Goal: Task Accomplishment & Management: Manage account settings

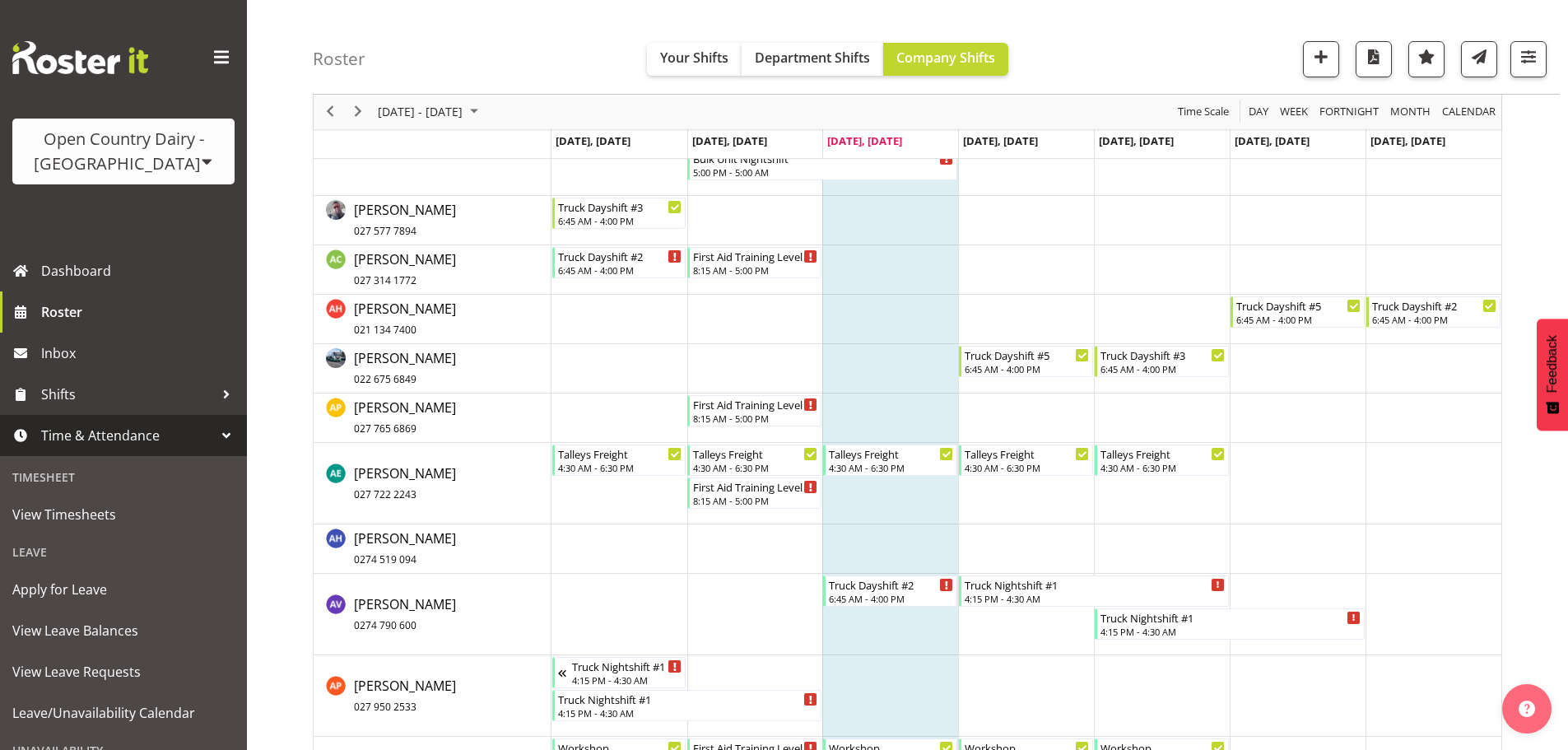
scroll to position [765, 0]
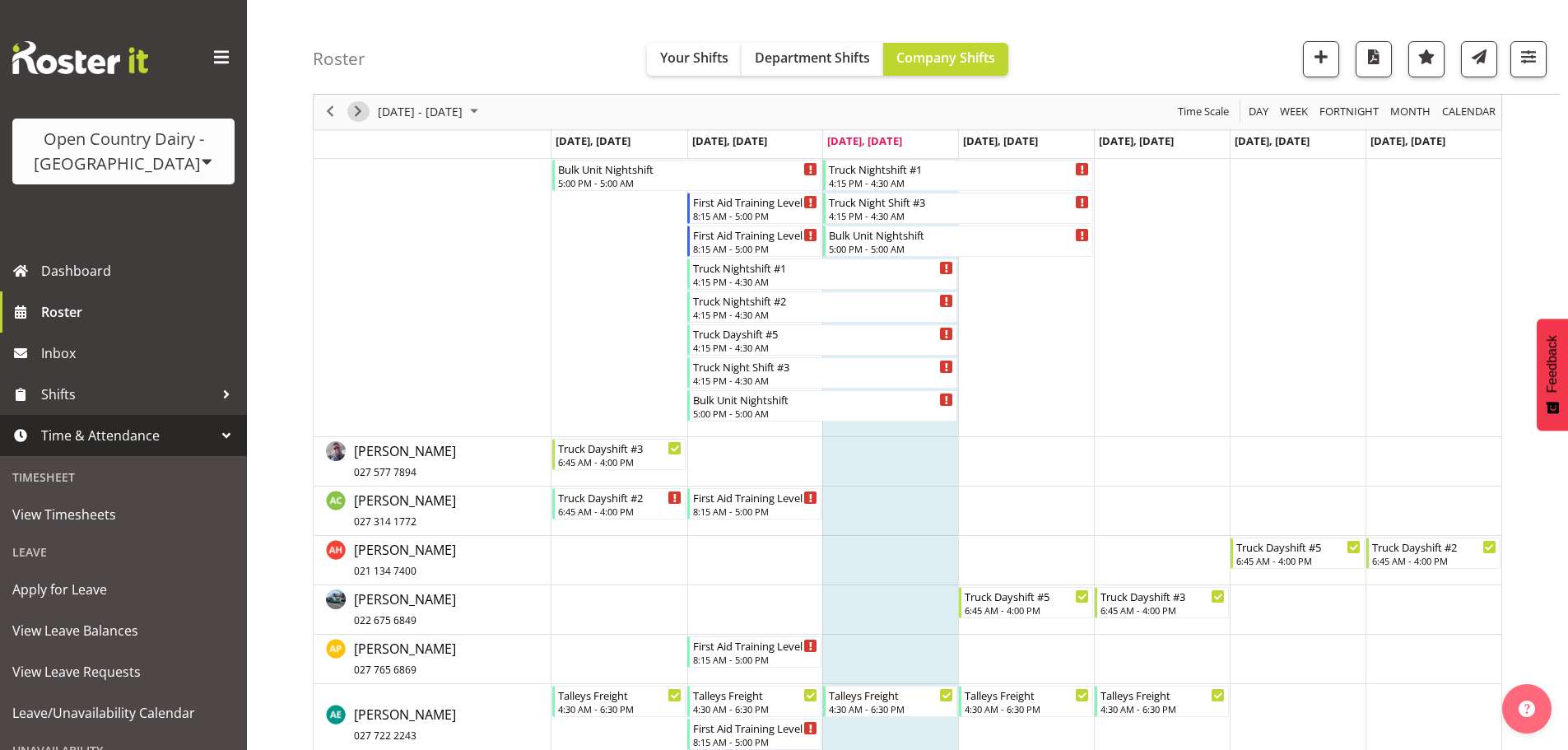
click at [362, 108] on span "Next" at bounding box center [358, 112] width 19 height 20
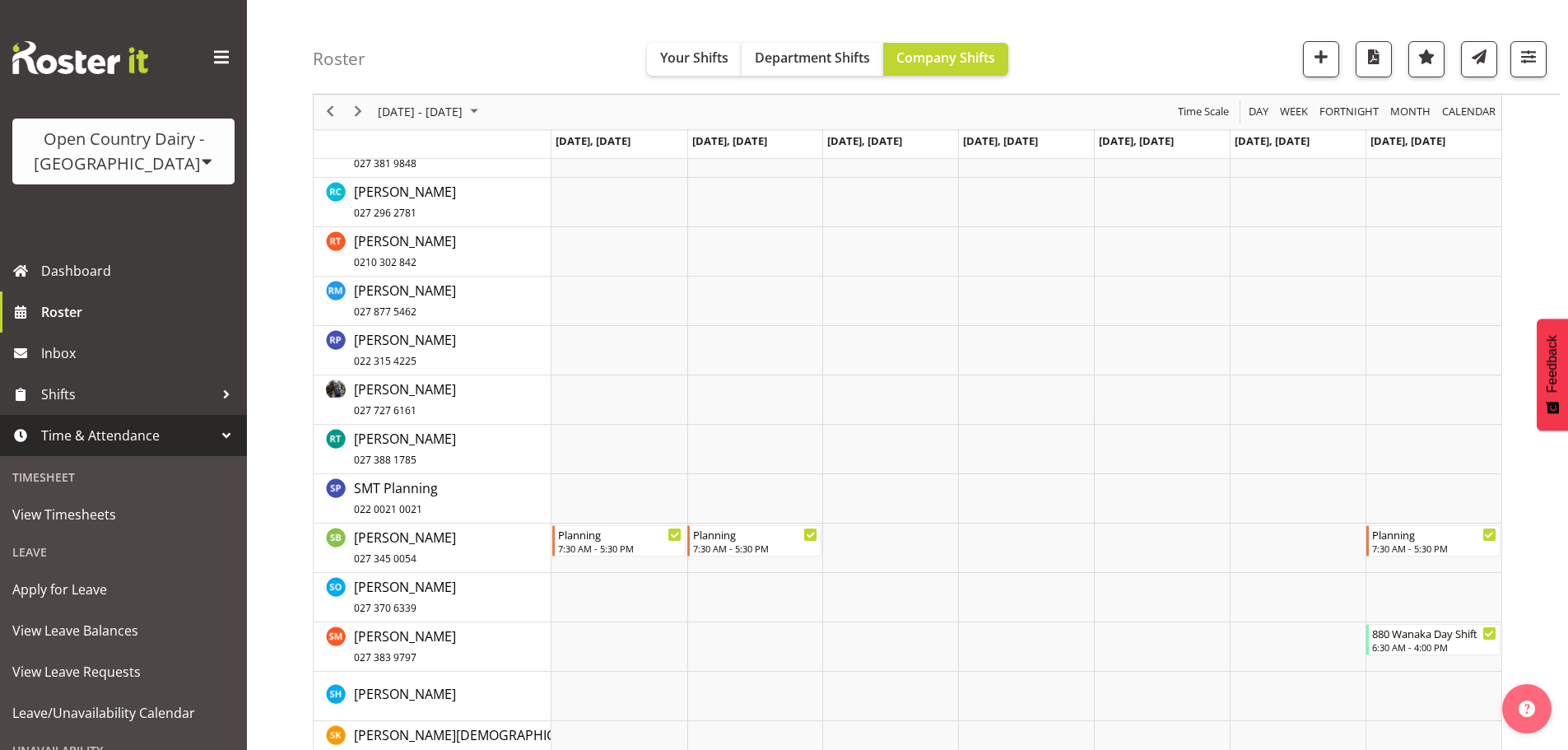
scroll to position [5614, 0]
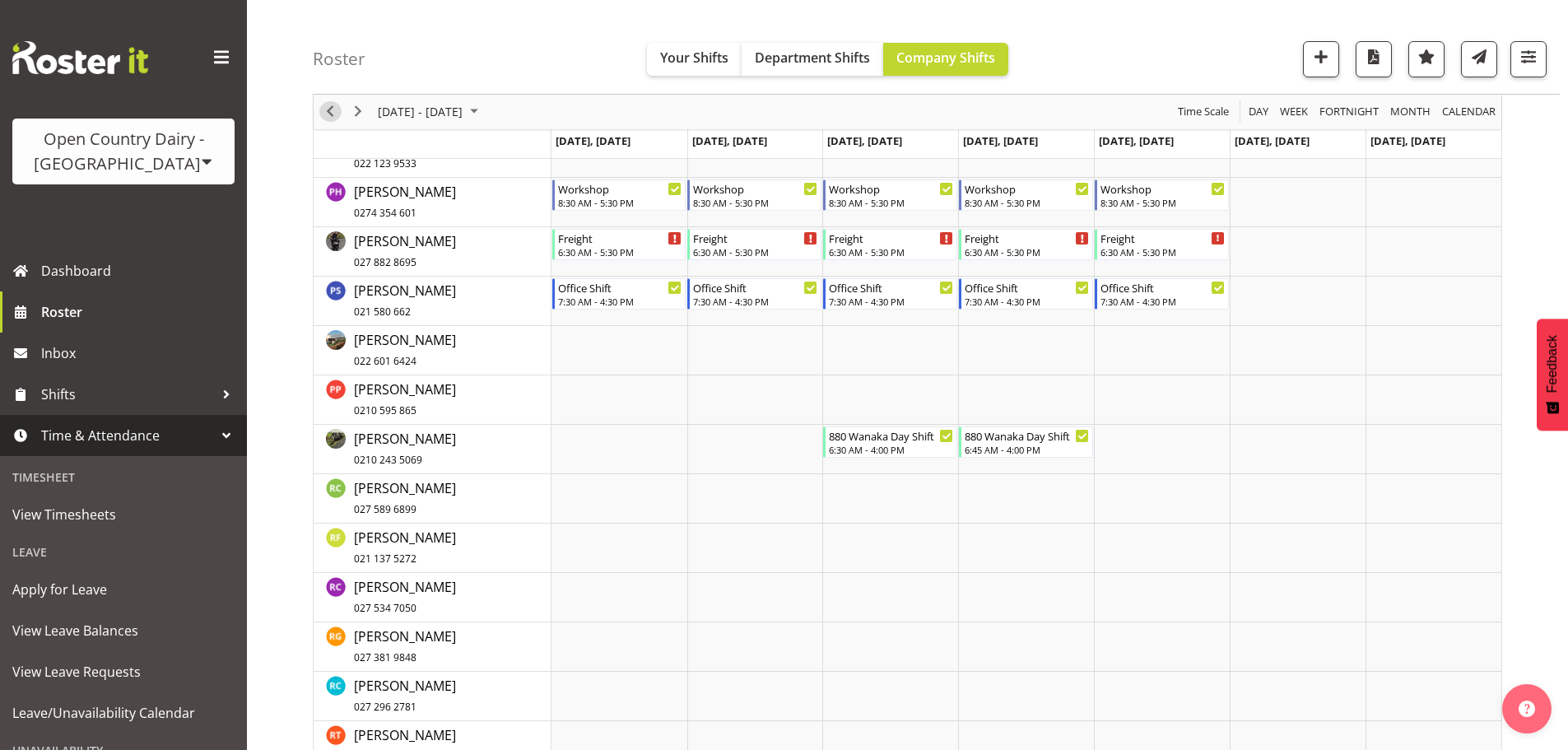
click at [326, 113] on span "Previous" at bounding box center [330, 112] width 19 height 20
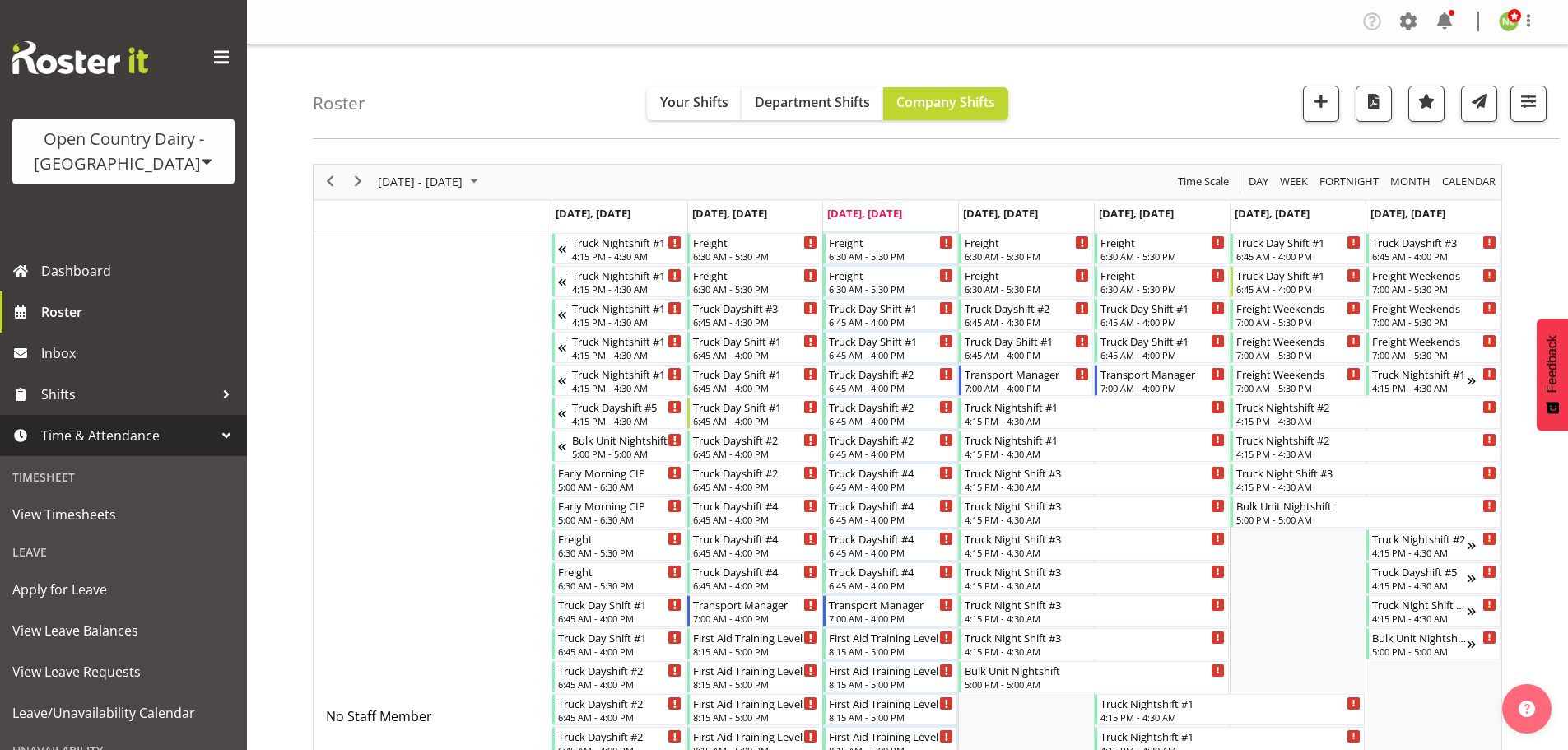
click at [122, 161] on div "Open Country Dairy - [GEOGRAPHIC_DATA]" at bounding box center [124, 152] width 190 height 49
click at [132, 191] on div "Open Country Dairy - [GEOGRAPHIC_DATA]" at bounding box center [171, 209] width 318 height 43
click at [135, 211] on link "Open Country Dairy - [GEOGRAPHIC_DATA]" at bounding box center [171, 209] width 318 height 30
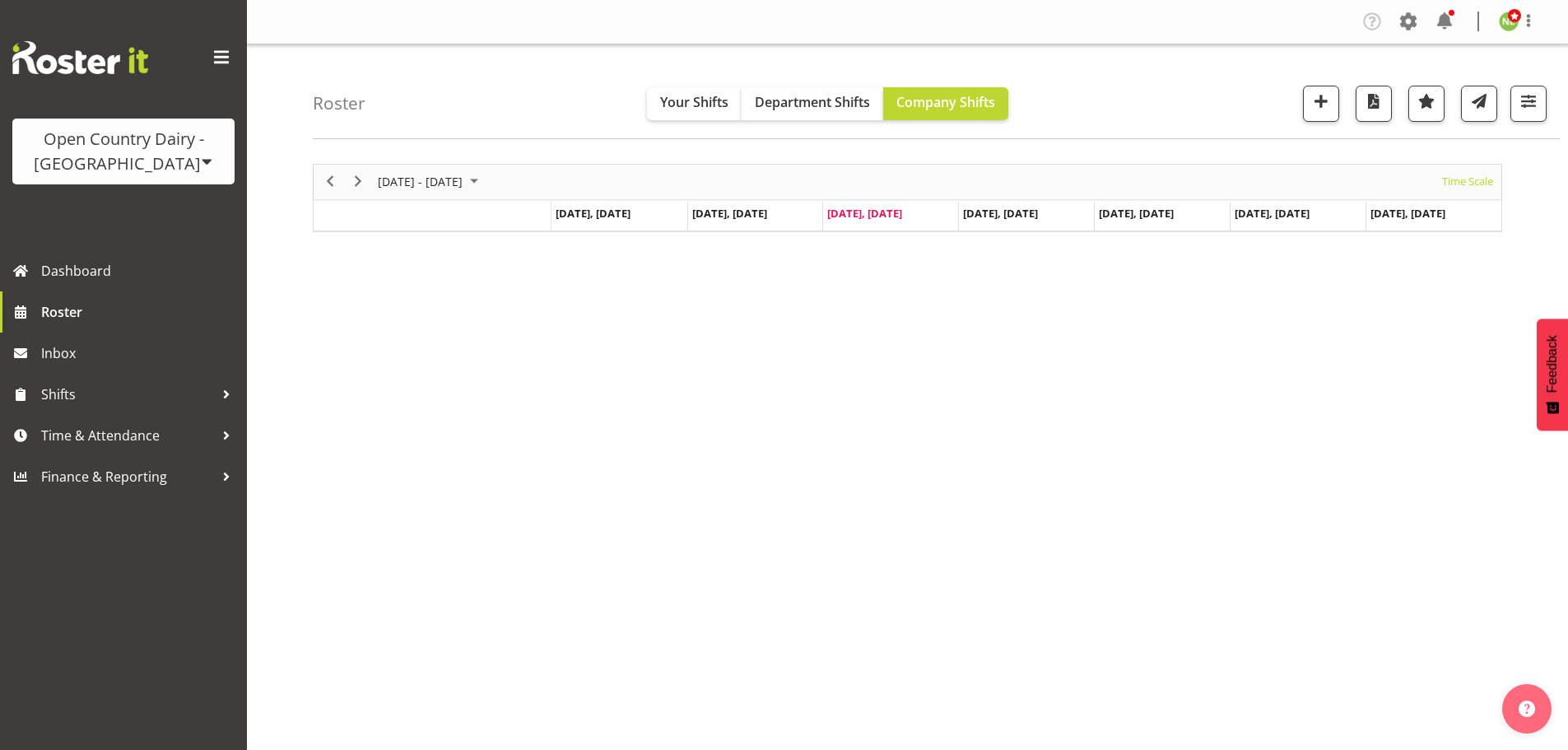
click at [1423, 20] on div "Company Settings Roles & Skills Tasks Jobs Employees Locations & Departments Ac…" at bounding box center [1455, 21] width 192 height 27
click at [1419, 23] on span at bounding box center [1408, 21] width 26 height 26
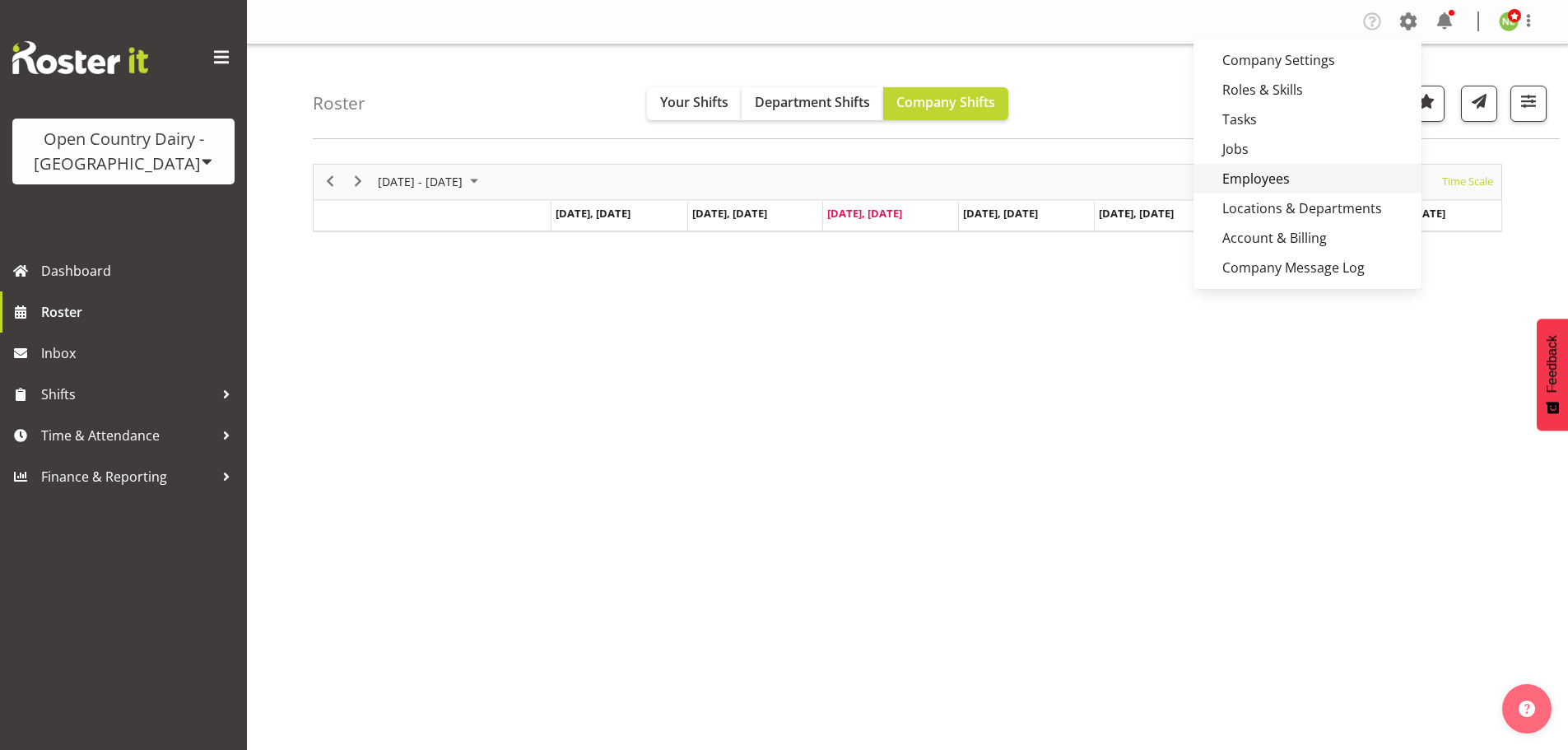
click at [1303, 181] on link "Employees" at bounding box center [1307, 179] width 228 height 30
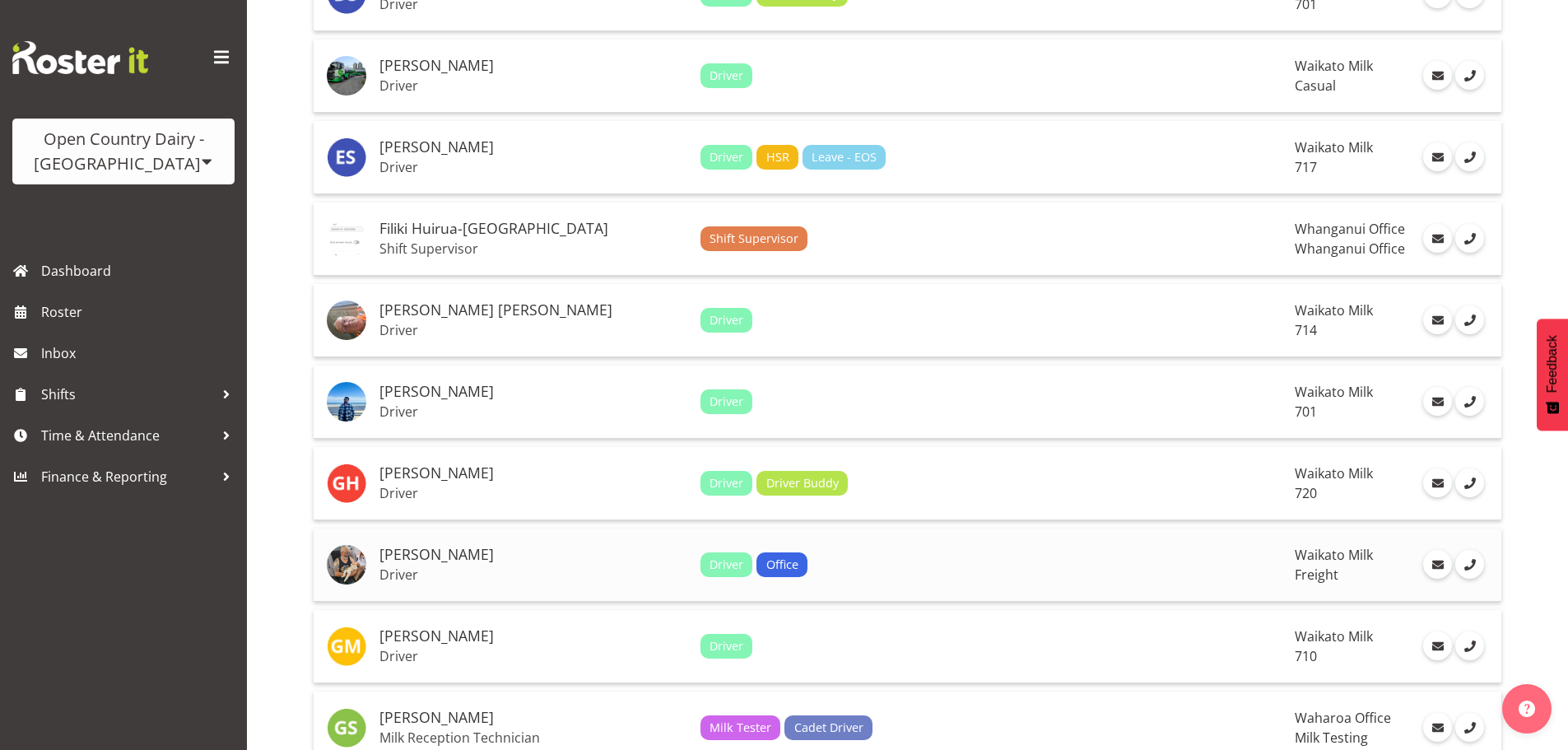
scroll to position [3648, 0]
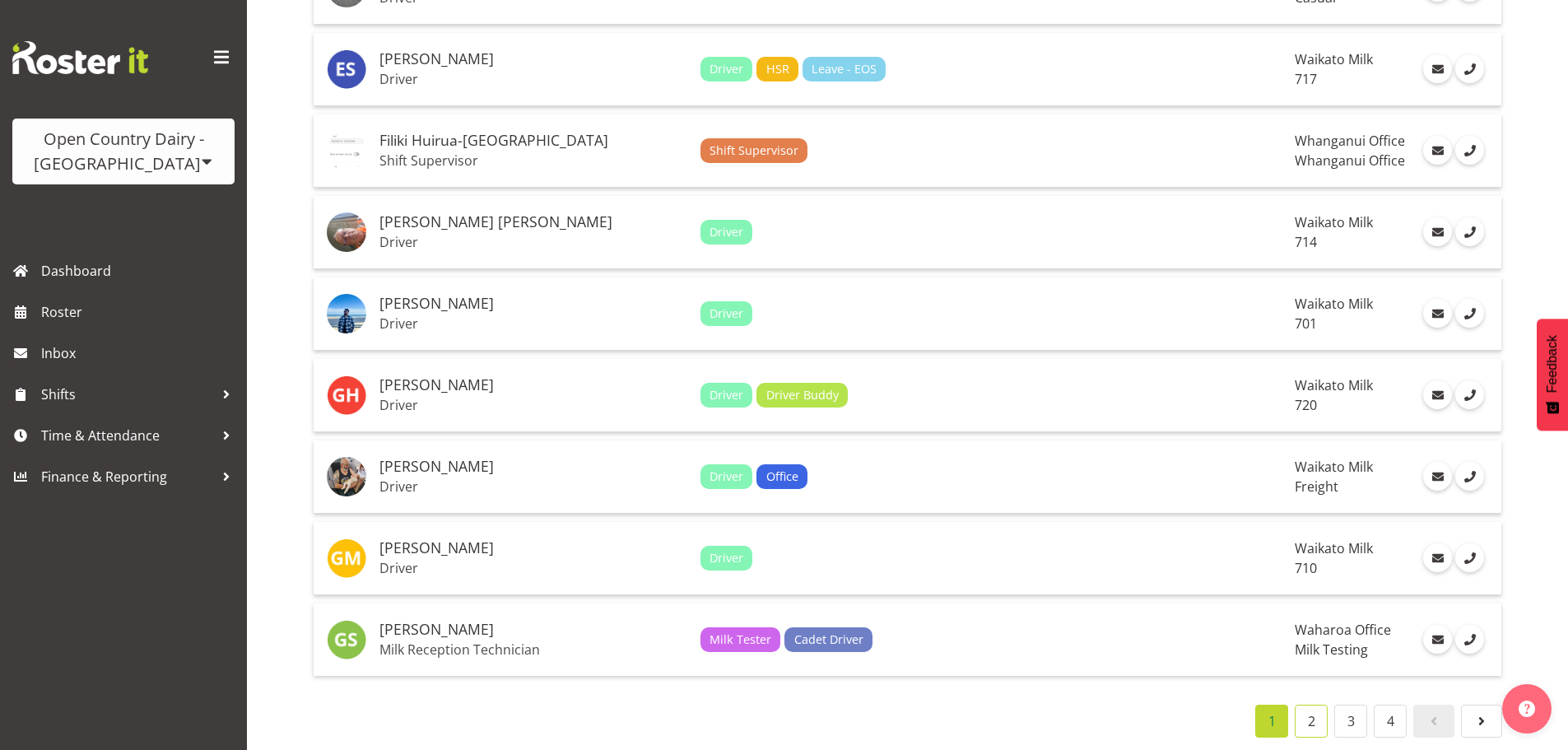
drag, startPoint x: 1318, startPoint y: 706, endPoint x: 1298, endPoint y: 731, distance: 32.0
click at [1318, 705] on link "2" at bounding box center [1310, 720] width 33 height 33
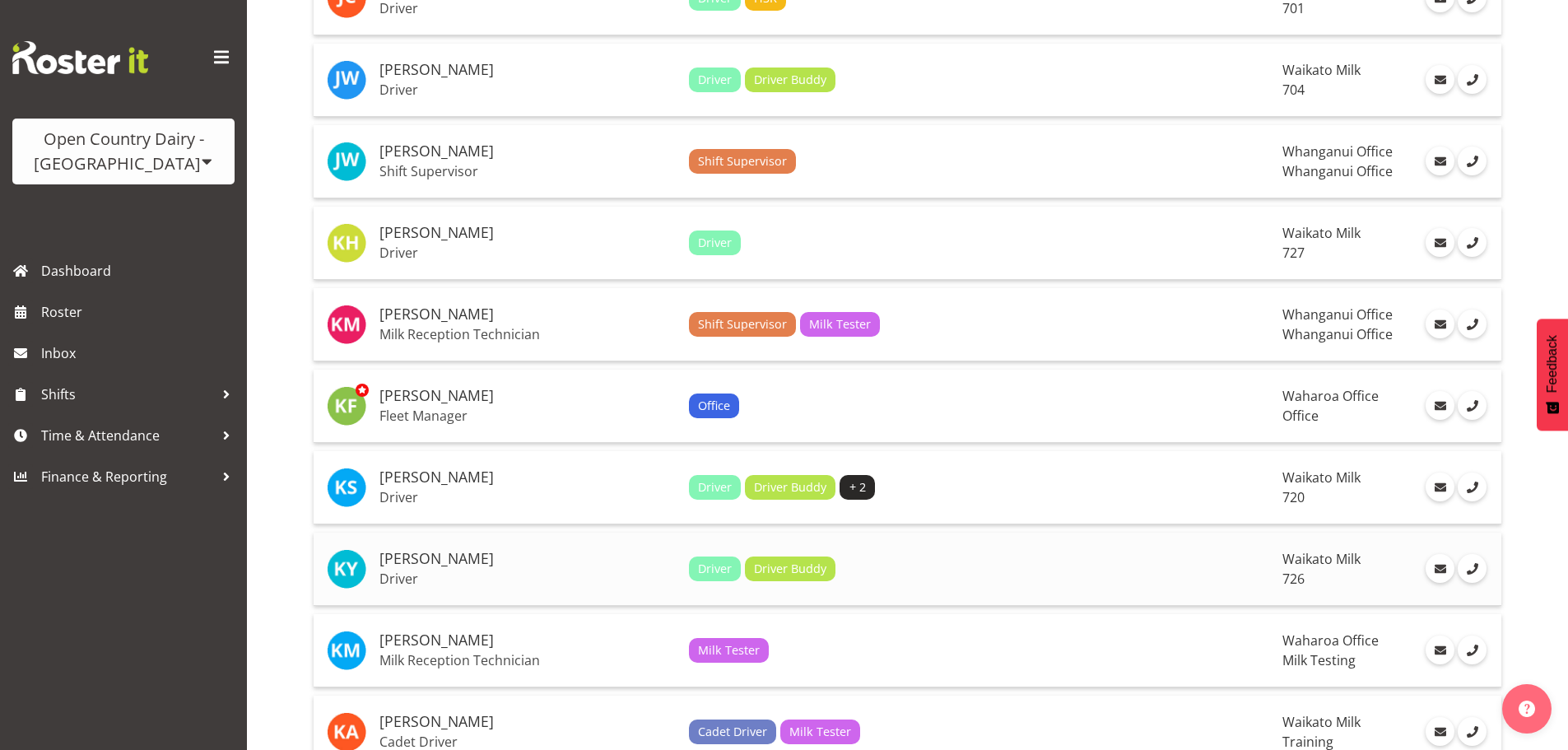
scroll to position [3236, 0]
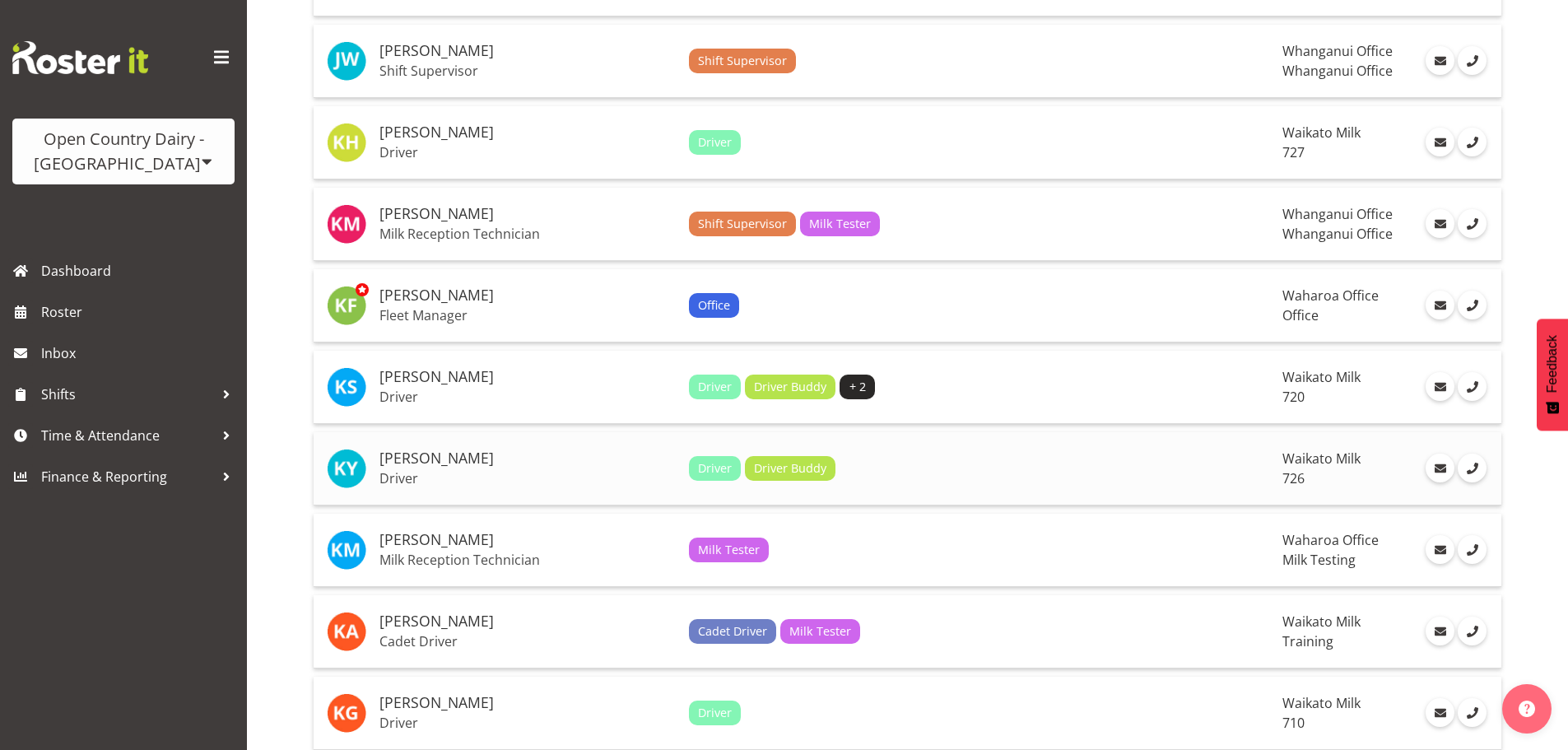
click at [458, 459] on h5 "[PERSON_NAME]" at bounding box center [528, 458] width 296 height 17
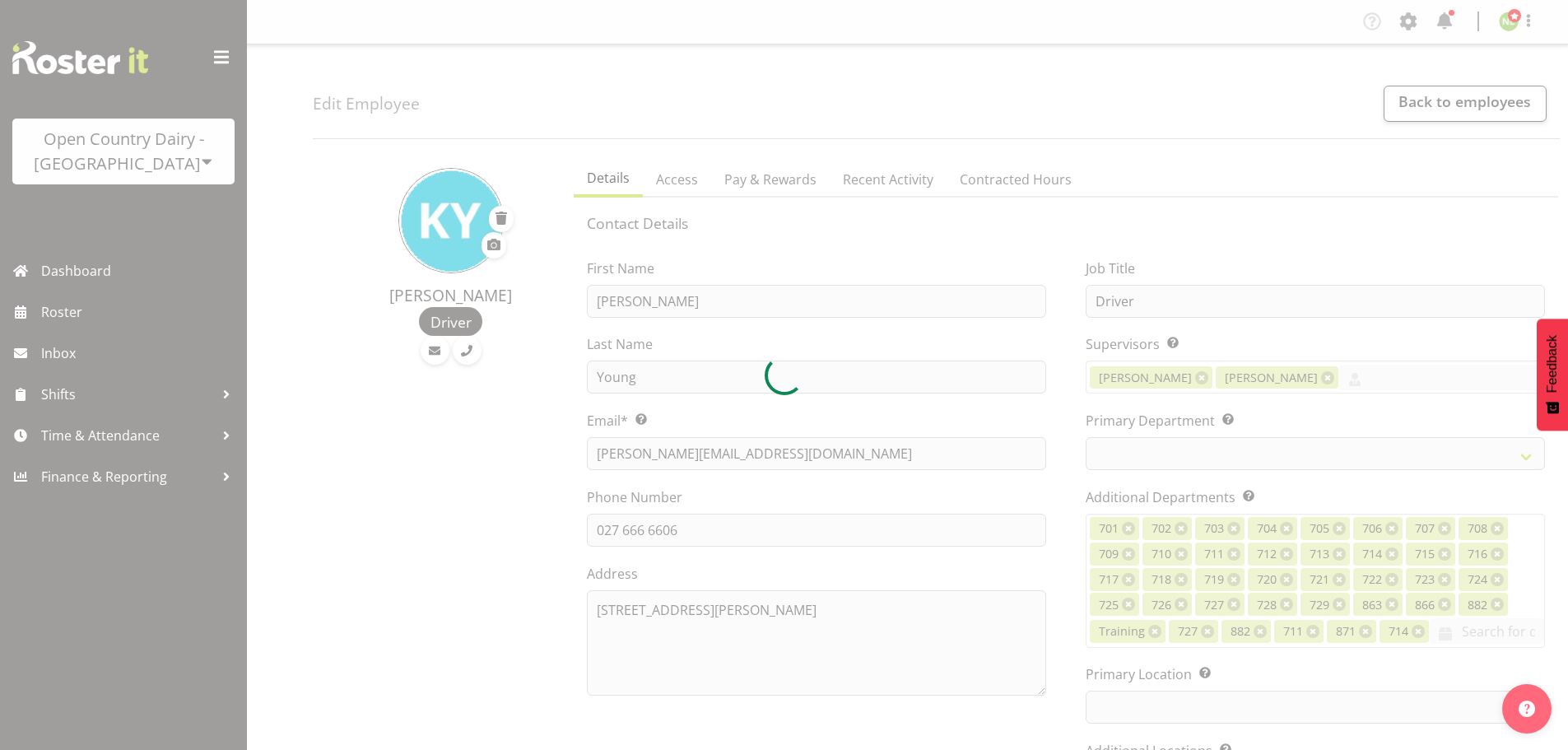
select select
select select "1054"
select select "808"
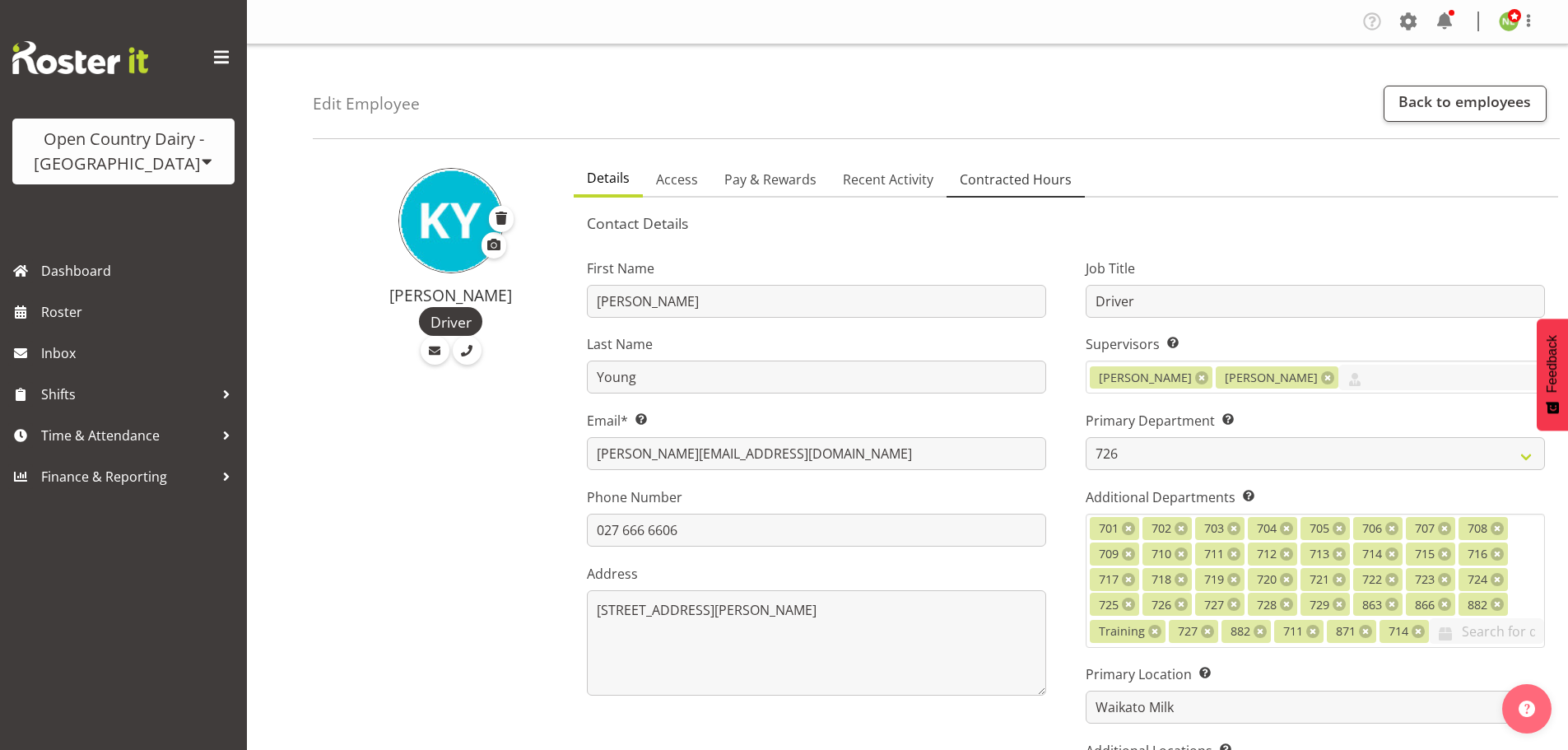
click at [1009, 172] on span "Contracted Hours" at bounding box center [1016, 179] width 112 height 19
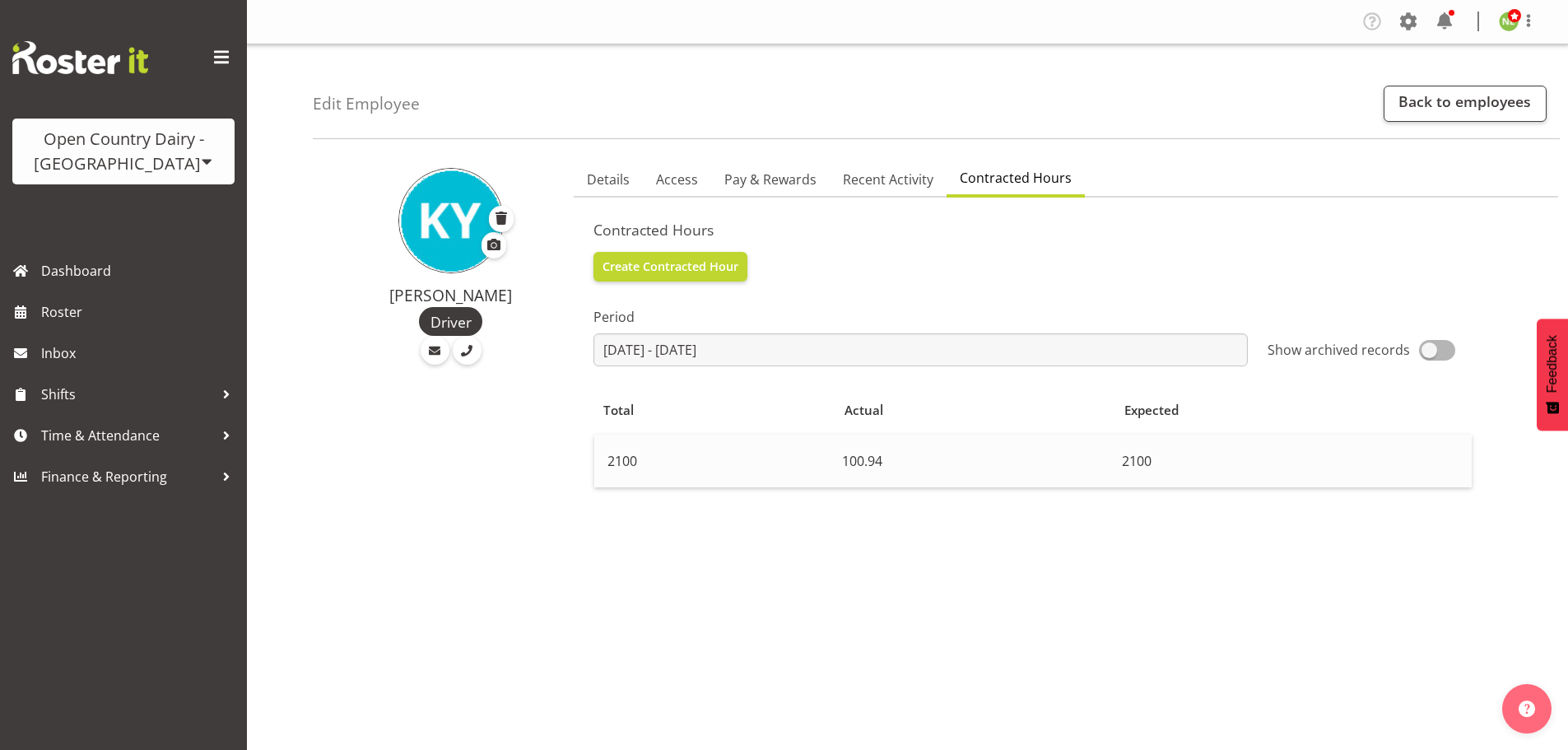
click at [740, 459] on td "2100" at bounding box center [714, 461] width 241 height 53
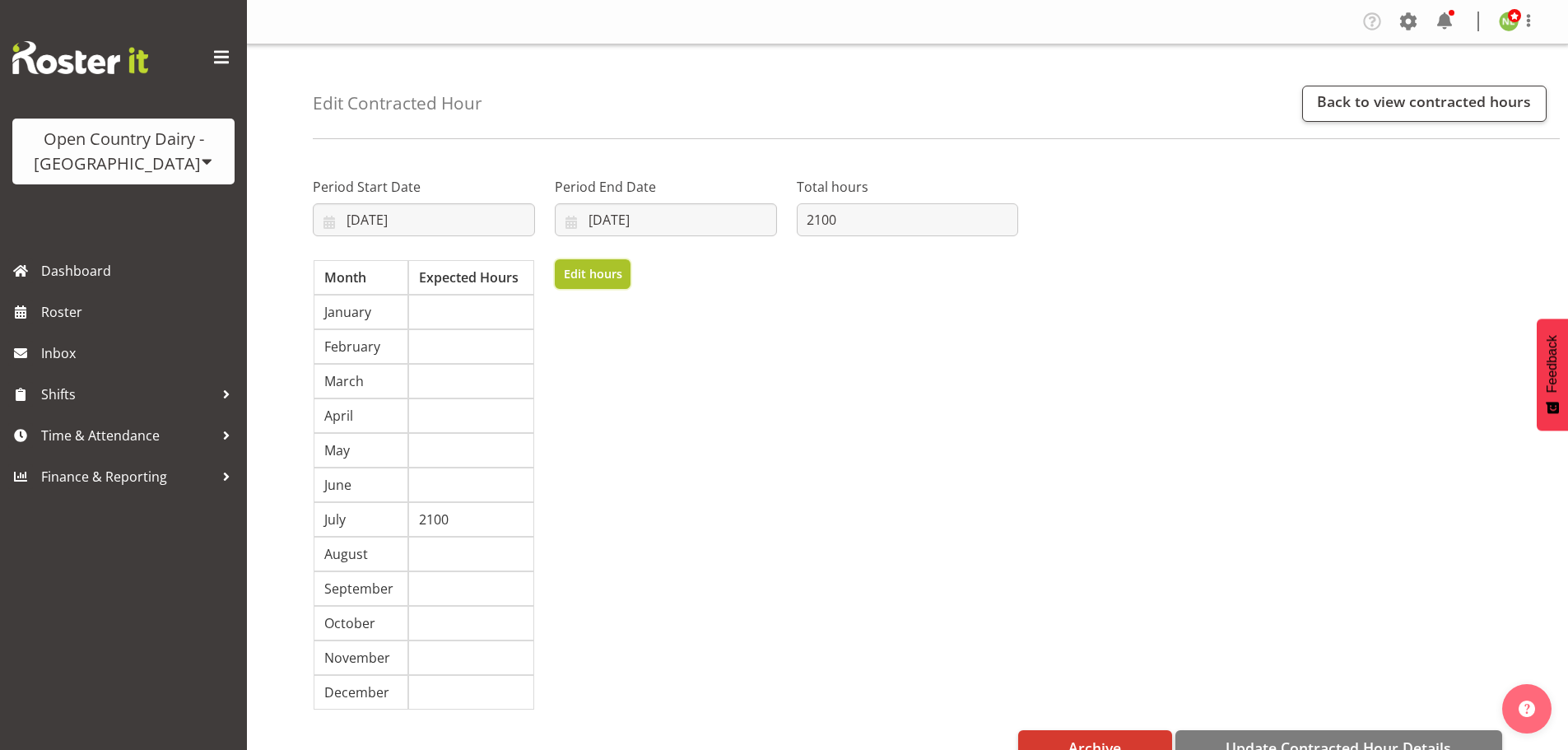
click at [606, 271] on span "Edit hours" at bounding box center [593, 274] width 58 height 19
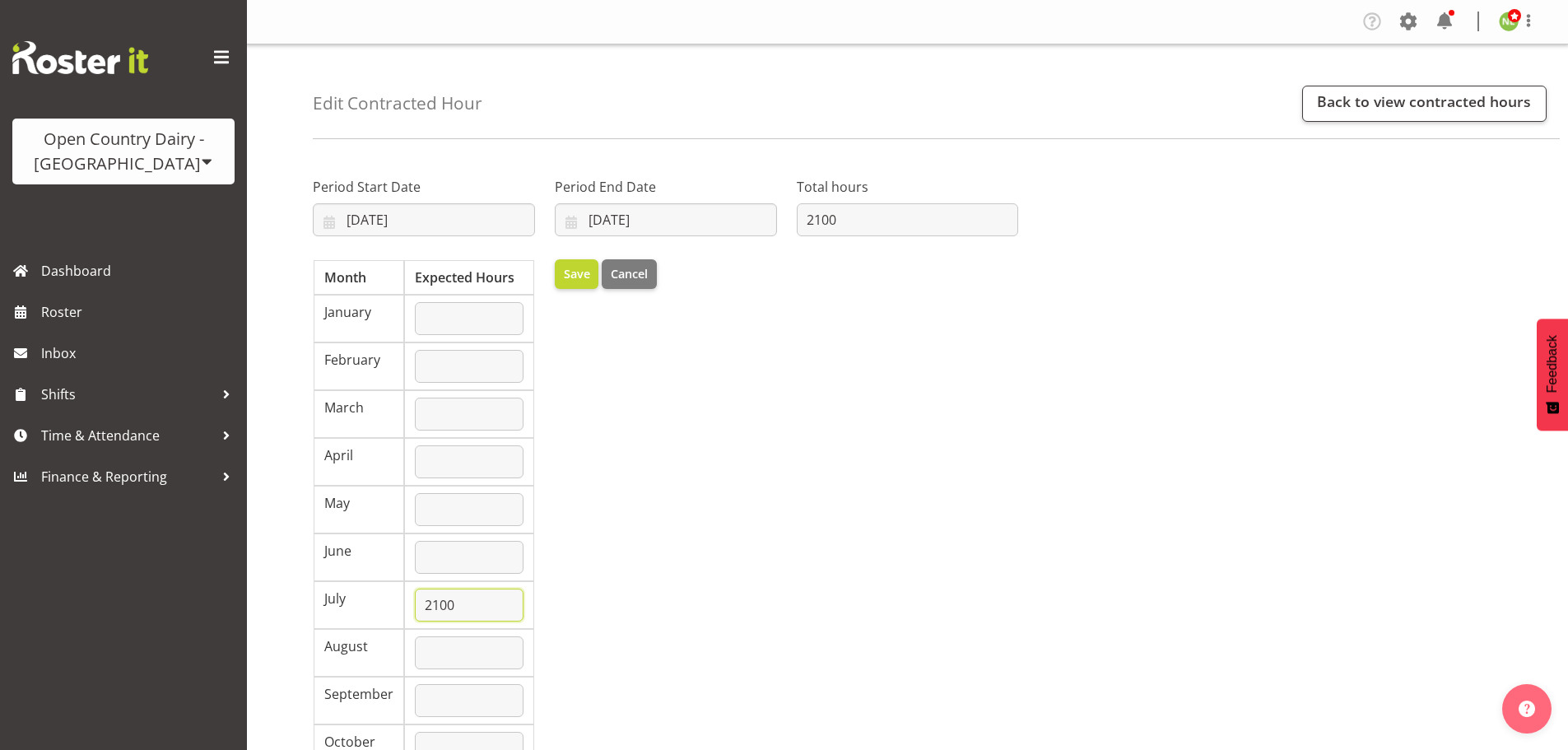
drag, startPoint x: 494, startPoint y: 604, endPoint x: 369, endPoint y: 605, distance: 125.0
click at [369, 605] on tr "July 2100" at bounding box center [424, 605] width 221 height 48
type input "1900"
drag, startPoint x: 903, startPoint y: 229, endPoint x: 750, endPoint y: 226, distance: 153.0
click at [750, 226] on div "Period Start Date 21/07/2025 January February March April May June July August …" at bounding box center [665, 515] width 725 height 724
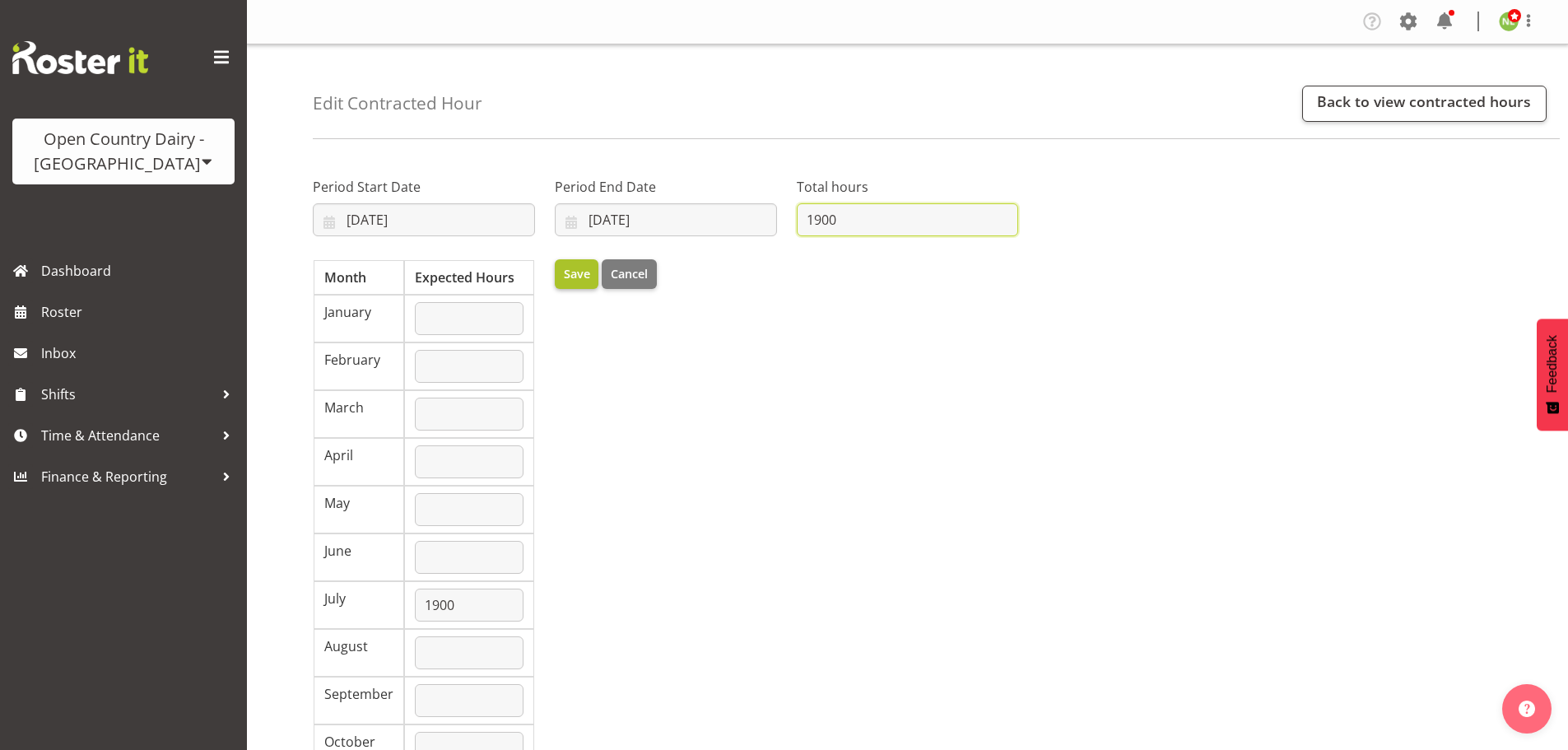
type input "1900"
click at [574, 273] on span "Save" at bounding box center [577, 274] width 26 height 19
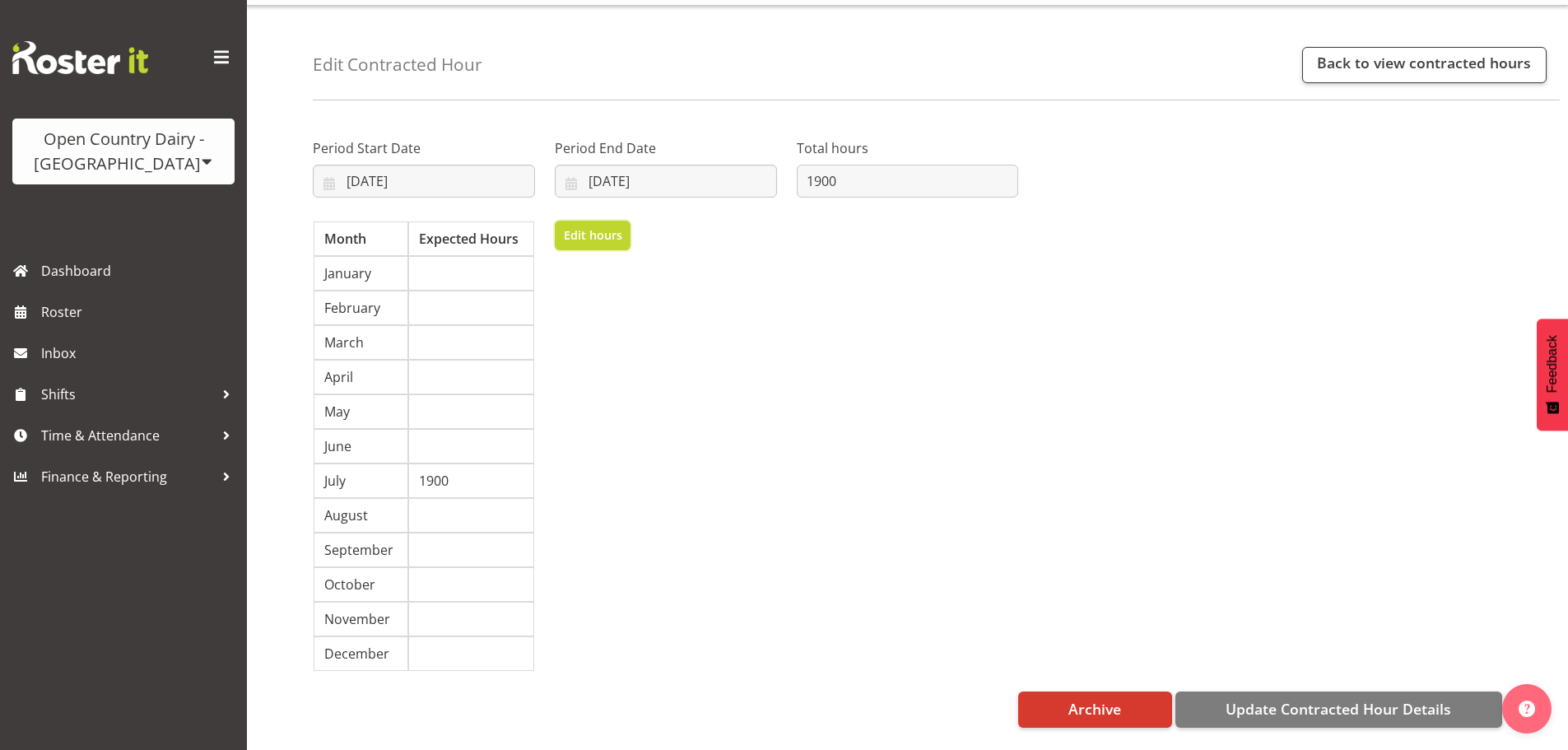
scroll to position [72, 0]
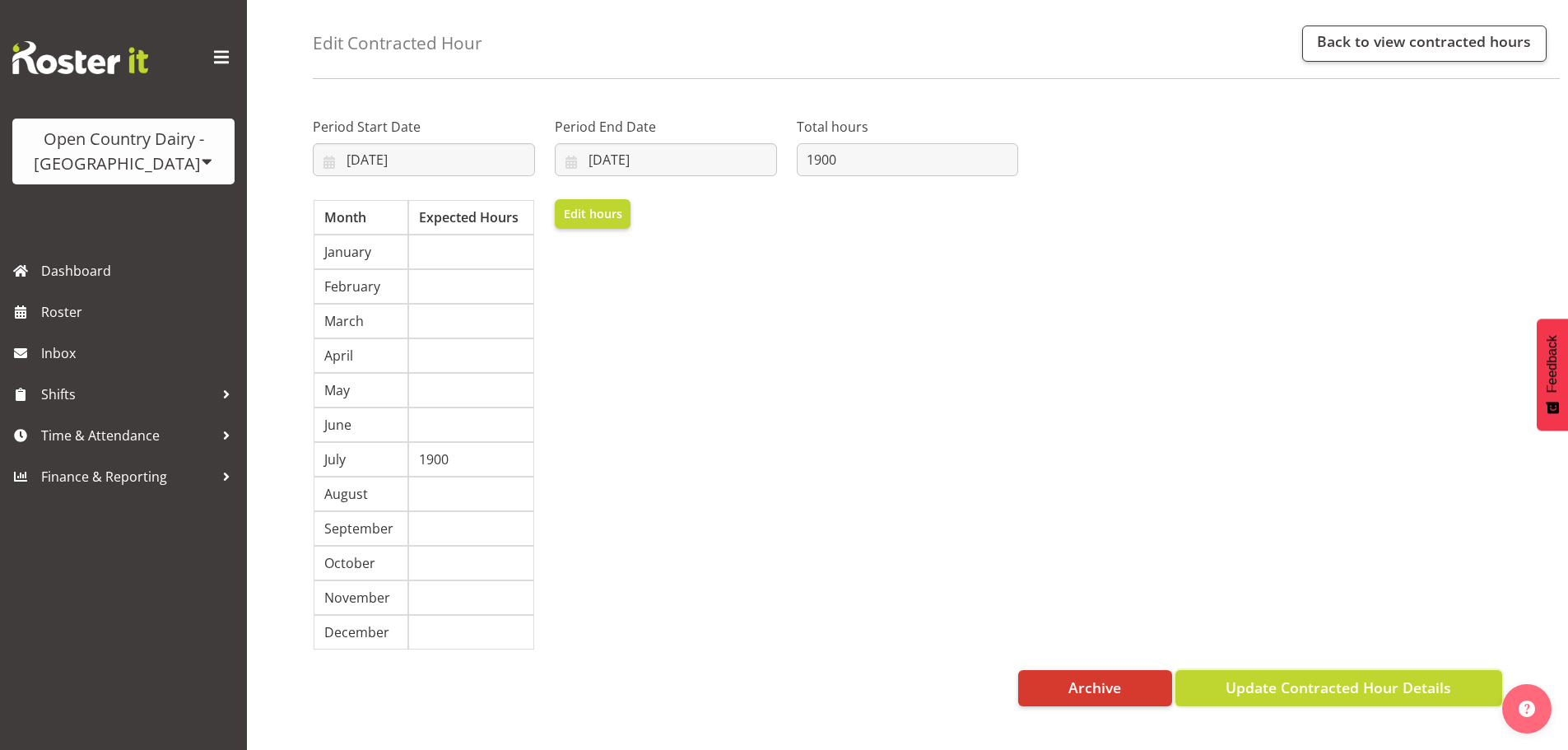
click at [1328, 677] on span "Update Contracted Hour Details" at bounding box center [1339, 687] width 226 height 21
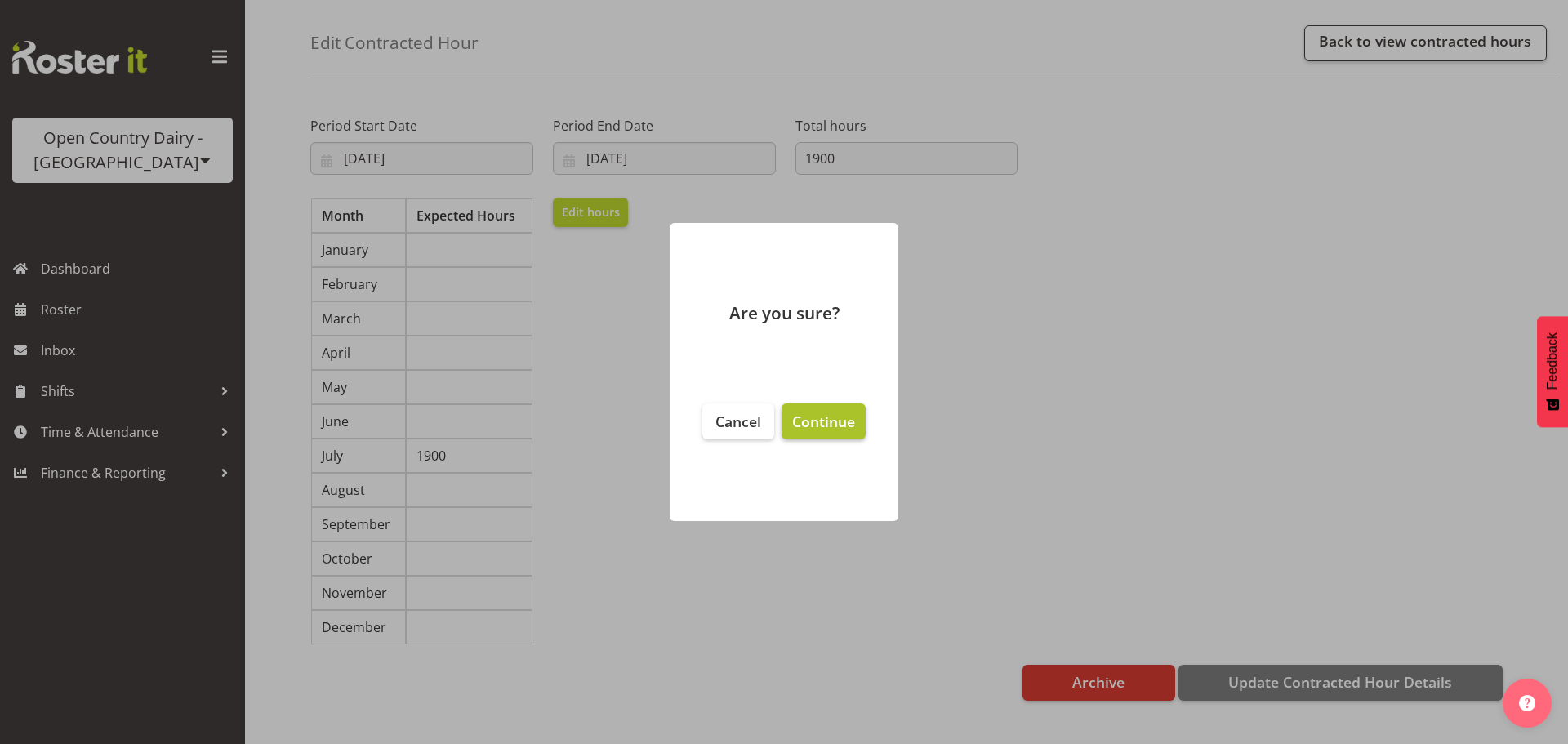
click at [821, 427] on span "Continue" at bounding box center [824, 421] width 63 height 19
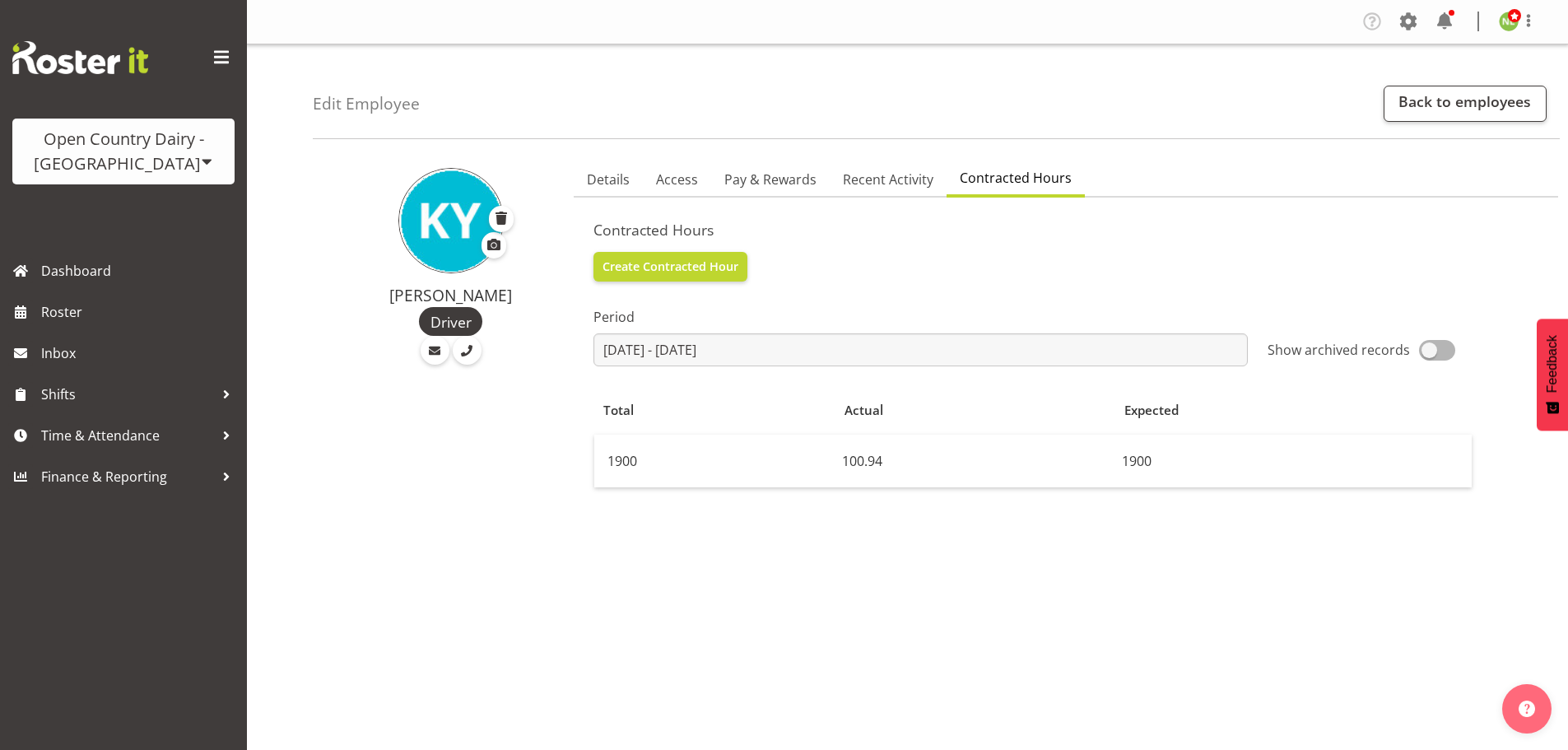
drag, startPoint x: 131, startPoint y: 155, endPoint x: 163, endPoint y: 166, distance: 33.8
click at [134, 153] on div "Open Country Dairy - [GEOGRAPHIC_DATA]" at bounding box center [124, 152] width 190 height 49
click at [185, 217] on link "Open Country Dairy - [GEOGRAPHIC_DATA]" at bounding box center [171, 209] width 318 height 30
click at [185, 216] on div "Open Country Dairy - North Island Open Country Dairy - South Island" at bounding box center [124, 125] width 247 height 251
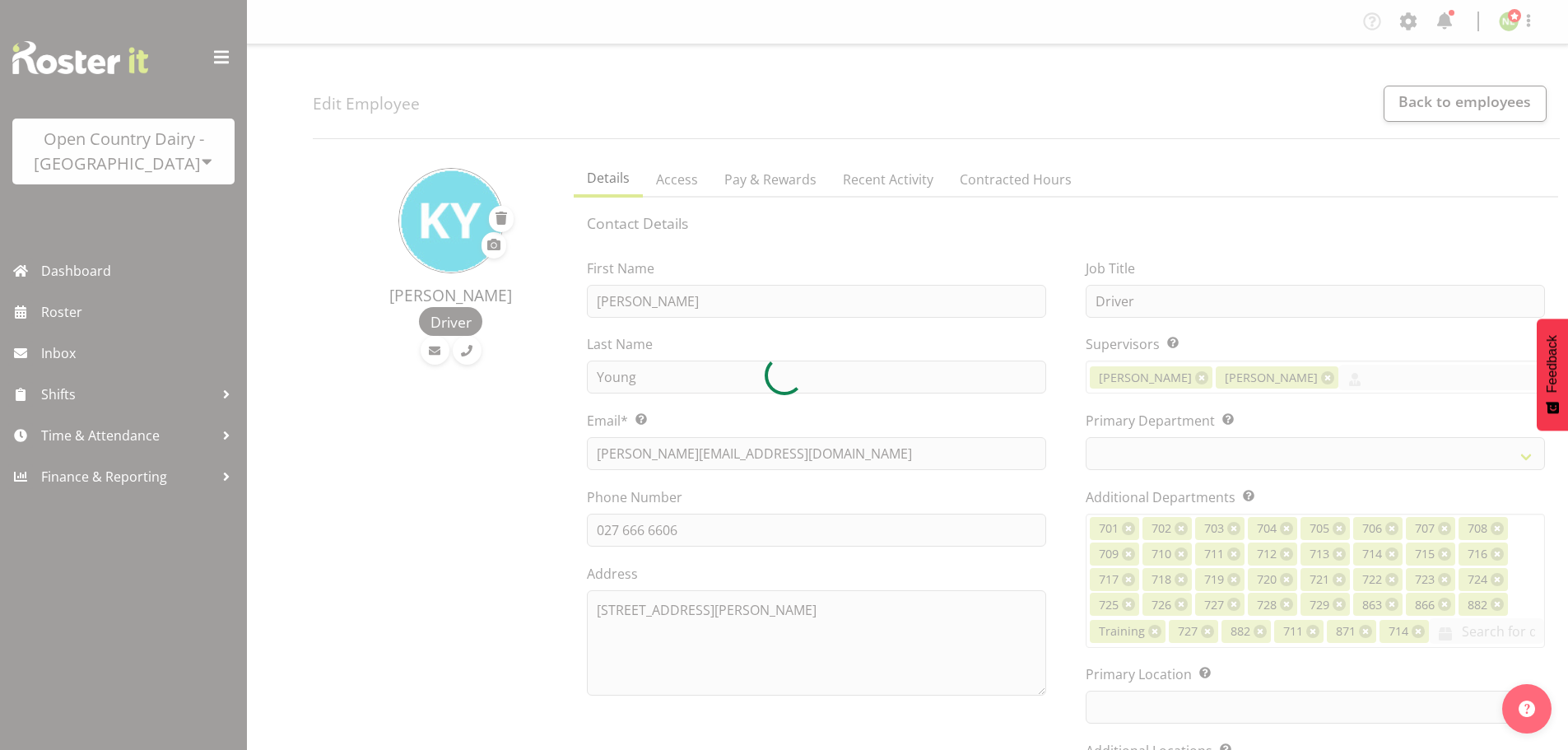
select select
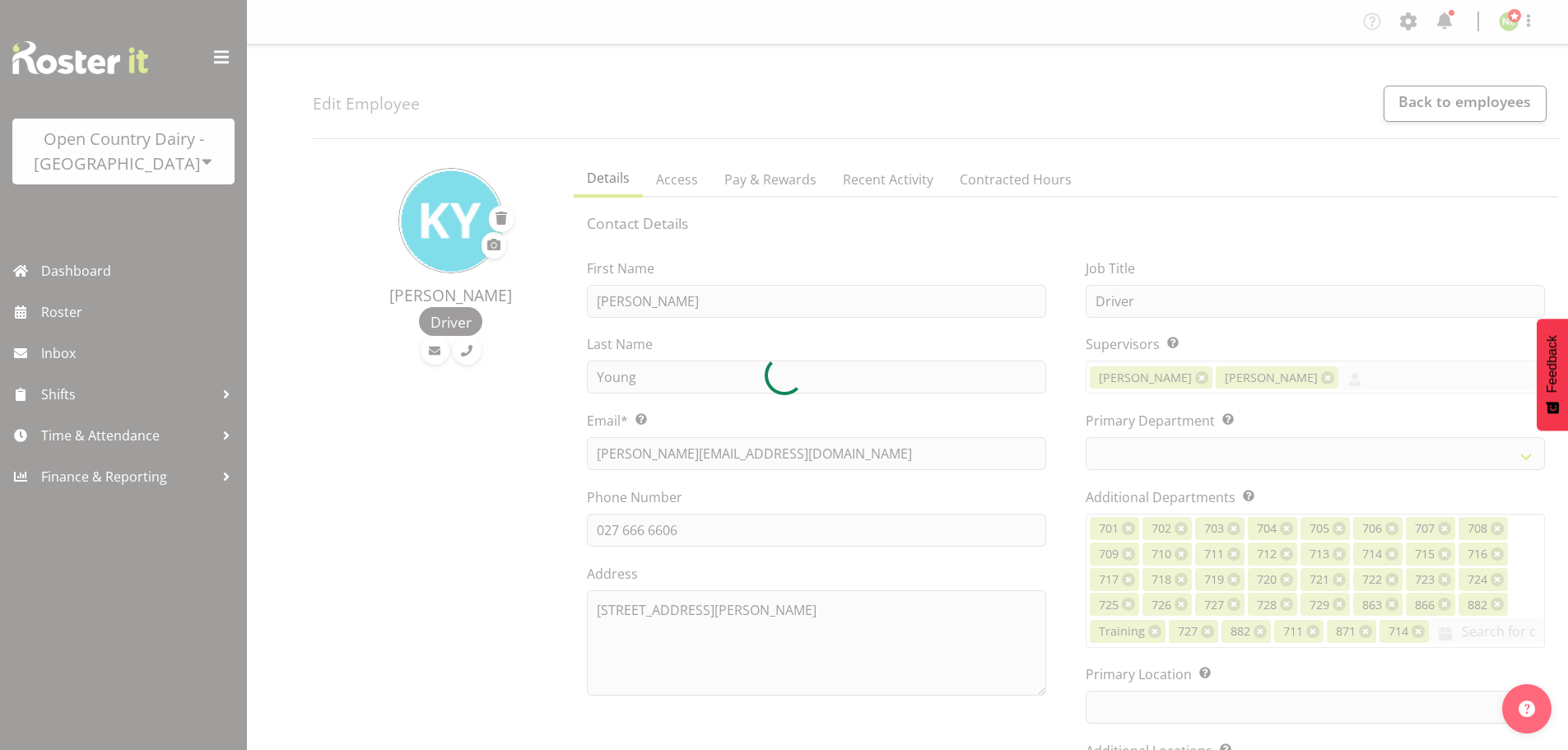
select select
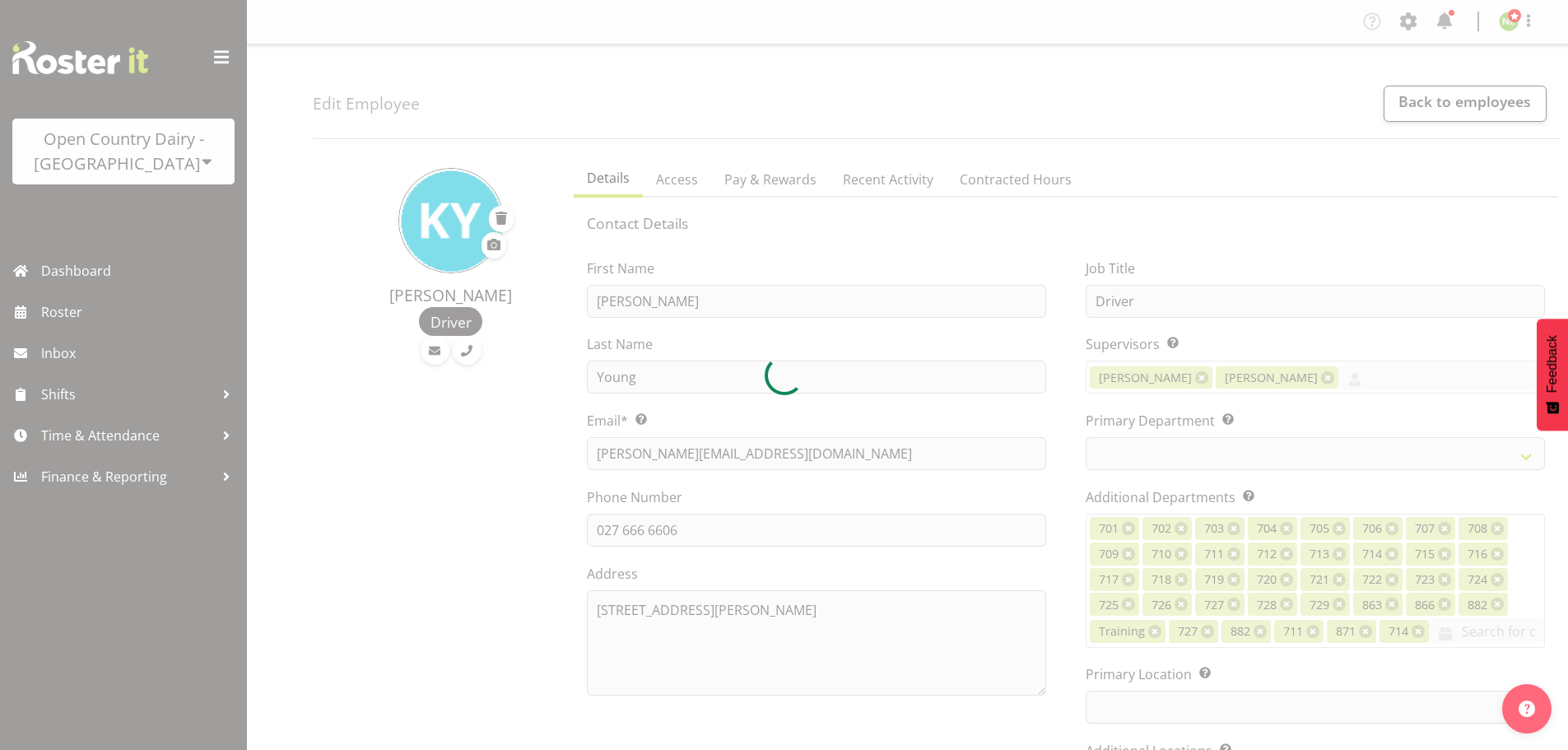
select select
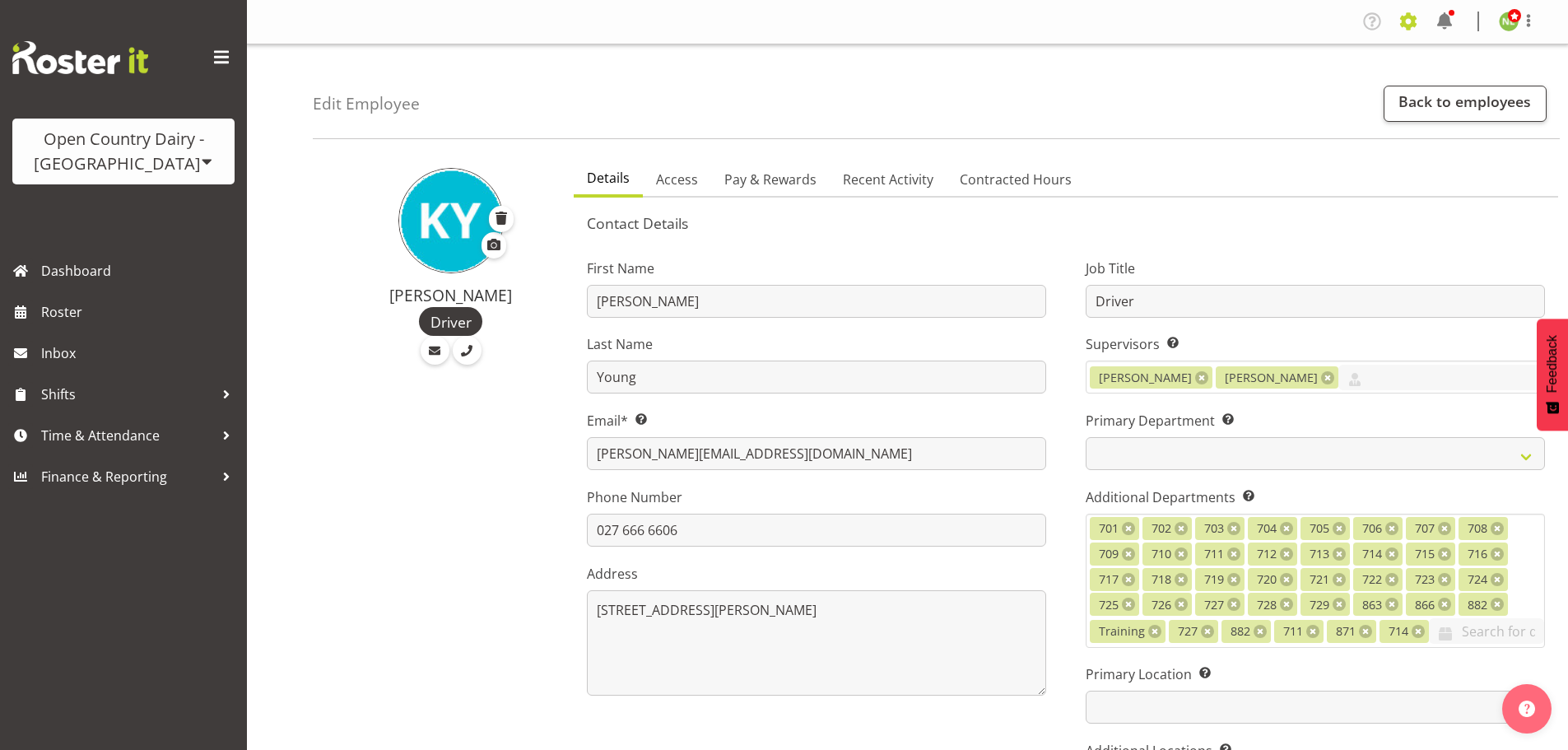
click at [1397, 19] on span at bounding box center [1408, 21] width 26 height 26
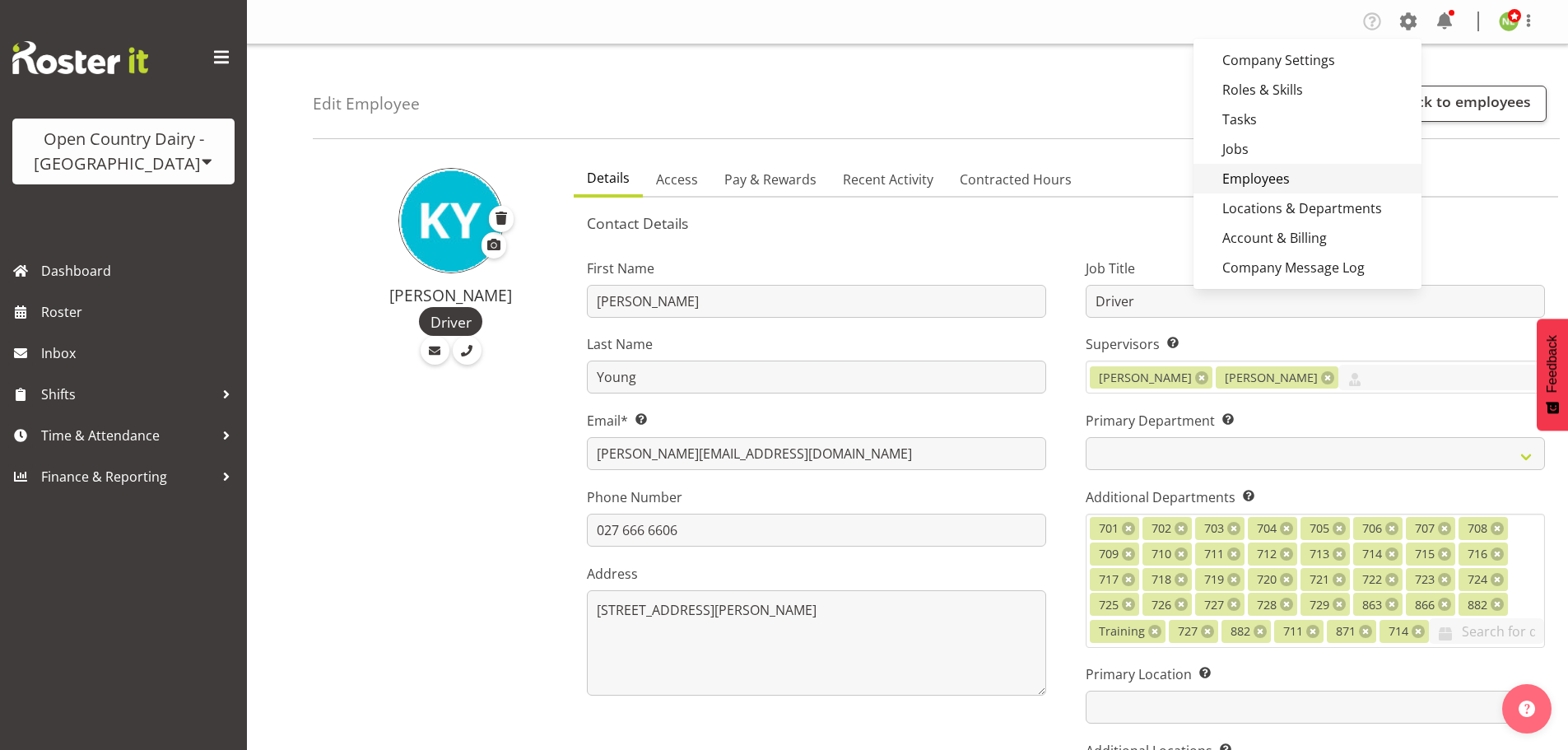
click at [1249, 180] on link "Employees" at bounding box center [1307, 179] width 228 height 30
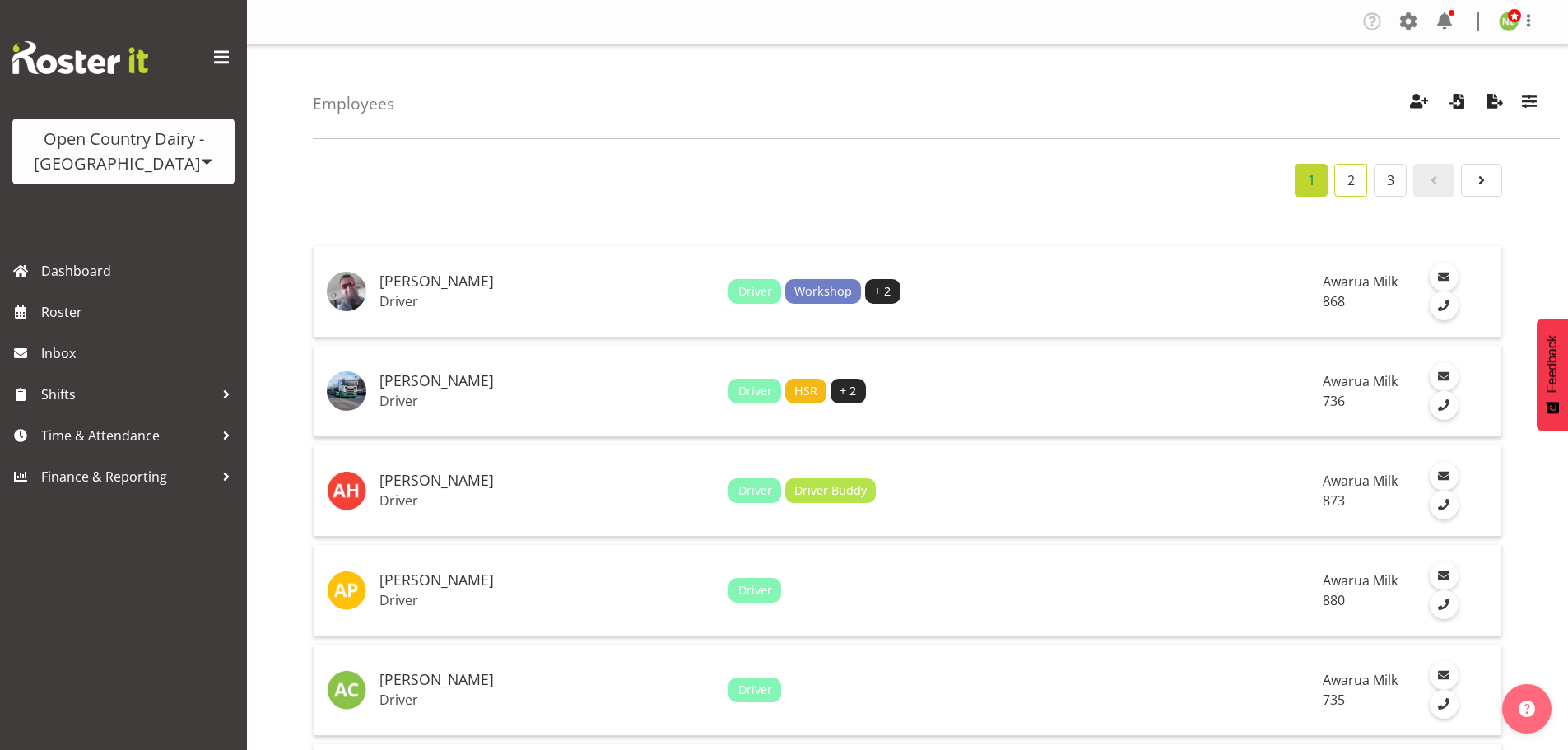
click at [1352, 180] on link "2" at bounding box center [1350, 180] width 33 height 33
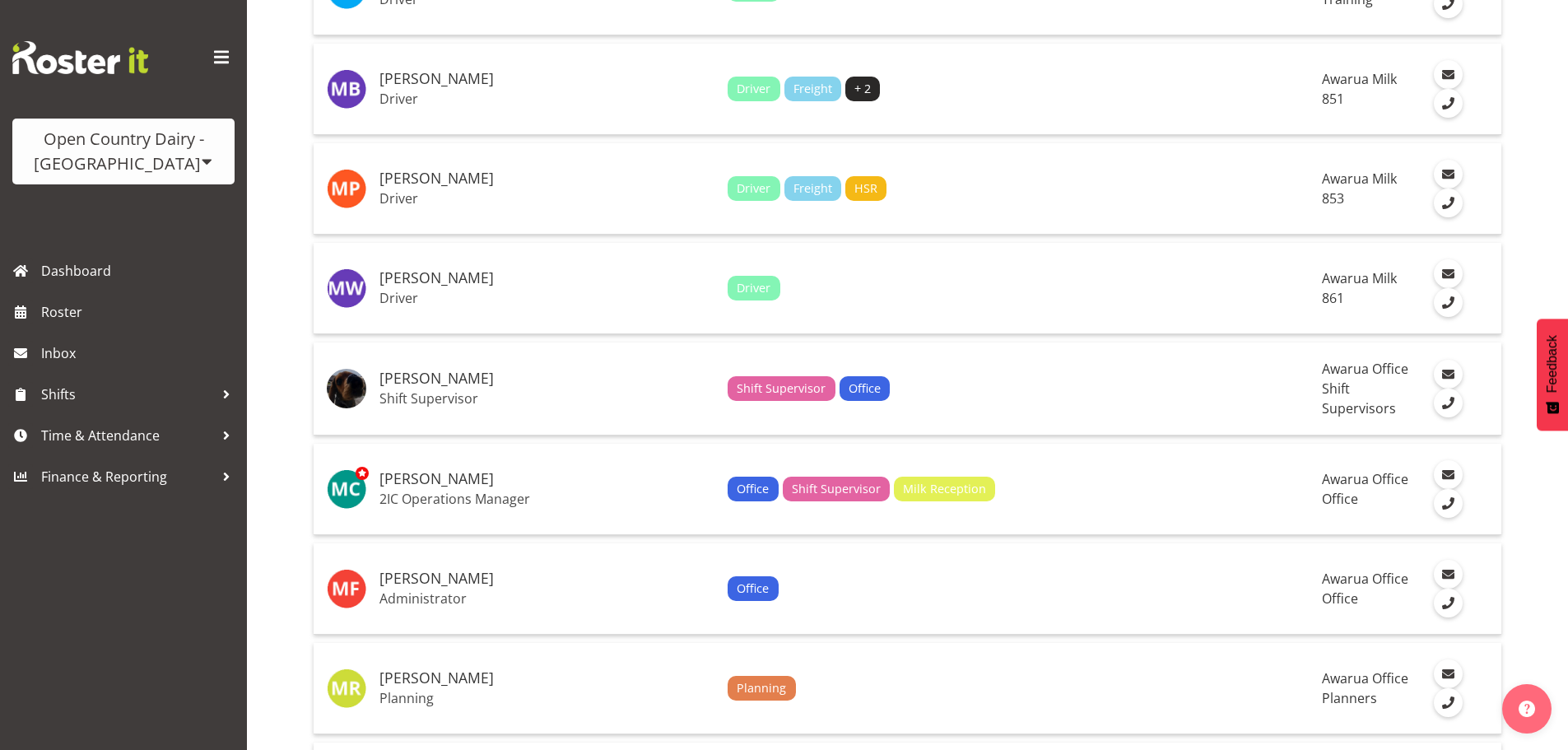
scroll to position [3648, 0]
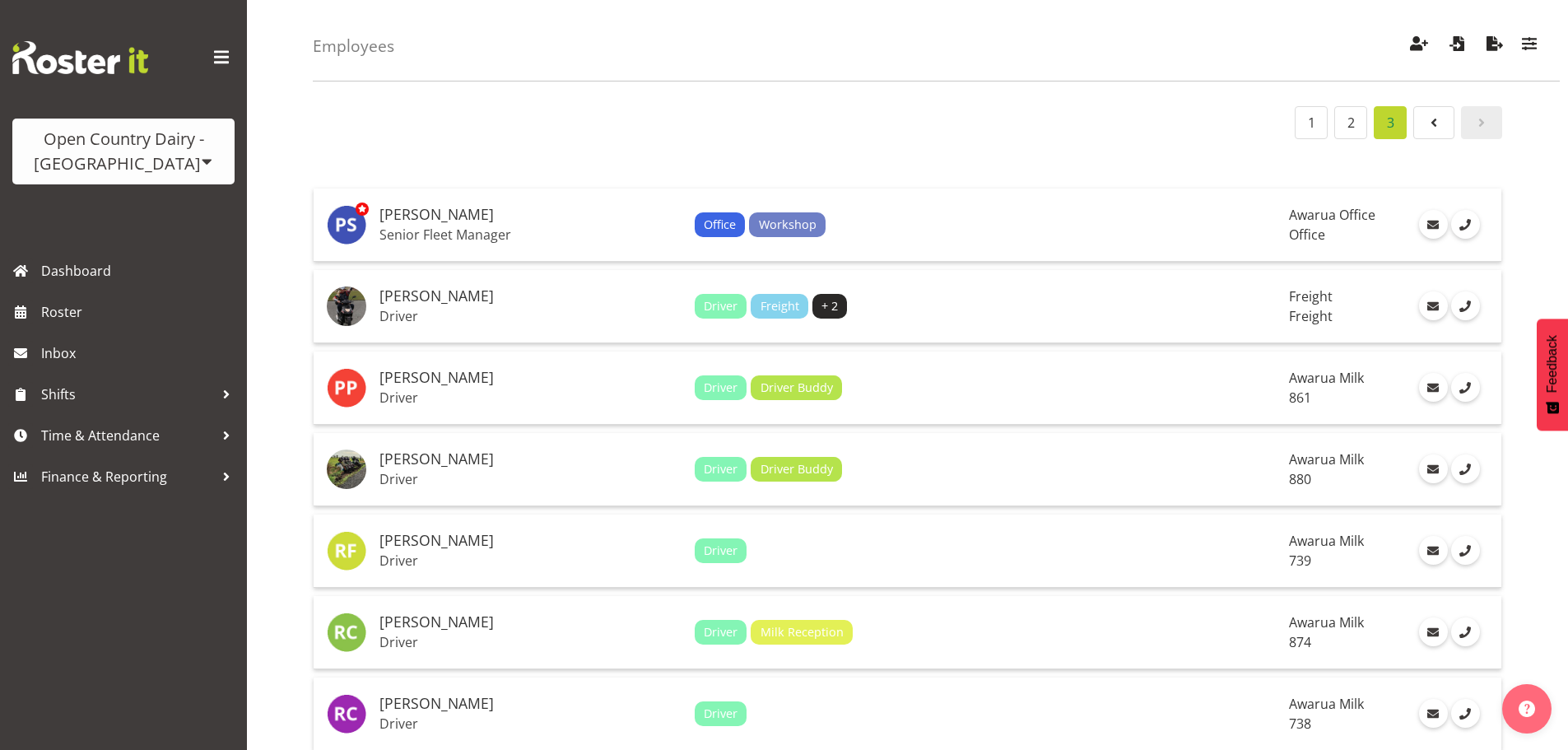
scroll to position [0, 0]
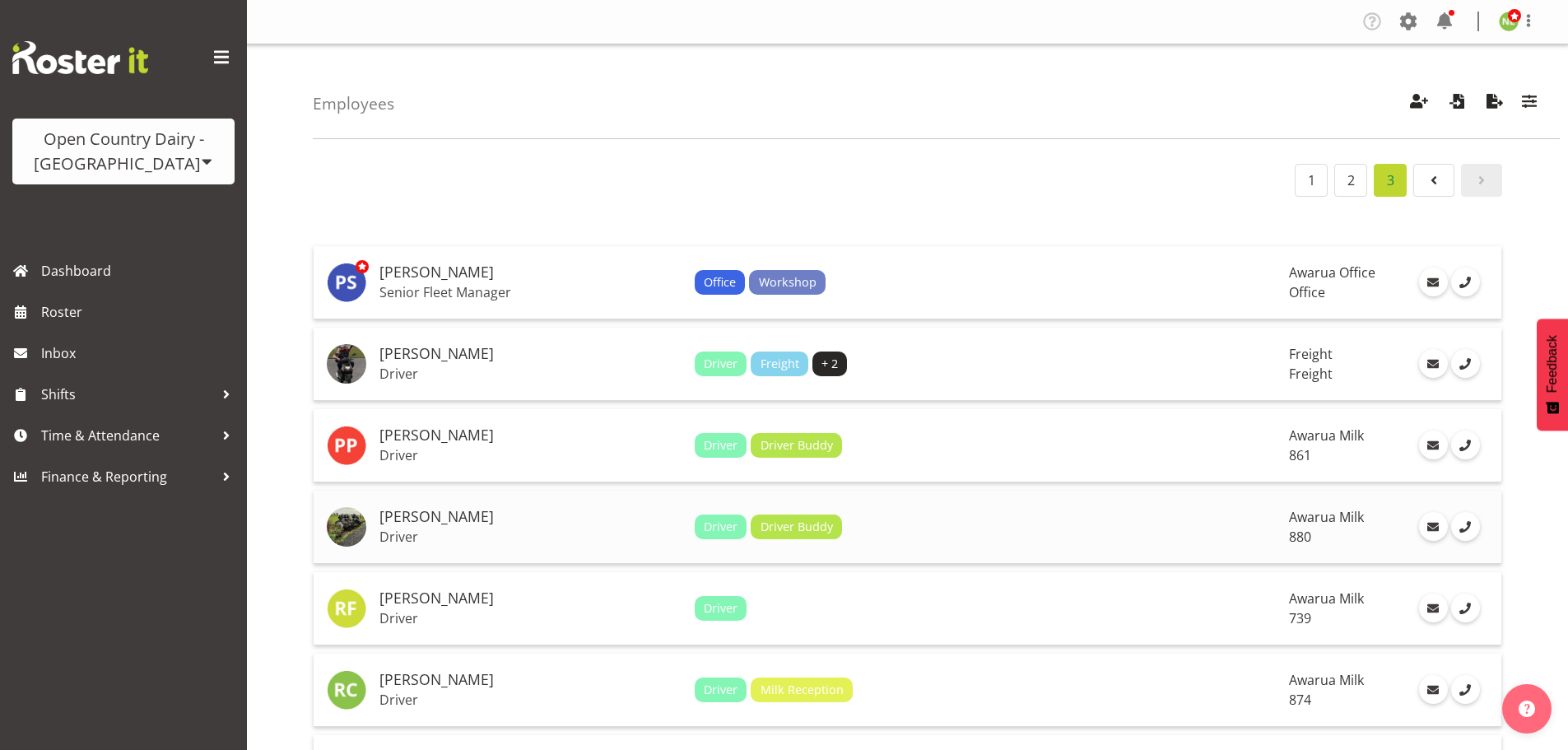
click at [517, 524] on h5 "[PERSON_NAME]" at bounding box center [530, 516] width 302 height 17
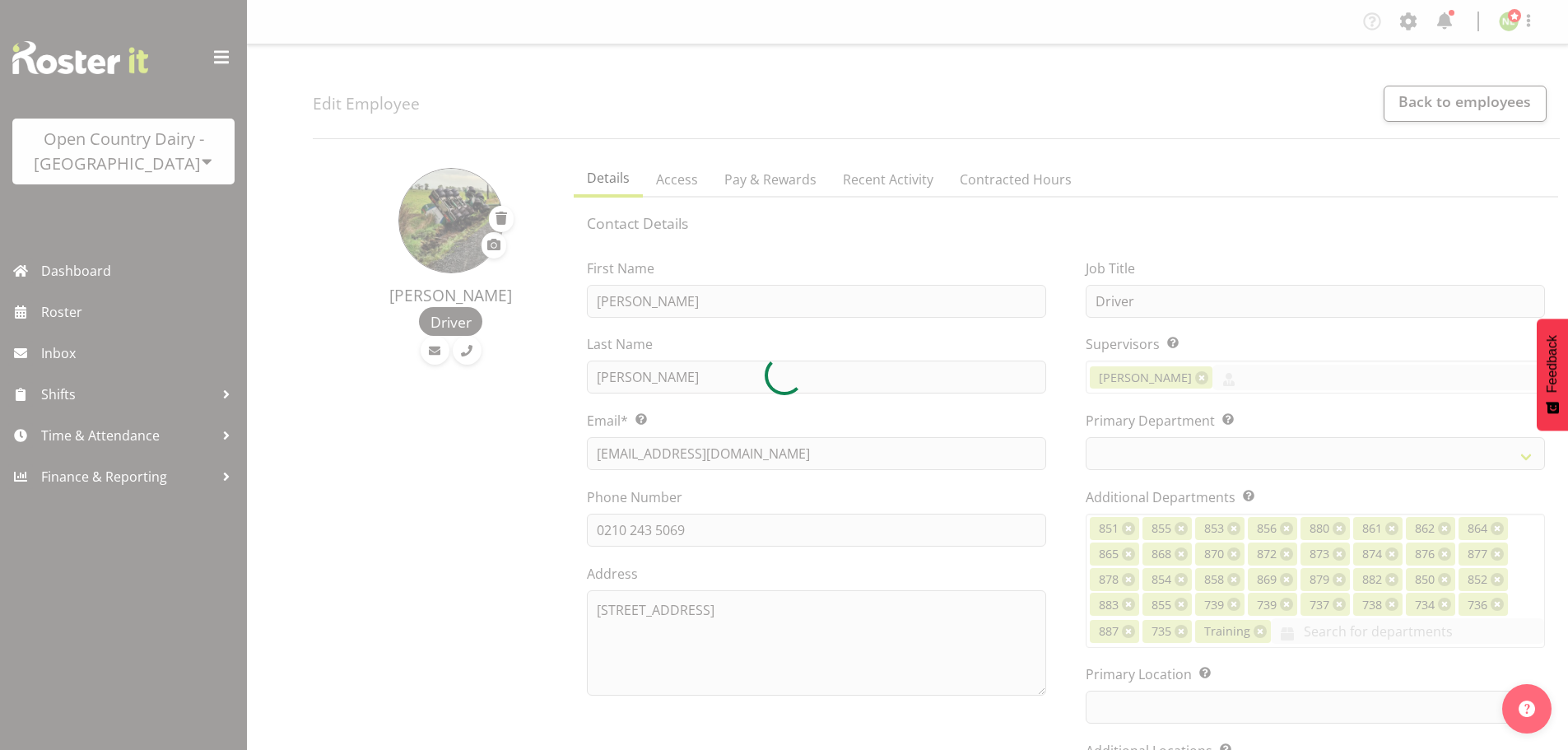
select select "shift"
select select
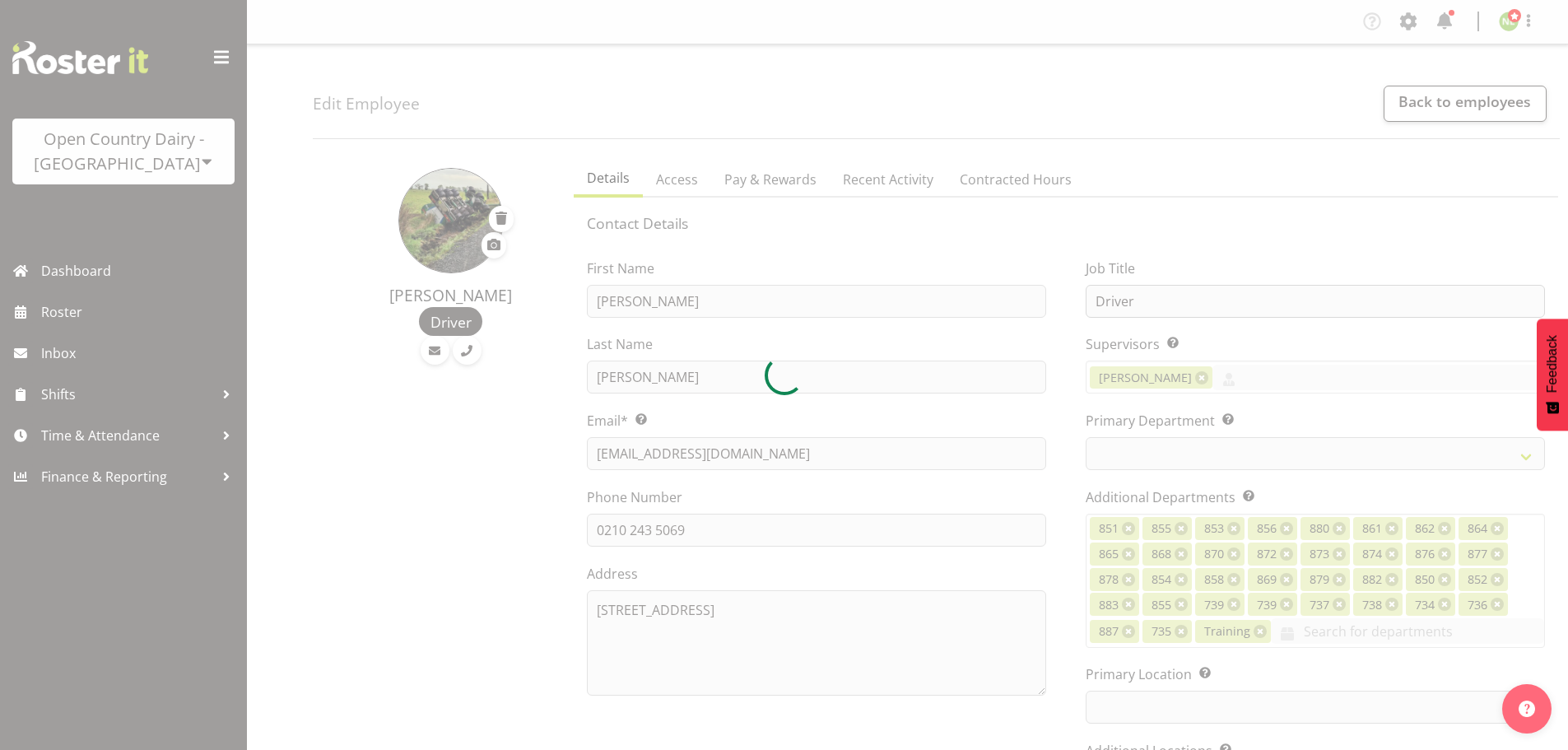
select select "673"
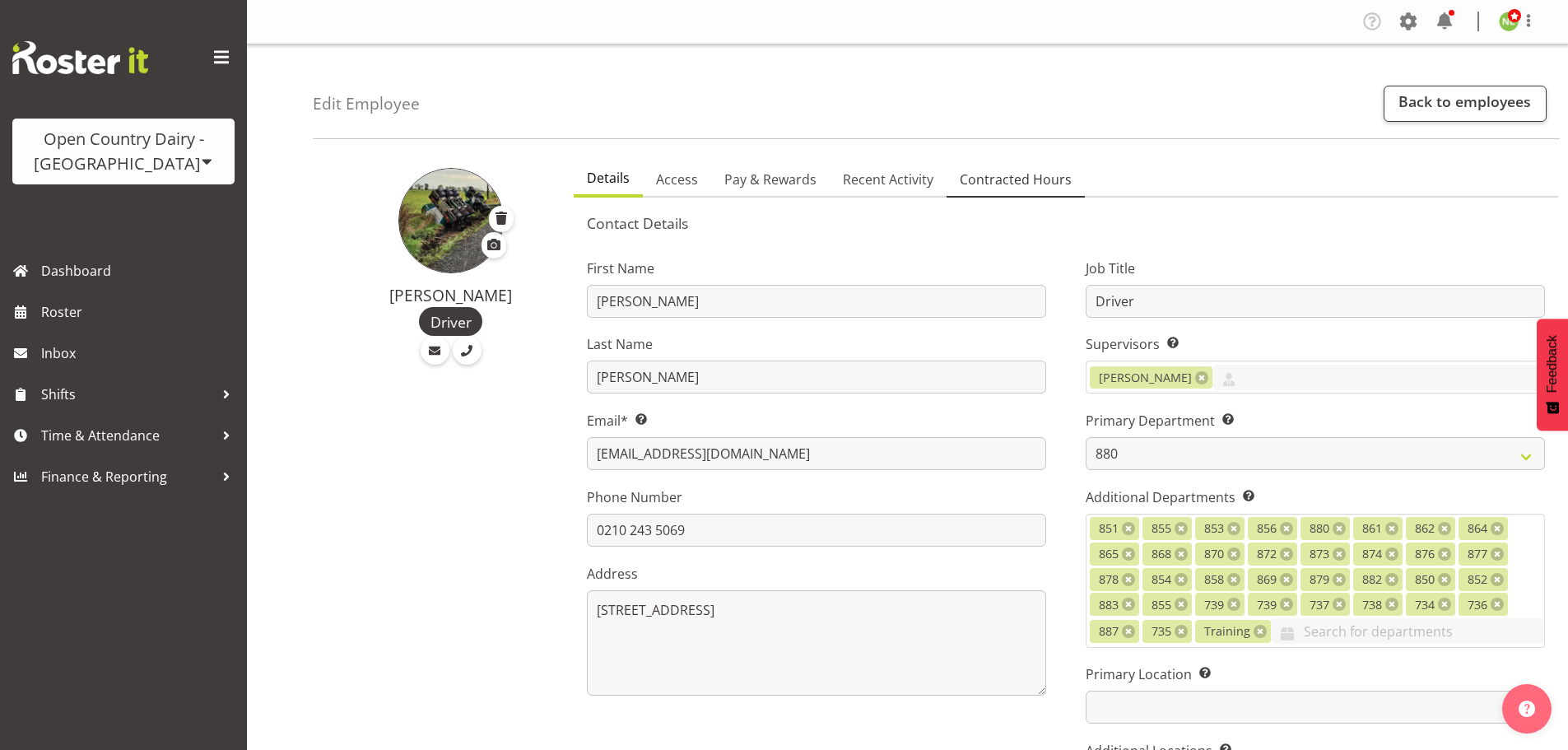
click at [1011, 168] on link "Contracted Hours" at bounding box center [1016, 180] width 139 height 34
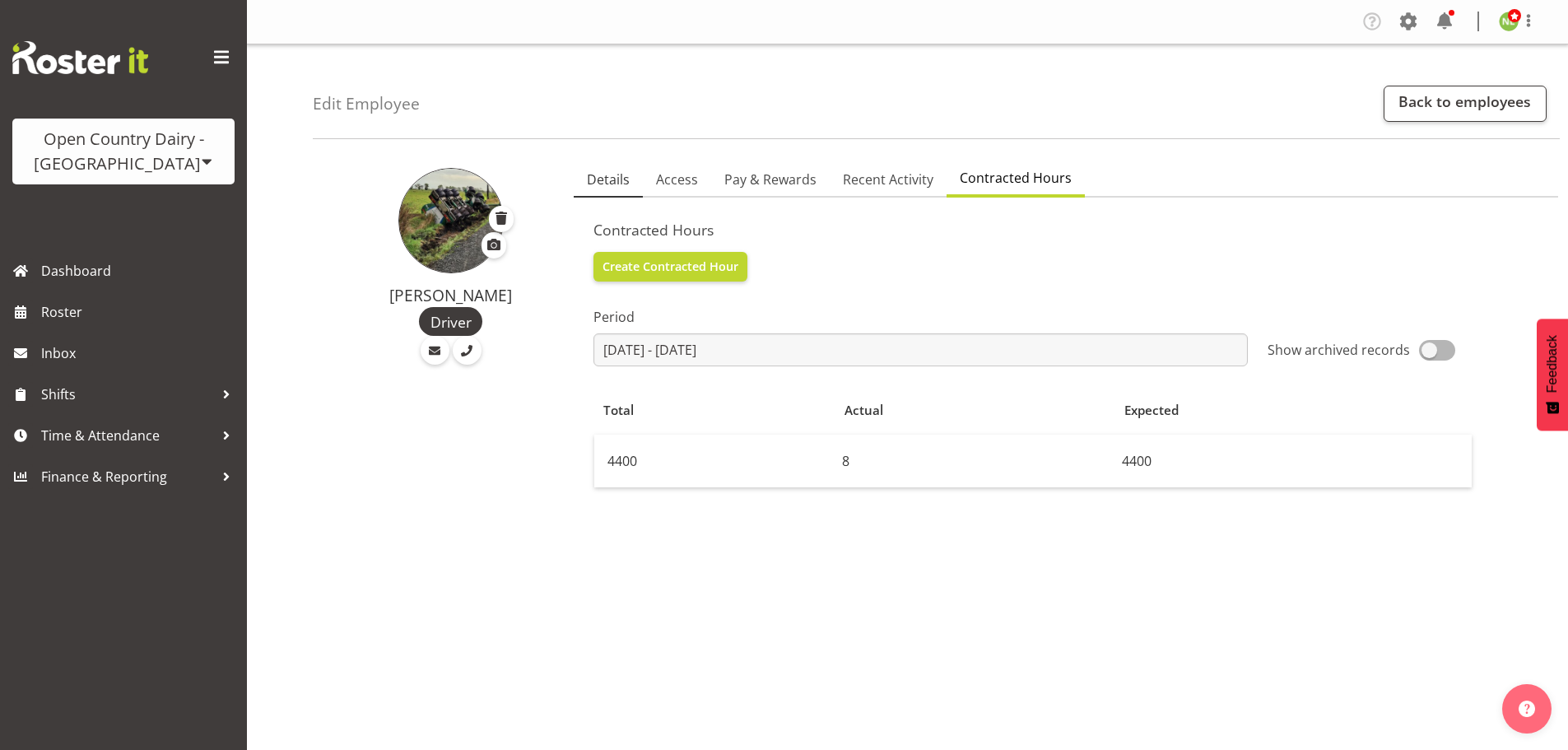
click at [620, 170] on span "Details" at bounding box center [608, 179] width 43 height 19
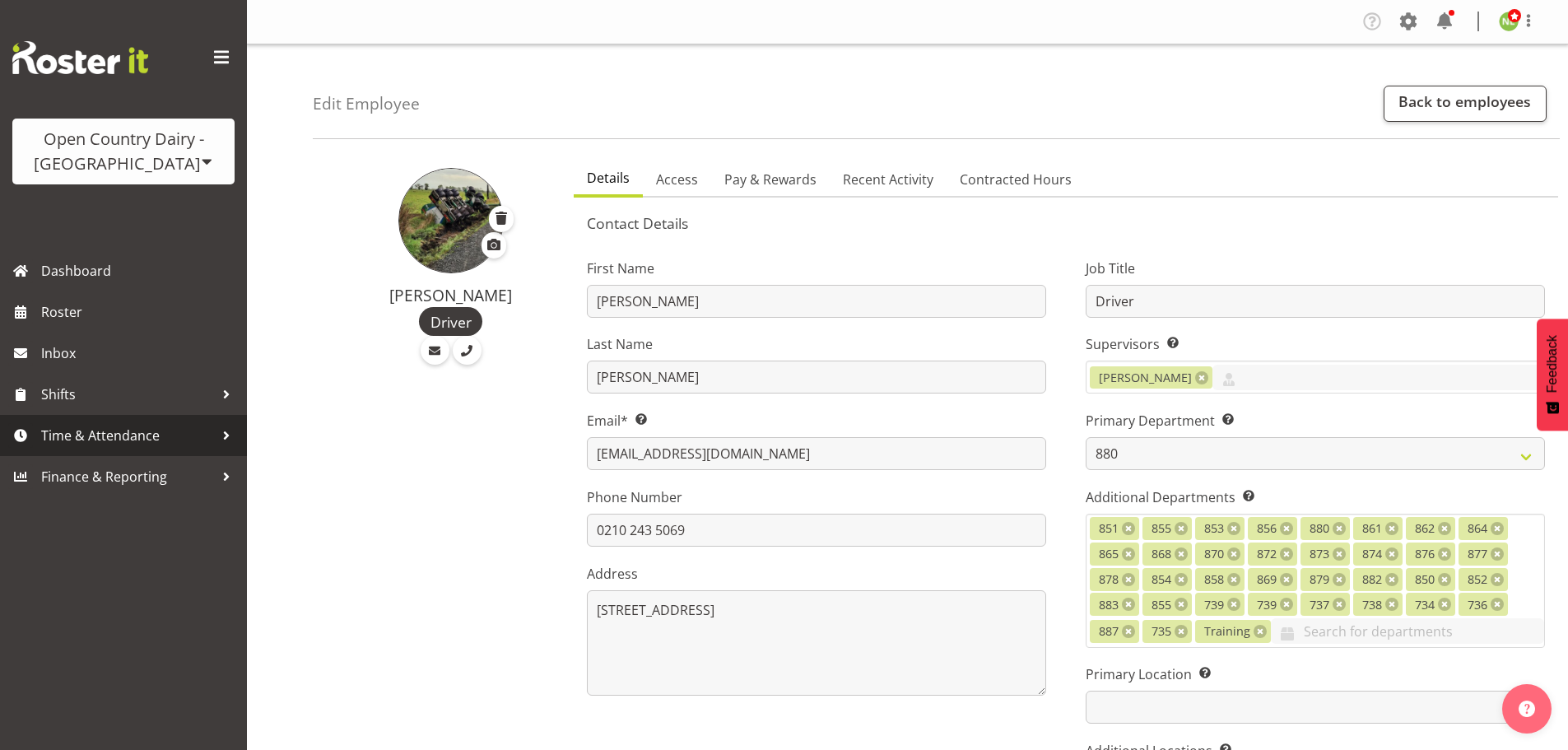
click at [130, 429] on span "Time & Attendance" at bounding box center [128, 435] width 173 height 25
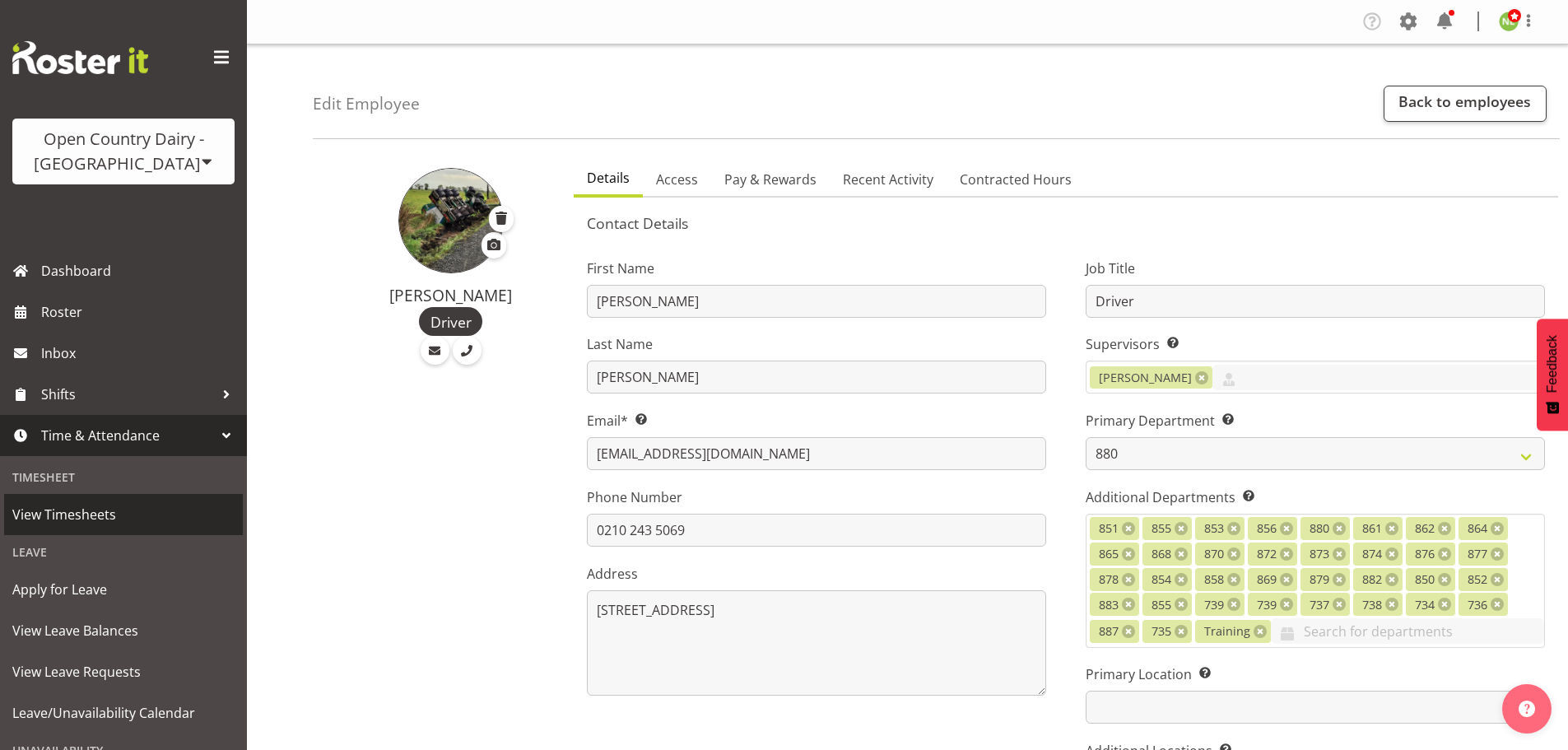
click at [113, 512] on span "View Timesheets" at bounding box center [124, 514] width 222 height 25
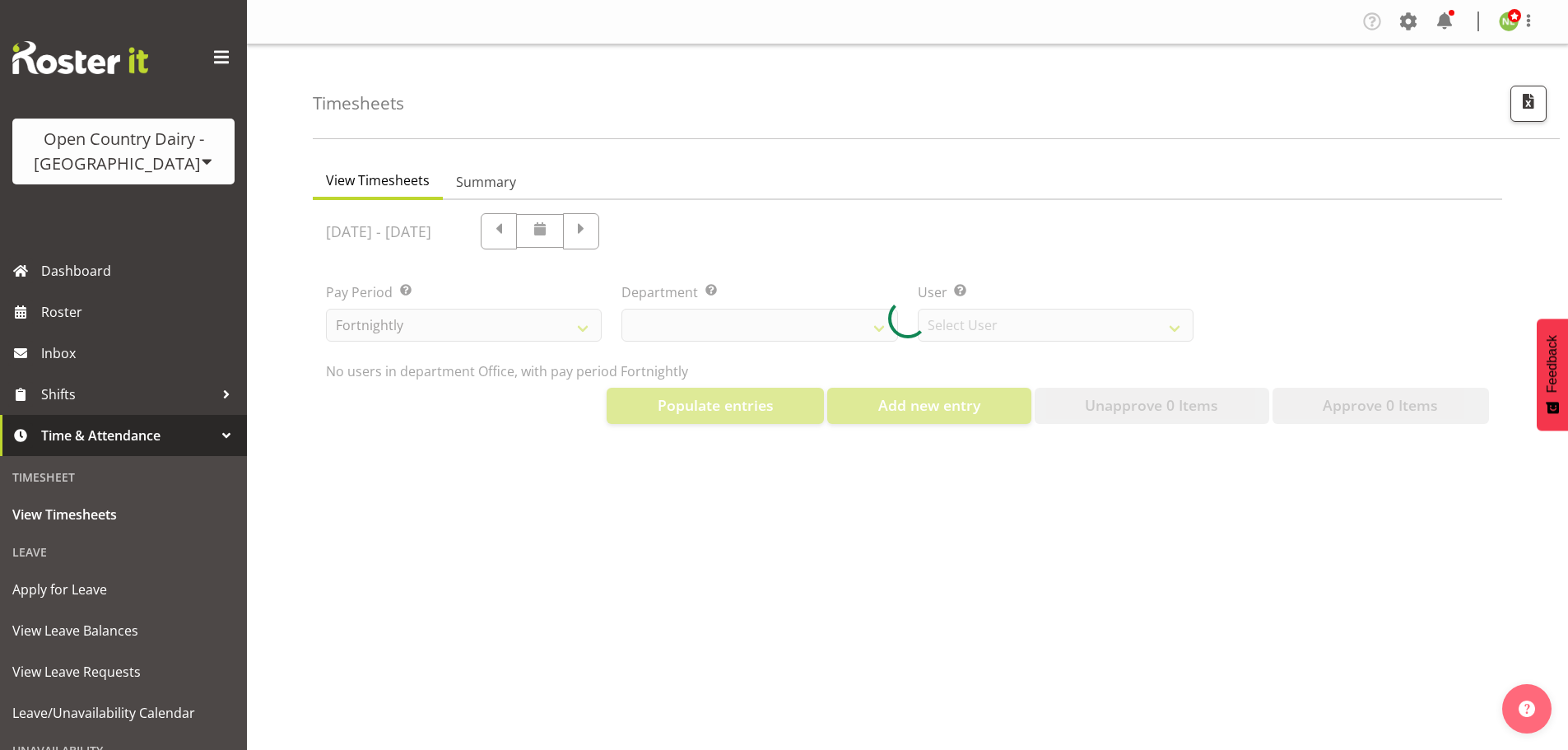
select select "699"
select select "8449"
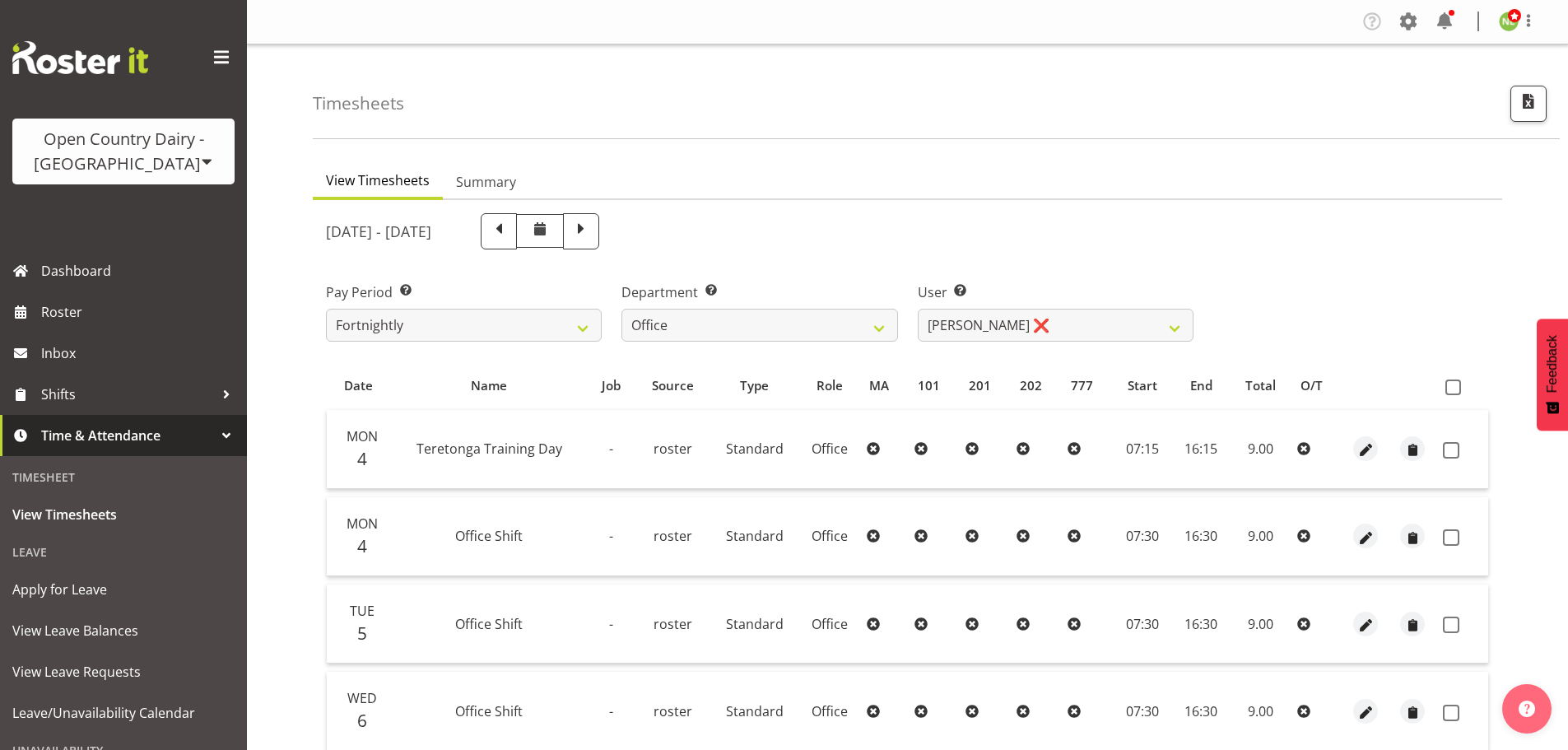
click at [160, 151] on div "Open Country Dairy - [GEOGRAPHIC_DATA]" at bounding box center [124, 152] width 190 height 49
click at [124, 202] on link "Open Country Dairy - [GEOGRAPHIC_DATA]" at bounding box center [171, 209] width 318 height 30
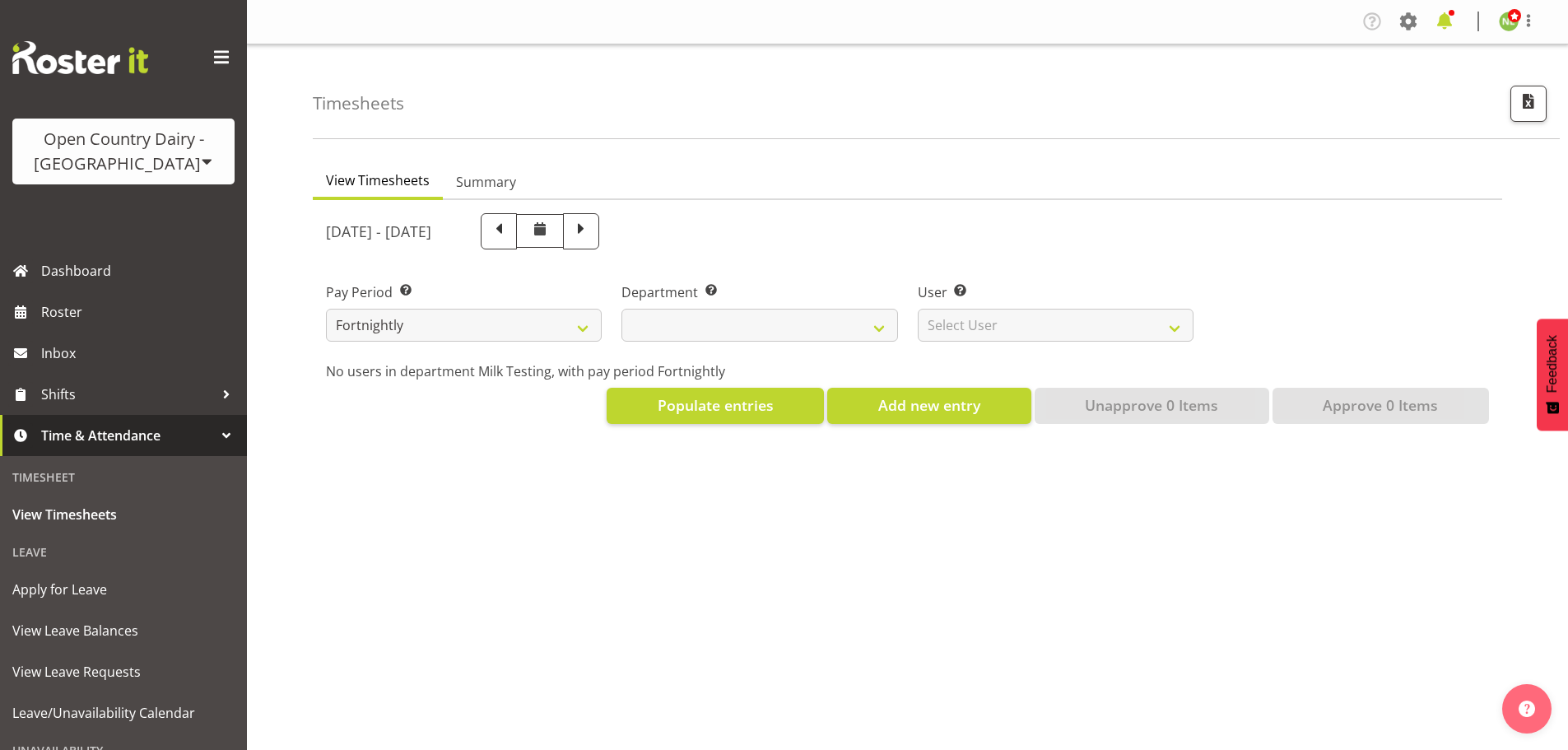
select select
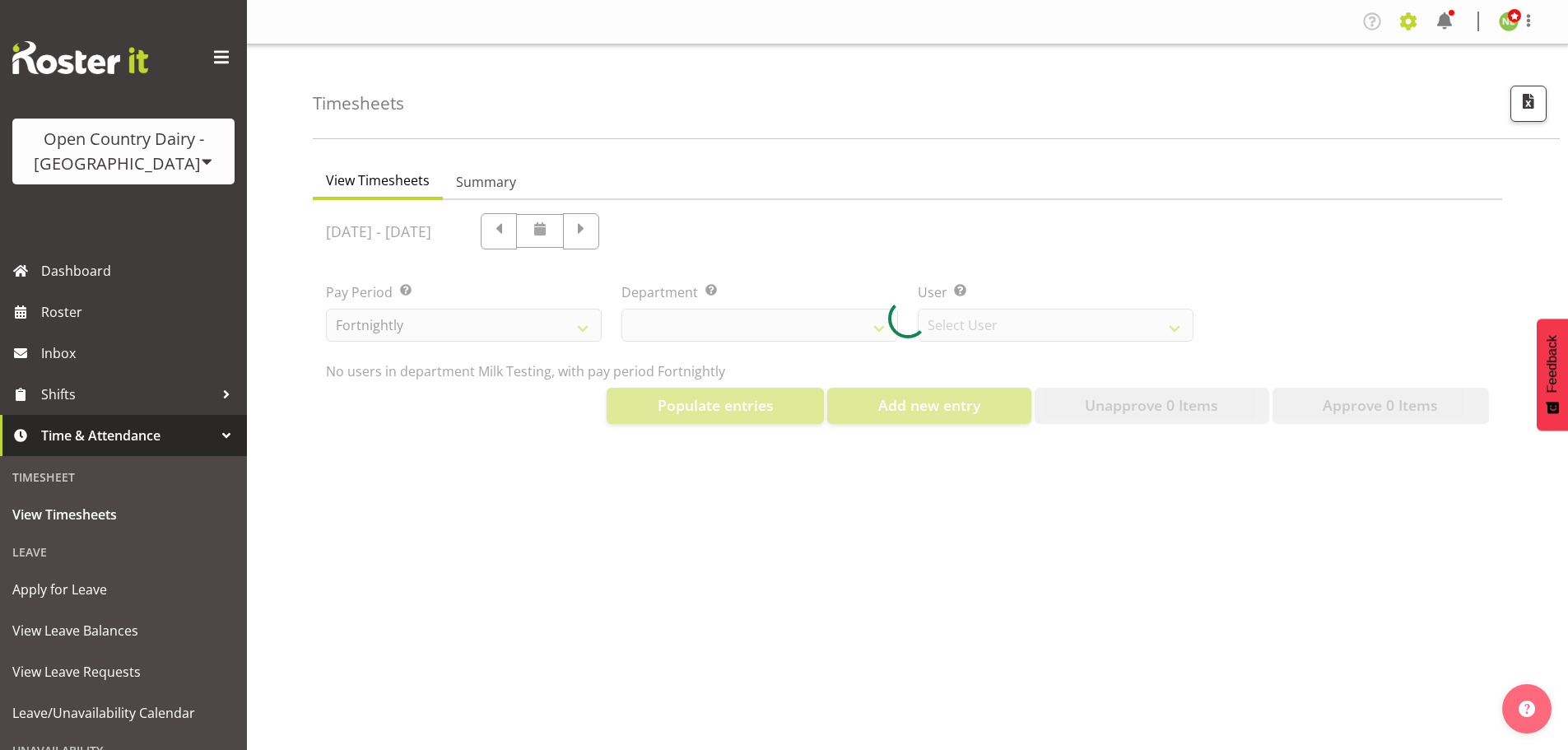
click at [1408, 20] on span at bounding box center [1408, 21] width 26 height 26
click at [1269, 174] on link "Employees" at bounding box center [1307, 179] width 228 height 30
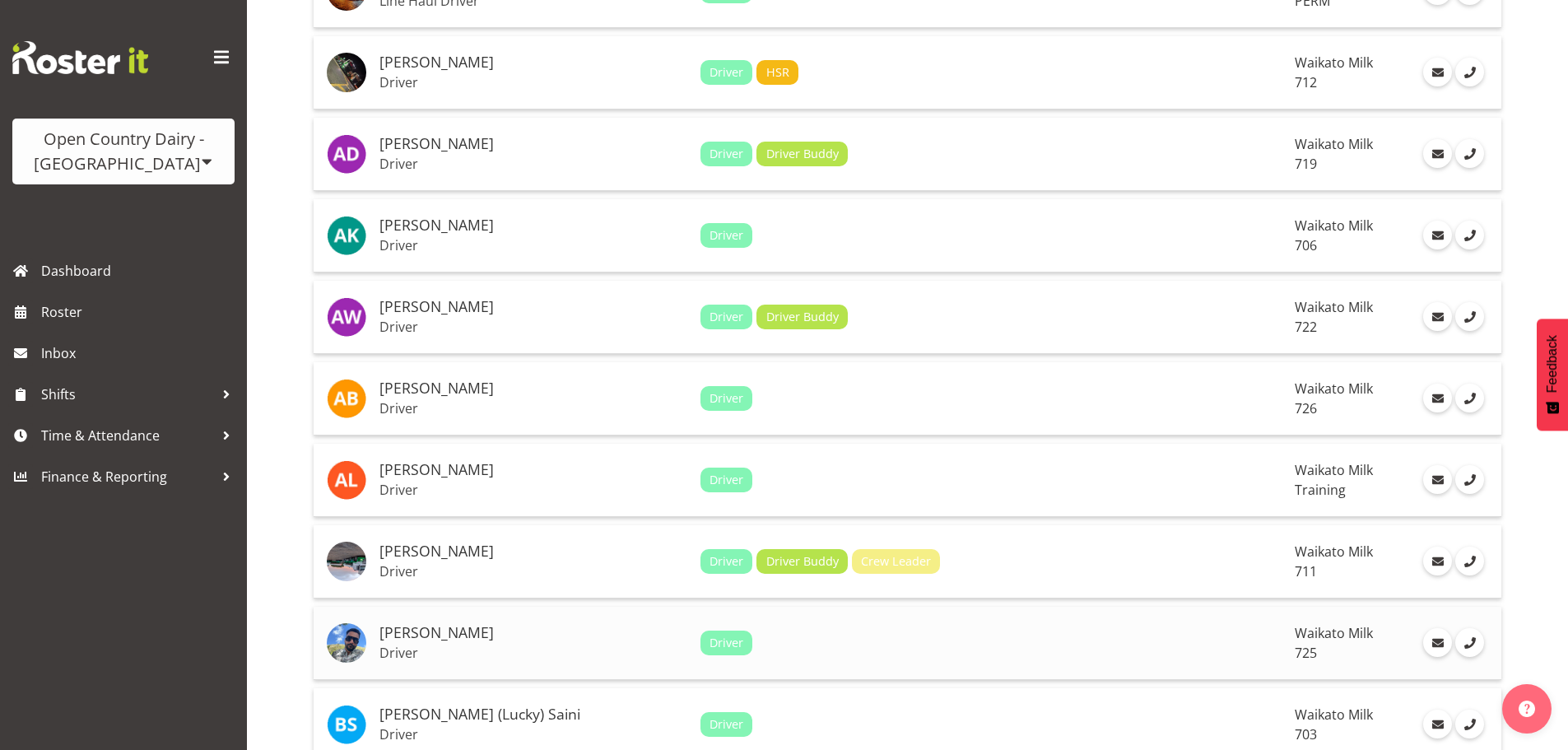
scroll to position [576, 0]
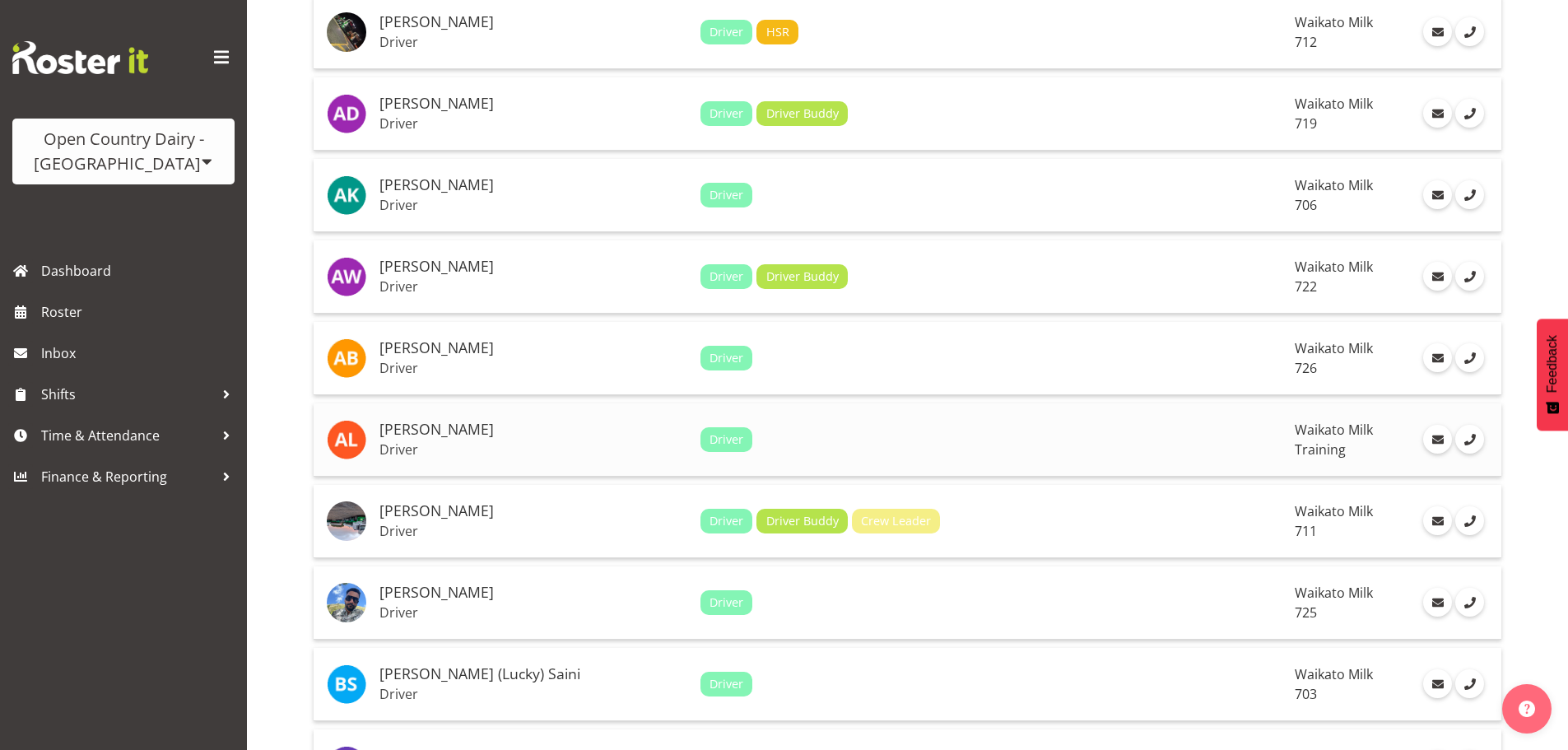
click at [543, 434] on h5 "[PERSON_NAME]" at bounding box center [533, 430] width 308 height 17
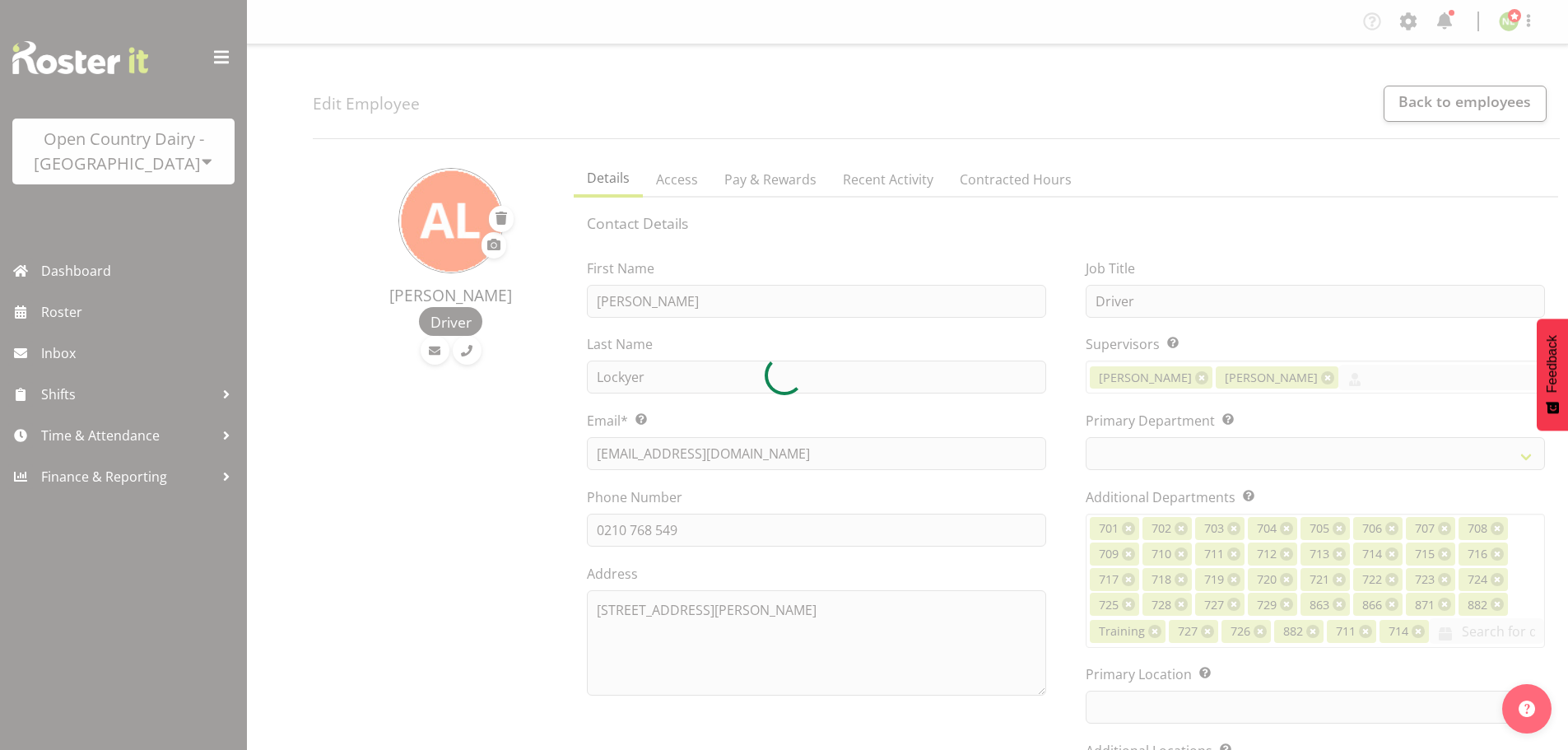
select select
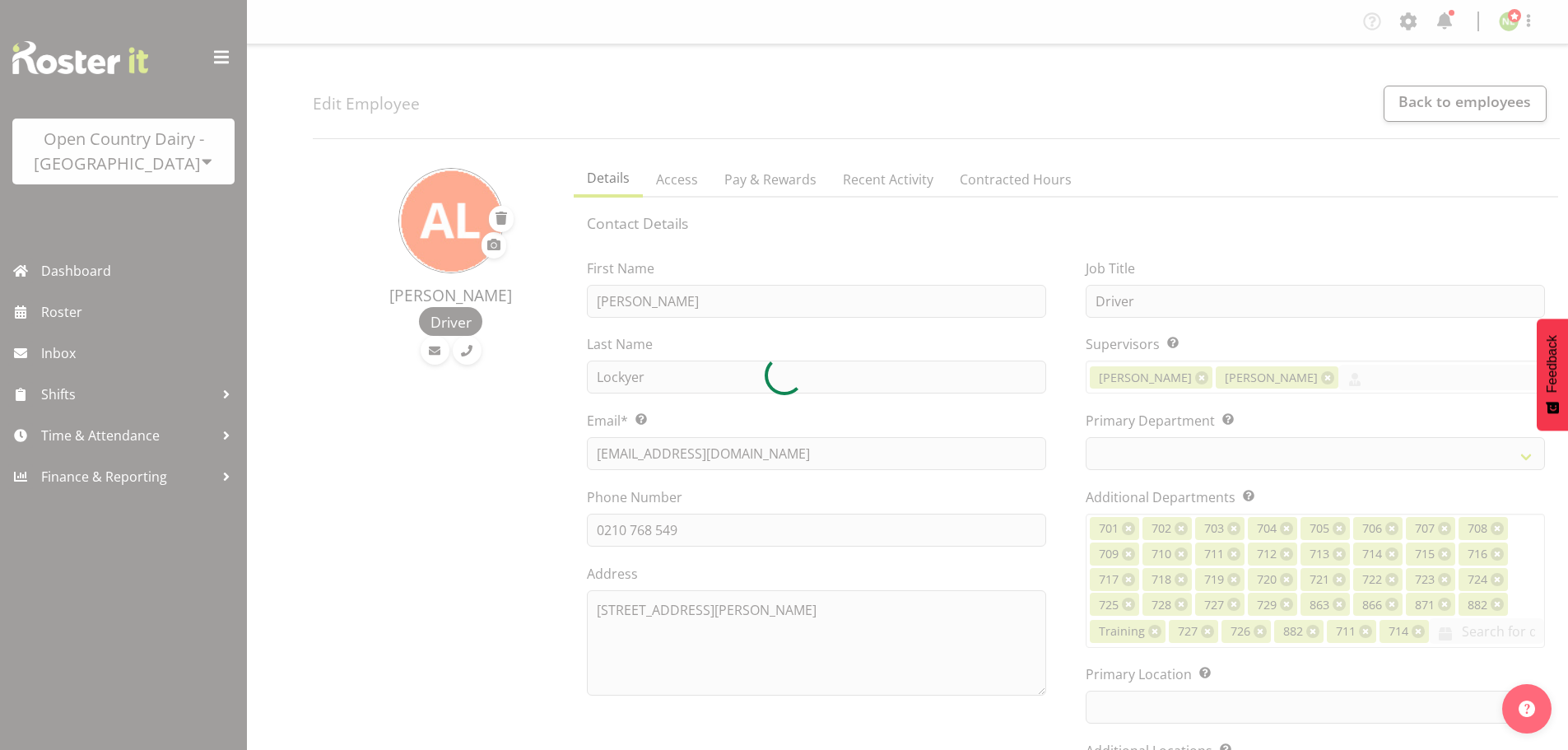
select select "1054"
select select "763"
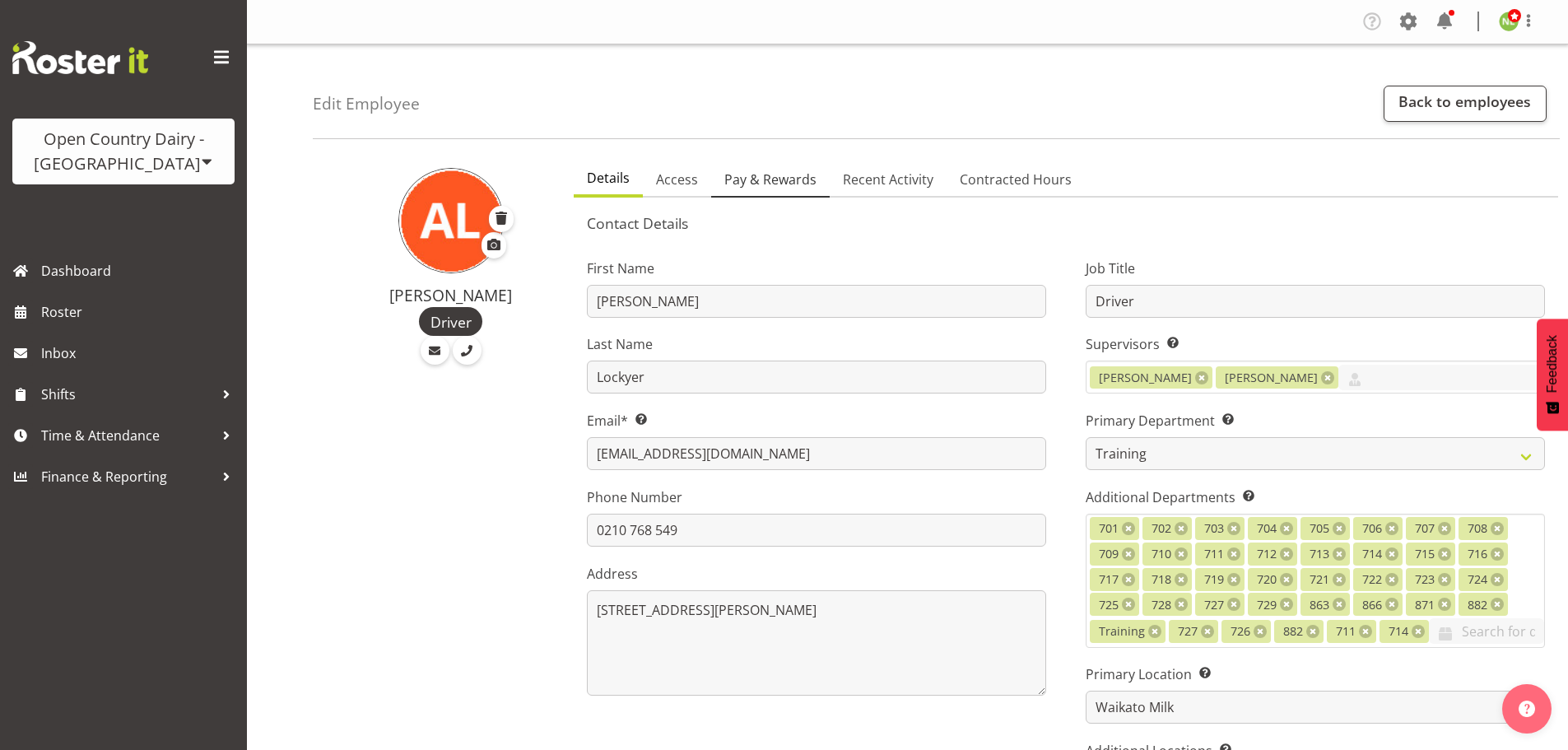
click at [783, 177] on span "Pay & Rewards" at bounding box center [770, 179] width 92 height 19
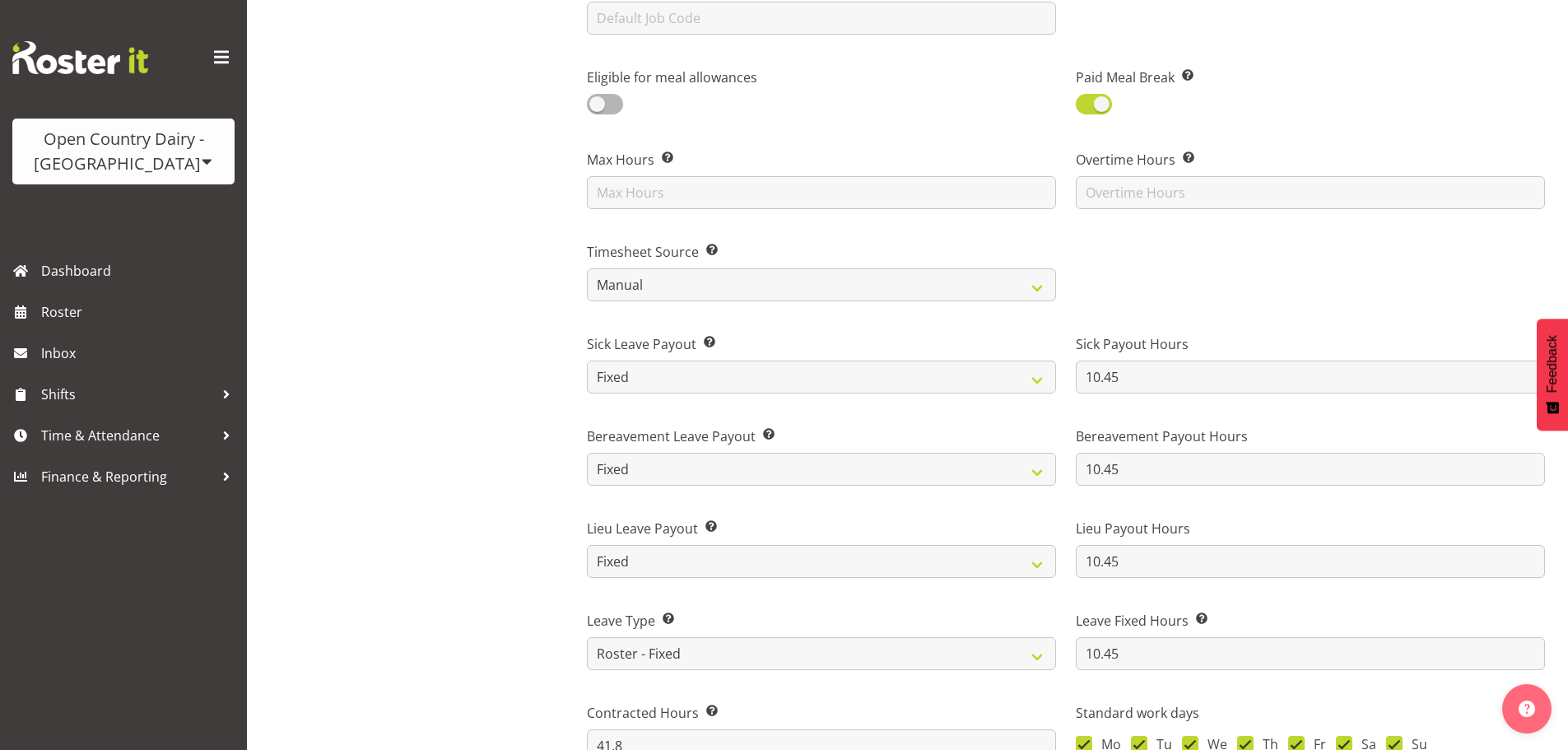
scroll to position [987, 0]
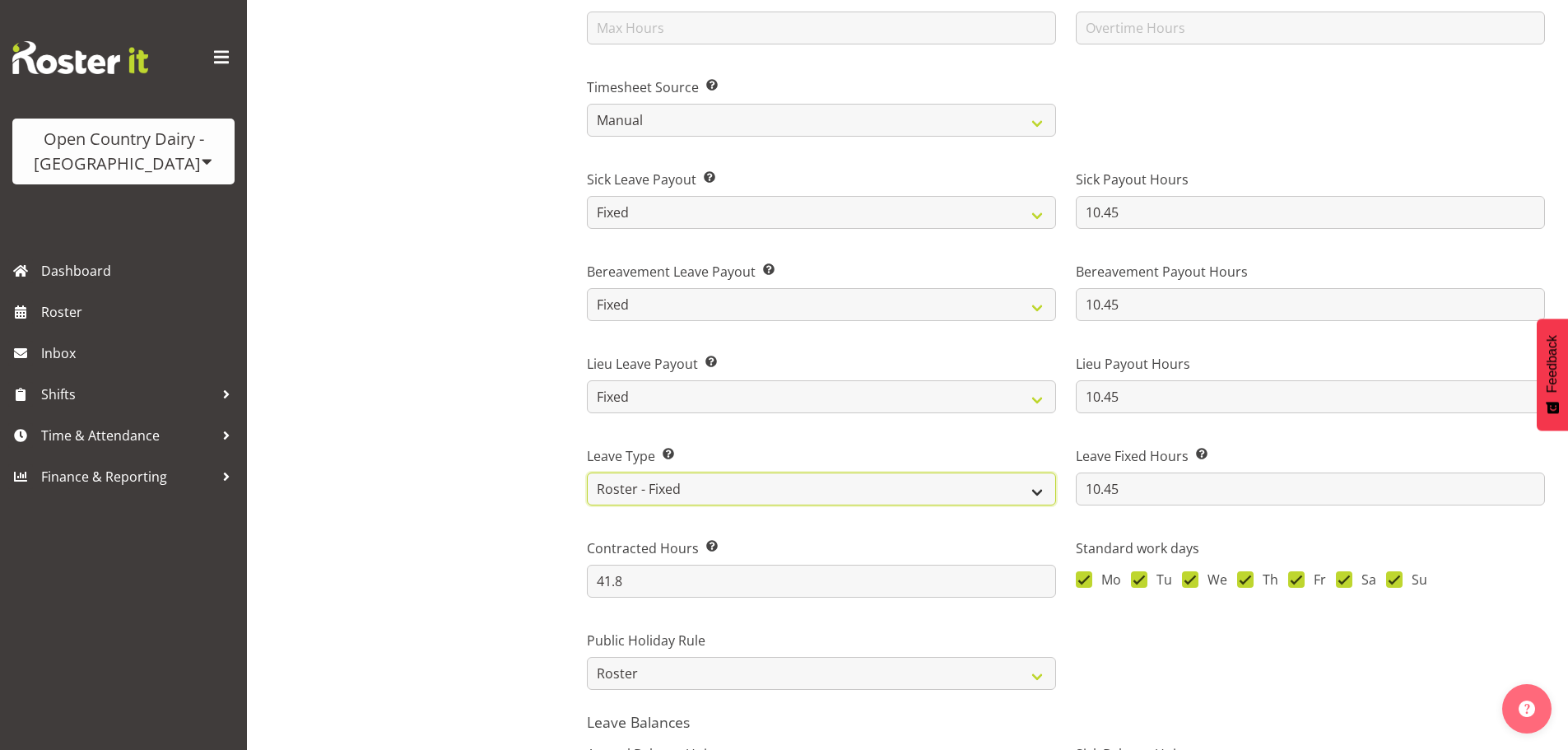
click at [630, 495] on select "Standard History Payout Roster Roster - Fixed" at bounding box center [822, 488] width 469 height 33
select select "standard"
click at [587, 472] on select "Standard History Payout Roster Roster - Fixed" at bounding box center [822, 488] width 469 height 33
type input "4"
click at [636, 496] on select "Standard History Payout Roster Roster - Fixed" at bounding box center [822, 488] width 469 height 33
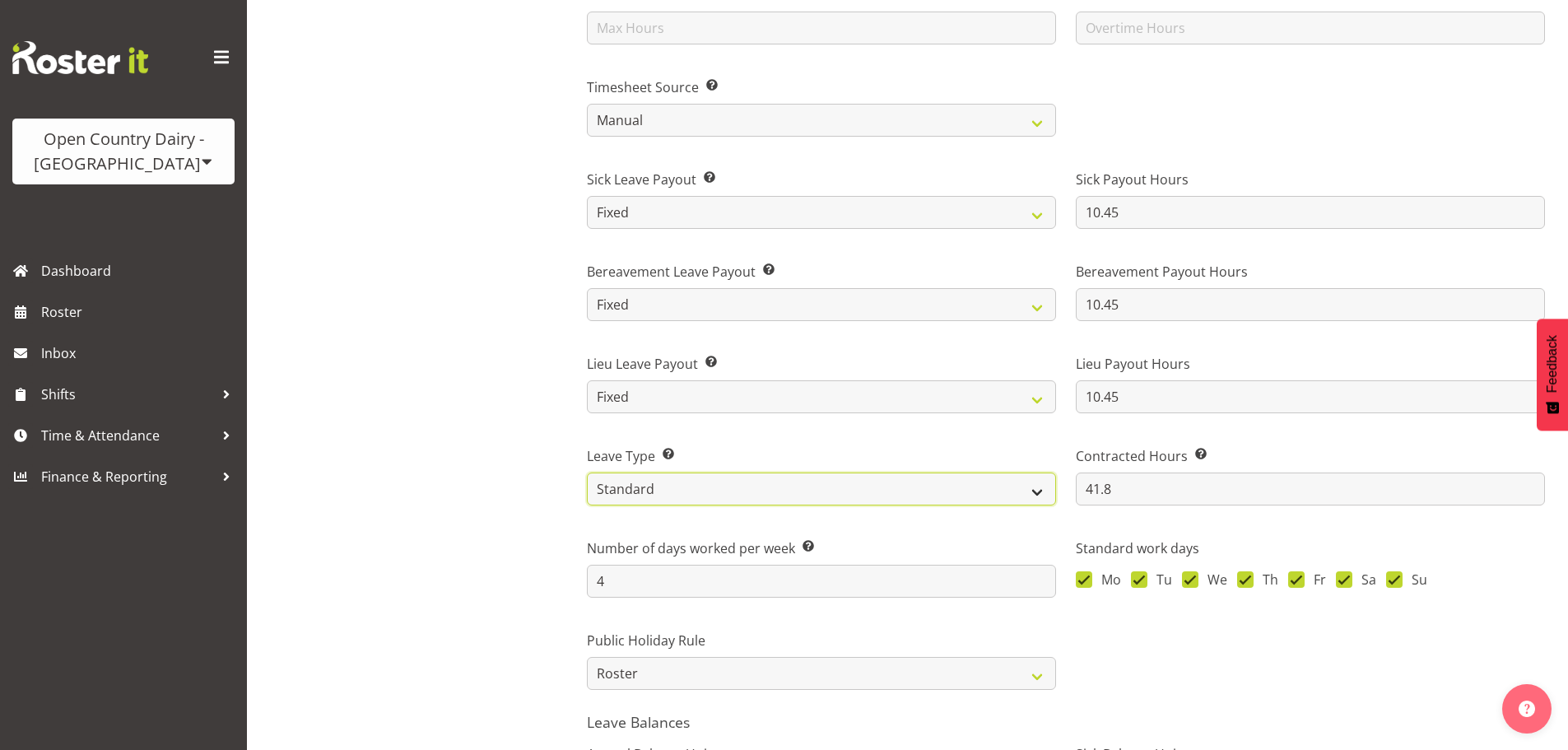
select select "roster_fixed"
click at [587, 472] on select "Standard History Payout Roster Roster - Fixed" at bounding box center [822, 488] width 469 height 33
type input "10.45"
type input "41.8"
click at [549, 584] on div "Antony Lockyer Driver" at bounding box center [438, 96] width 251 height 1866
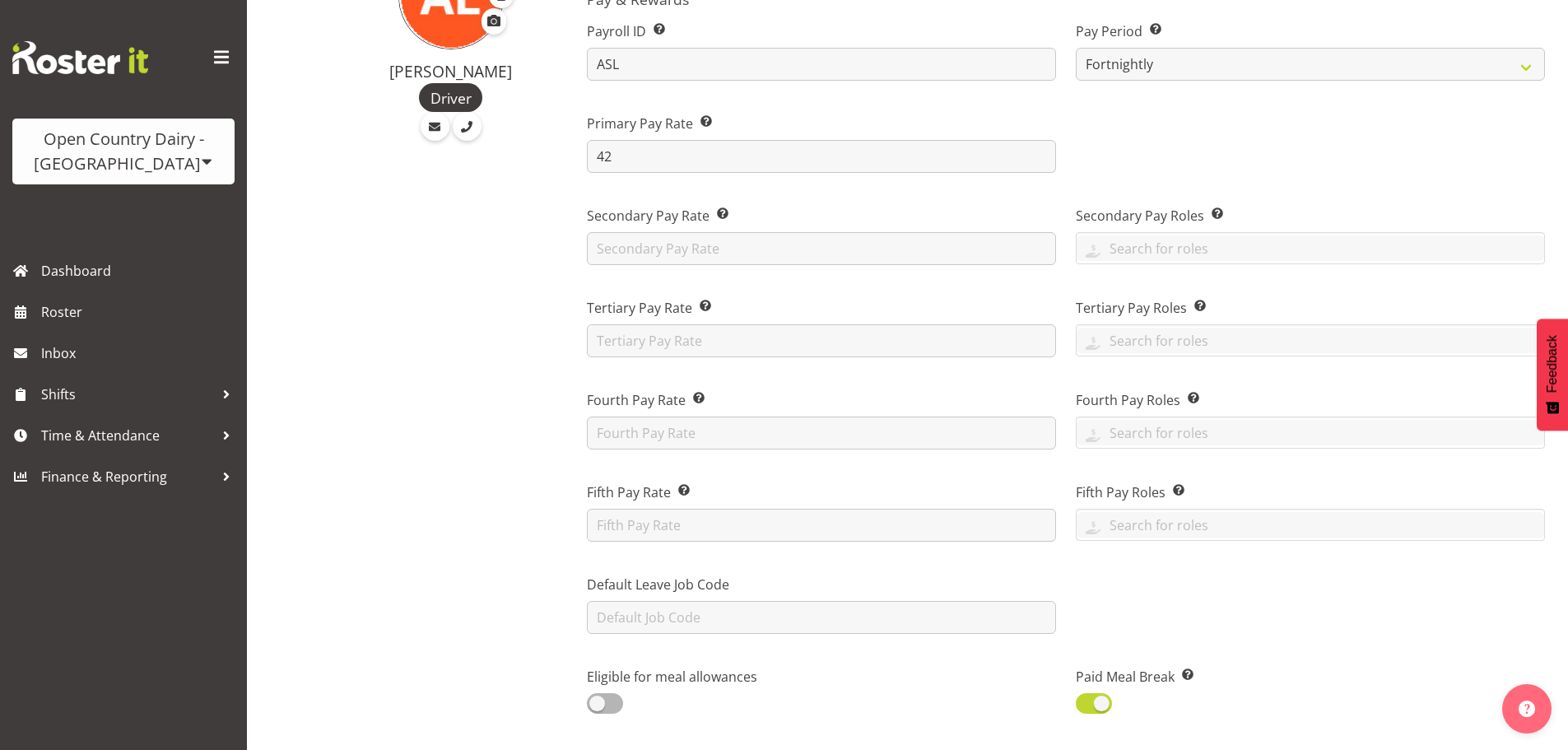
scroll to position [0, 0]
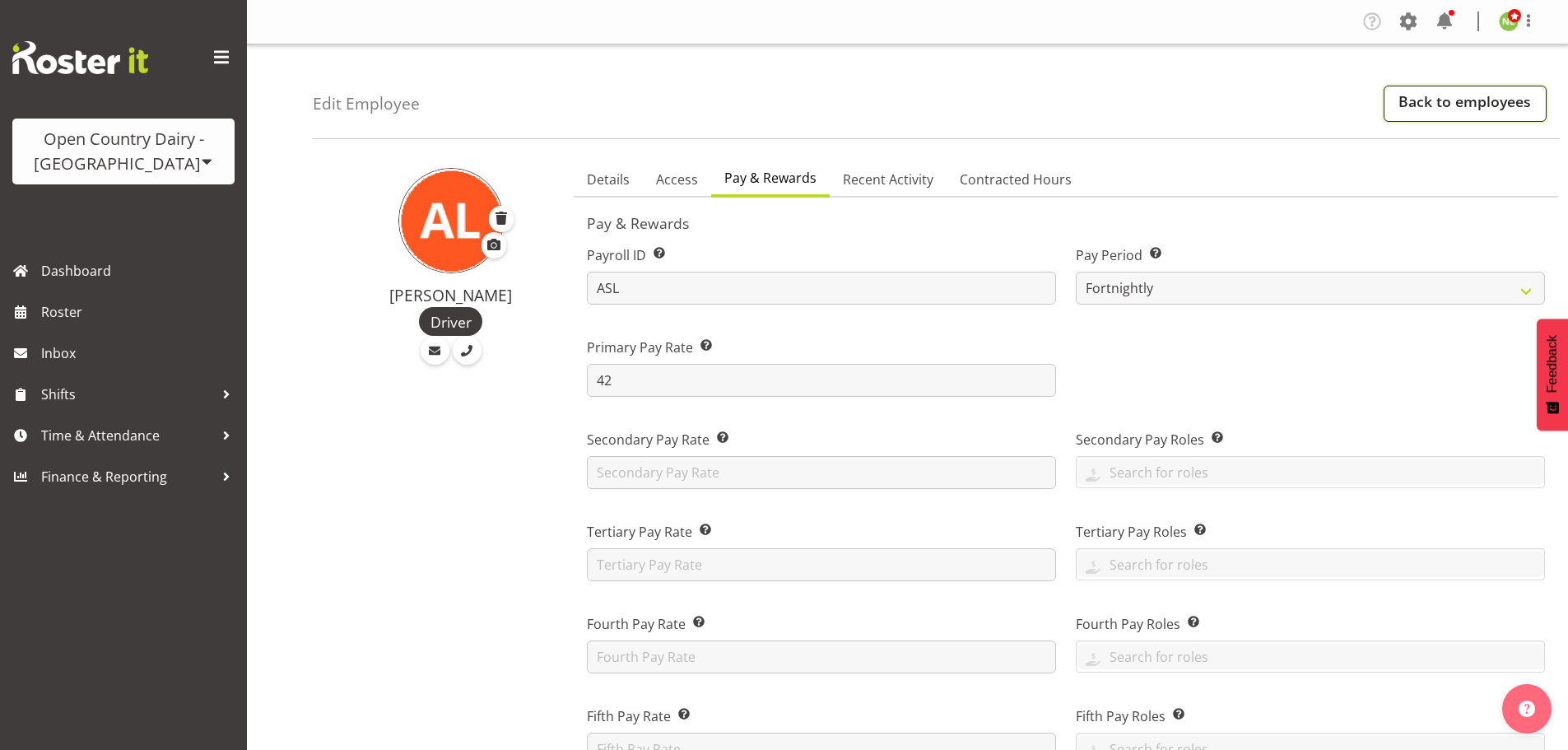
click at [1458, 102] on link "Back to employees" at bounding box center [1465, 103] width 163 height 36
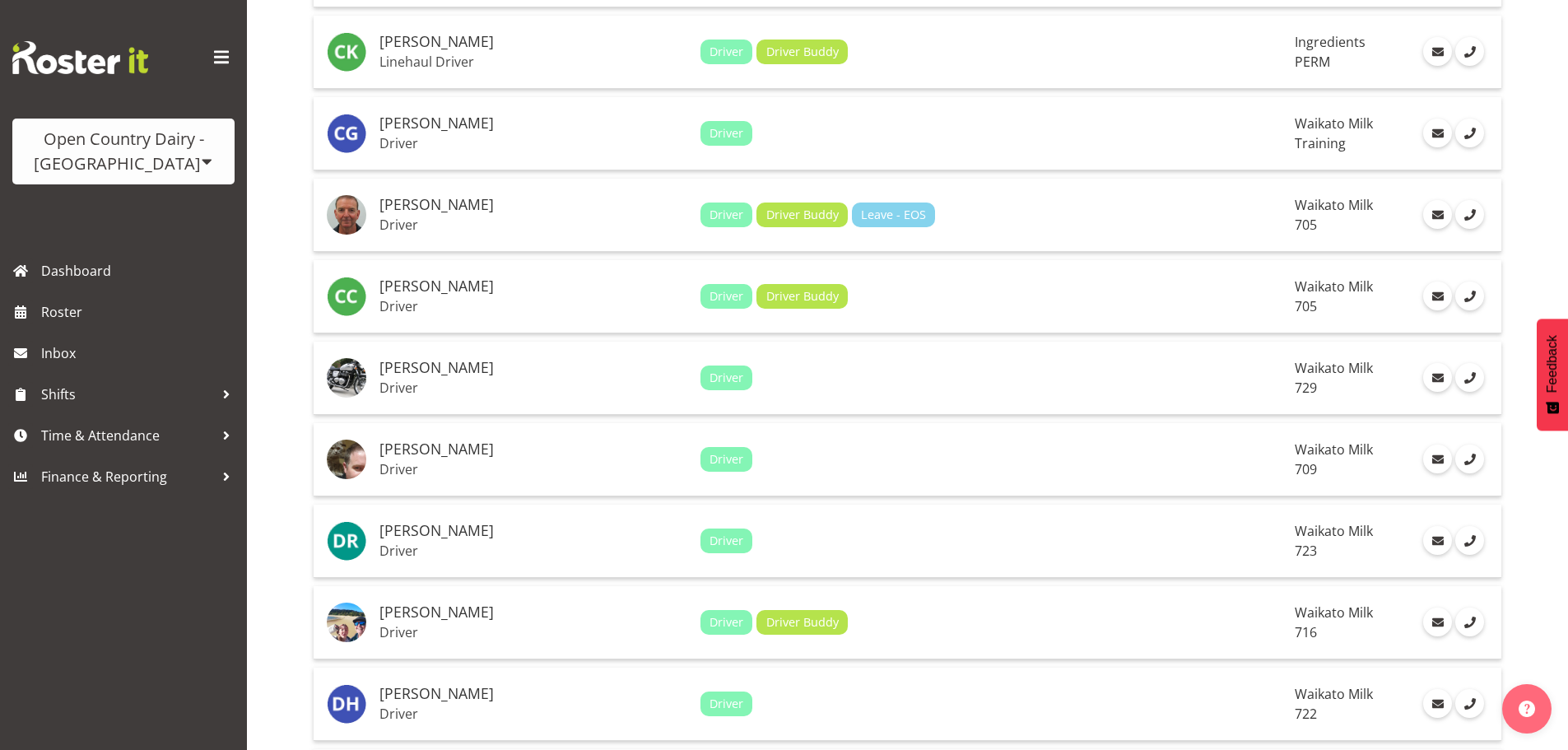
scroll to position [2222, 0]
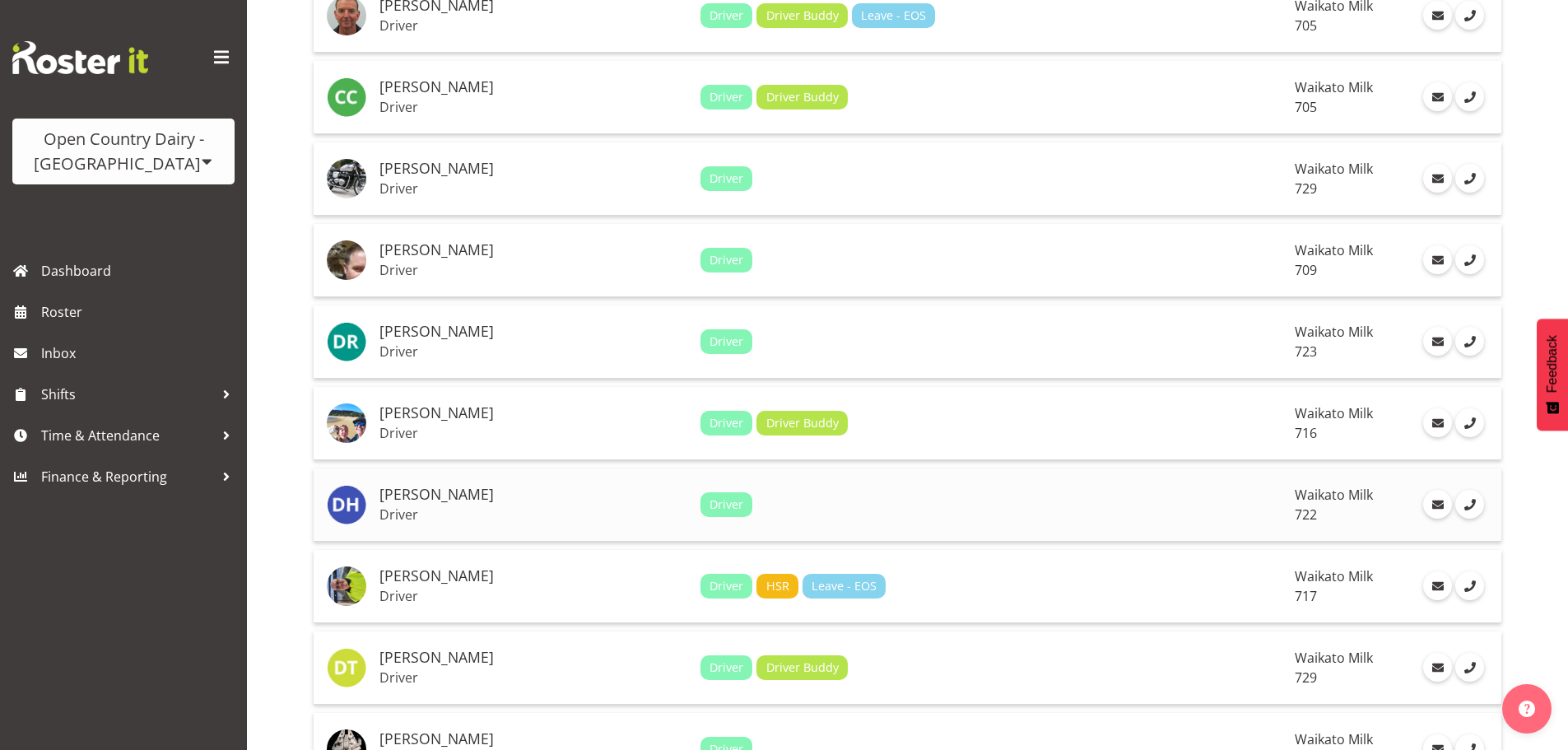
click at [550, 498] on h5 "[PERSON_NAME]" at bounding box center [533, 494] width 308 height 17
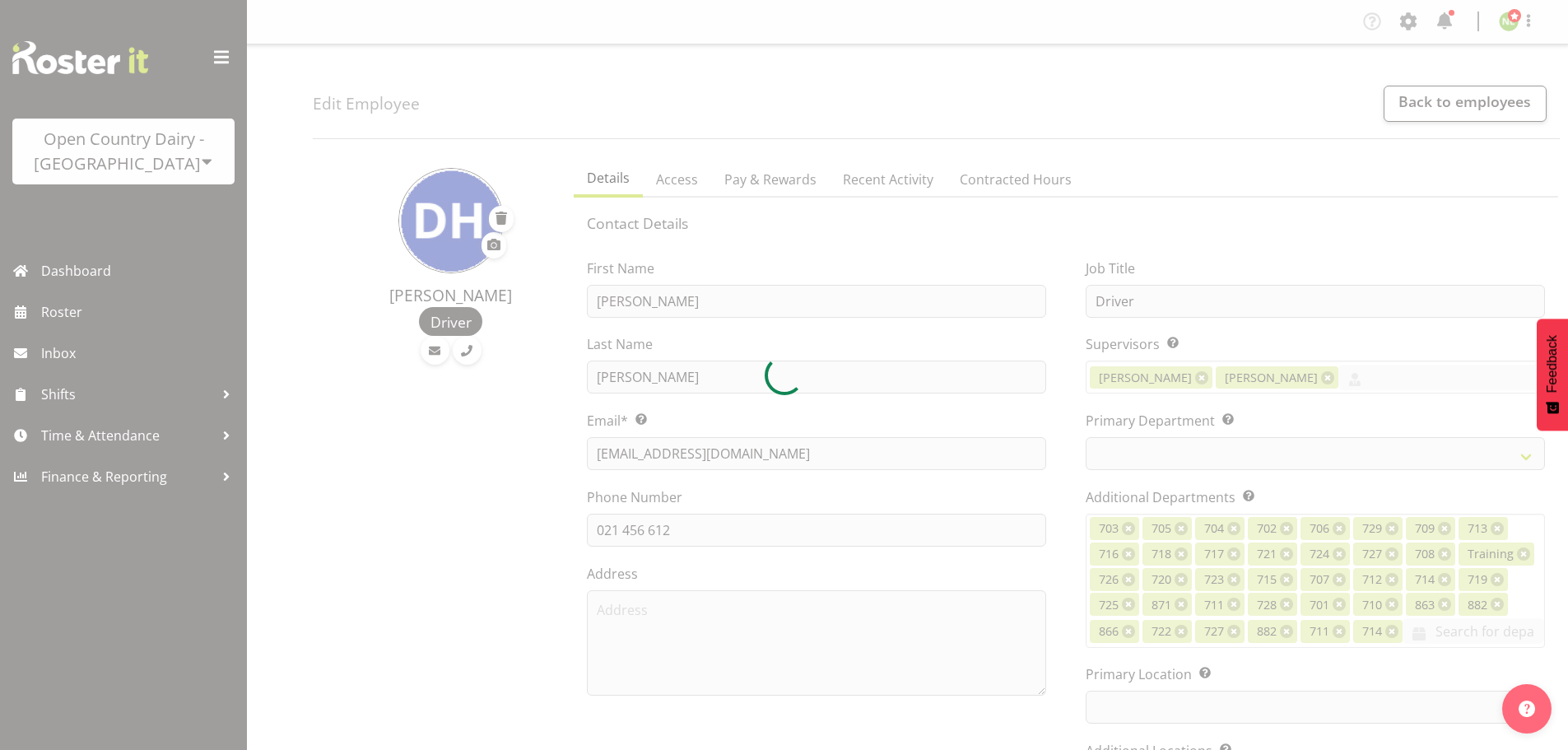
select select
select select "1054"
select select "756"
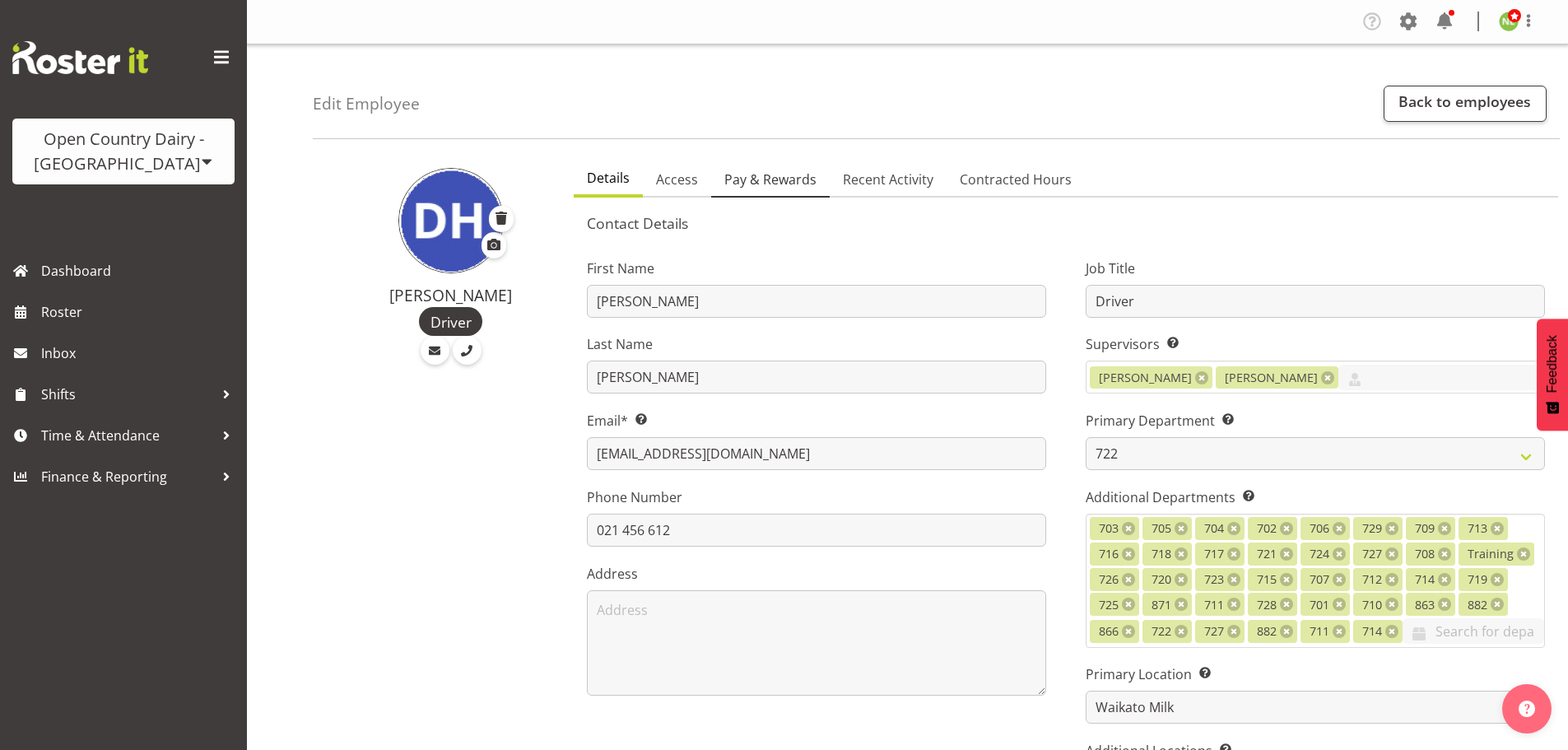
click at [763, 178] on span "Pay & Rewards" at bounding box center [770, 179] width 92 height 19
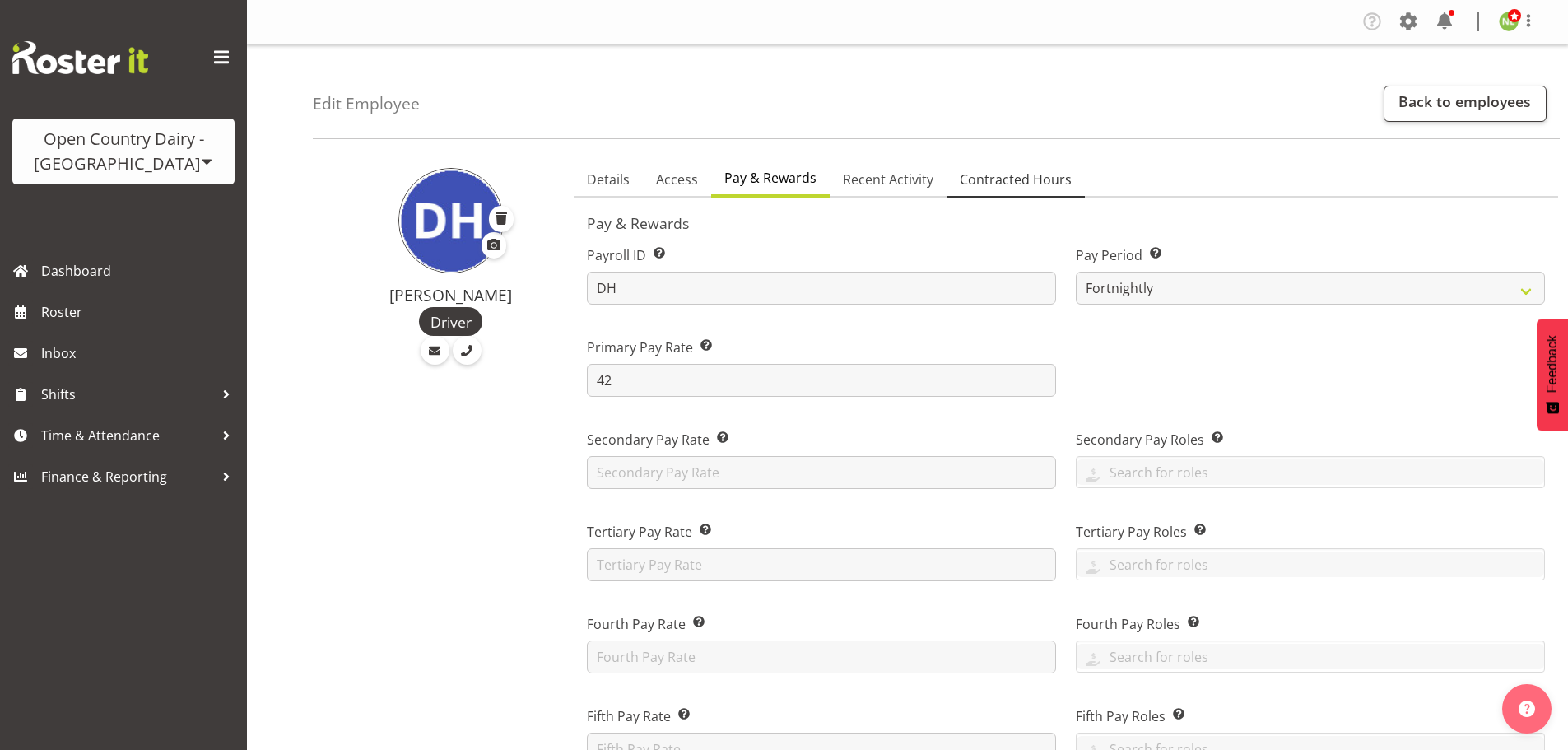
click at [1025, 179] on span "Contracted Hours" at bounding box center [1016, 179] width 112 height 19
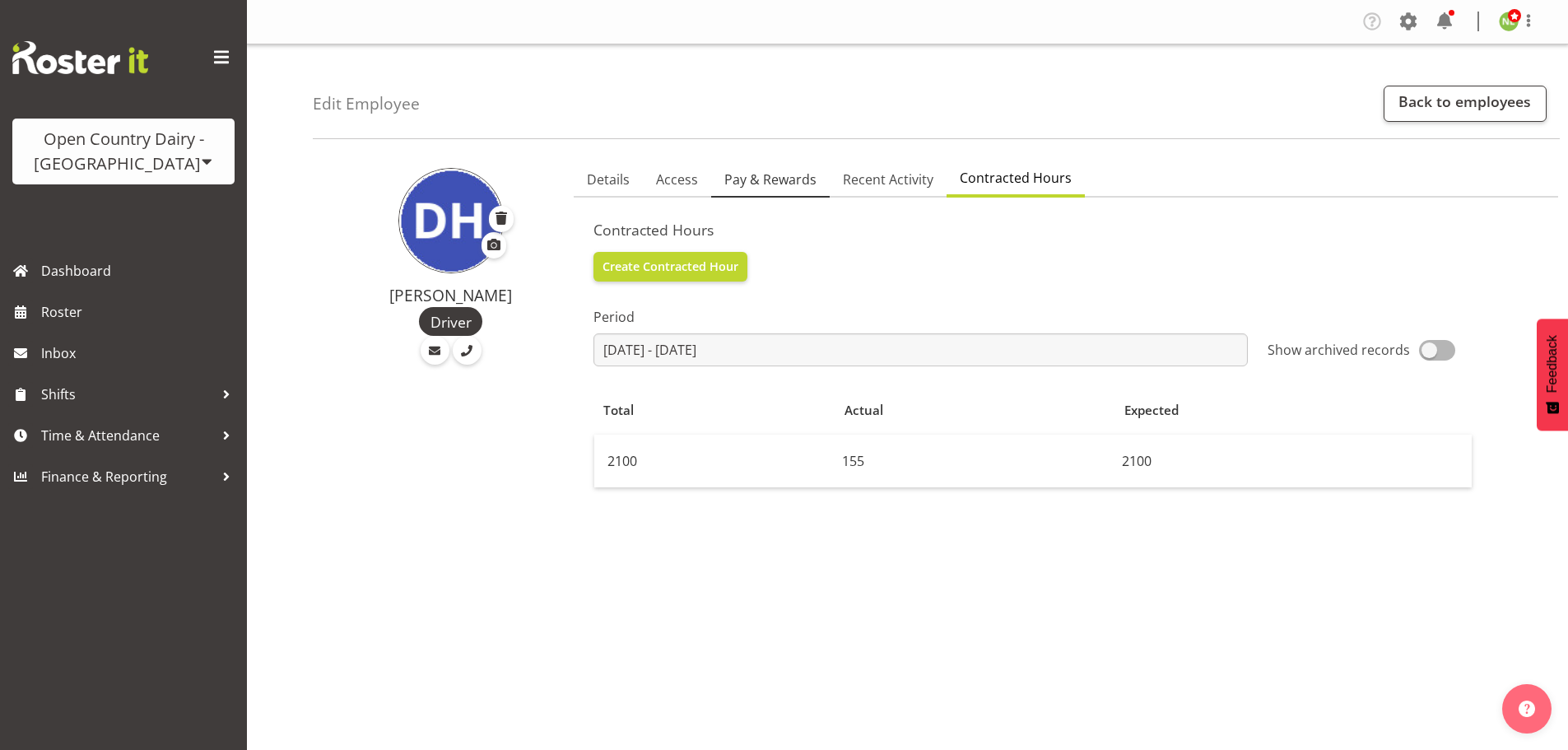
click at [799, 182] on span "Pay & Rewards" at bounding box center [770, 179] width 92 height 19
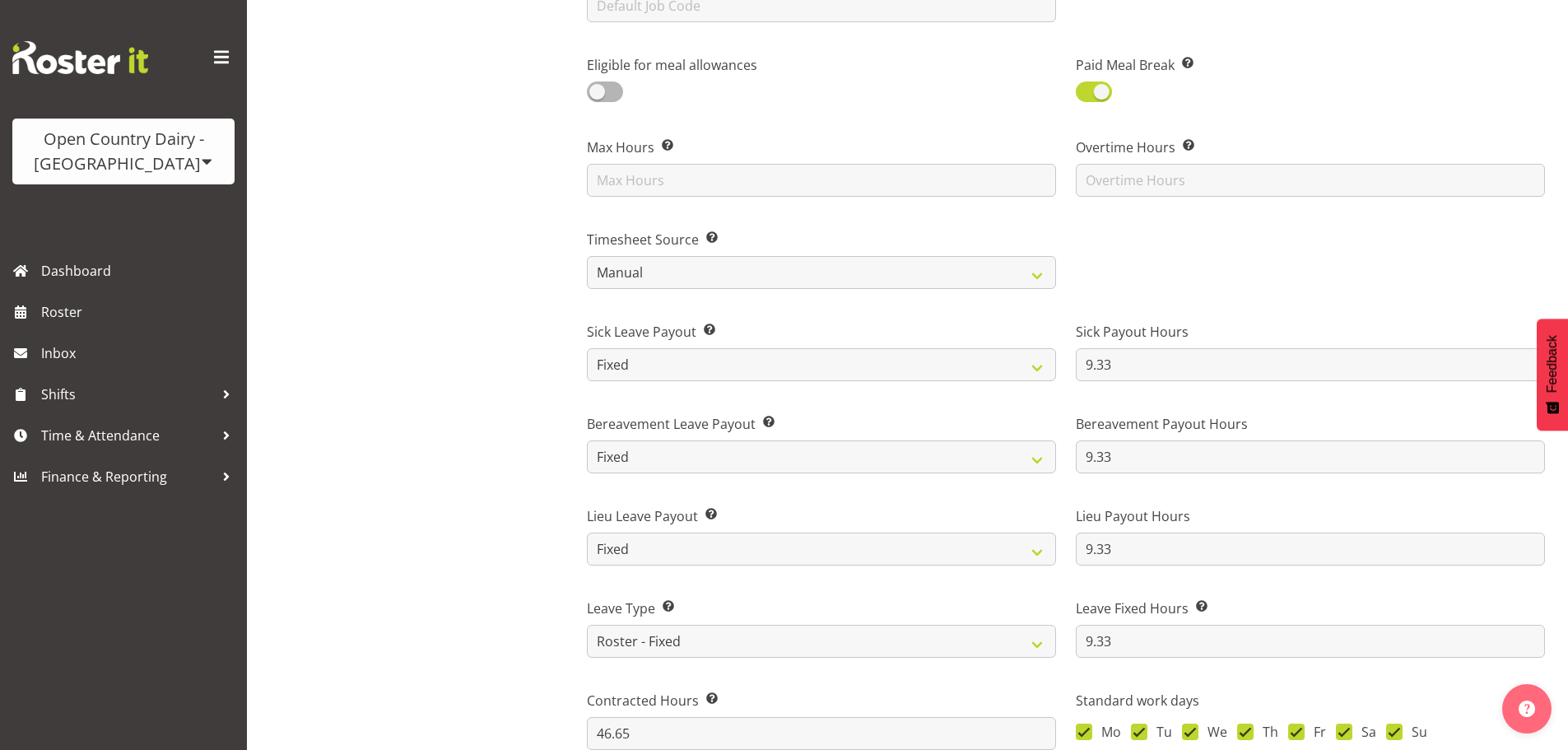
scroll to position [987, 0]
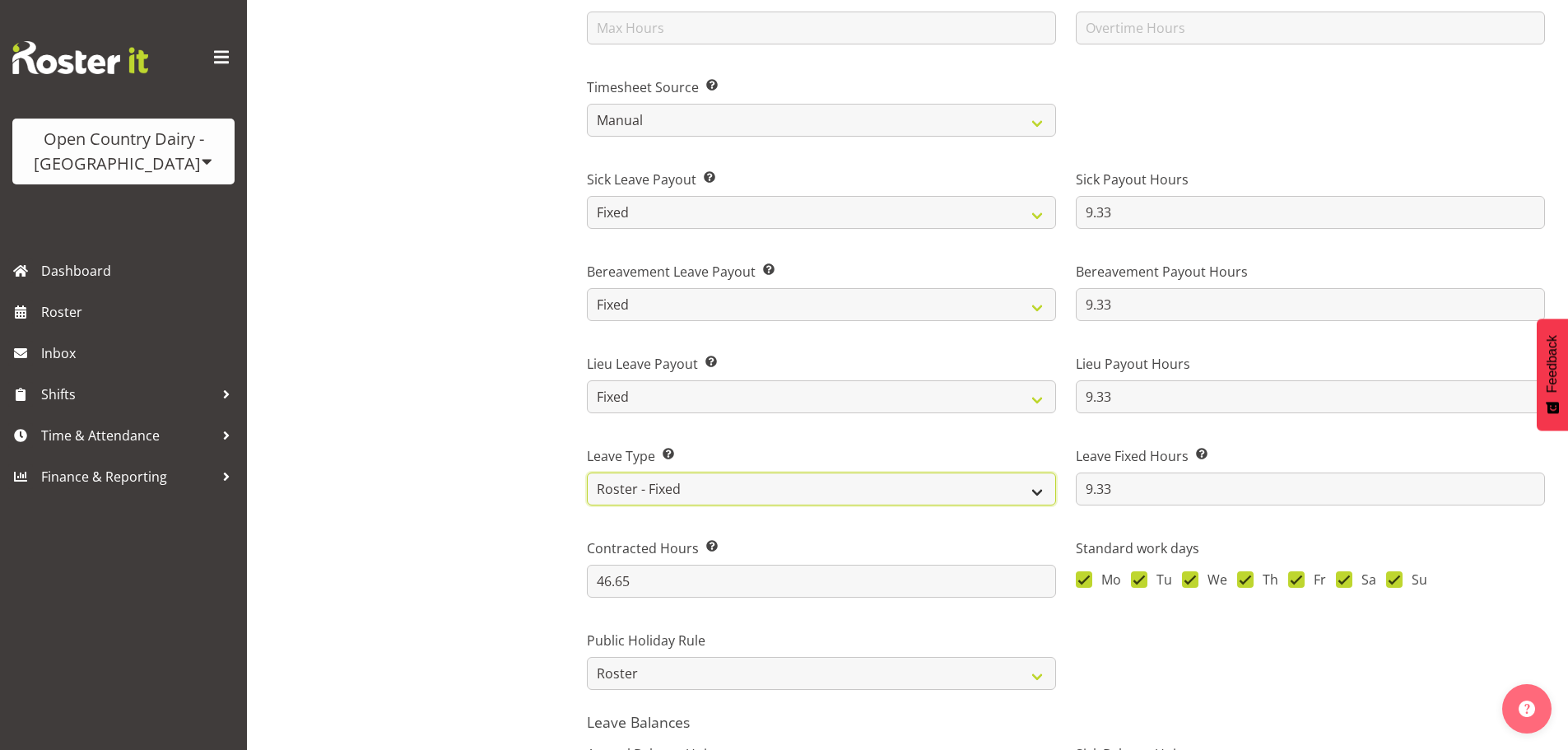
click at [639, 492] on select "Standard History Payout Roster Roster - Fixed" at bounding box center [822, 488] width 469 height 33
select select "standard"
click at [587, 472] on select "Standard History Payout Roster Roster - Fixed" at bounding box center [822, 488] width 469 height 33
type input "5"
click at [641, 484] on select "Standard History Payout Roster Roster - Fixed" at bounding box center [822, 488] width 469 height 33
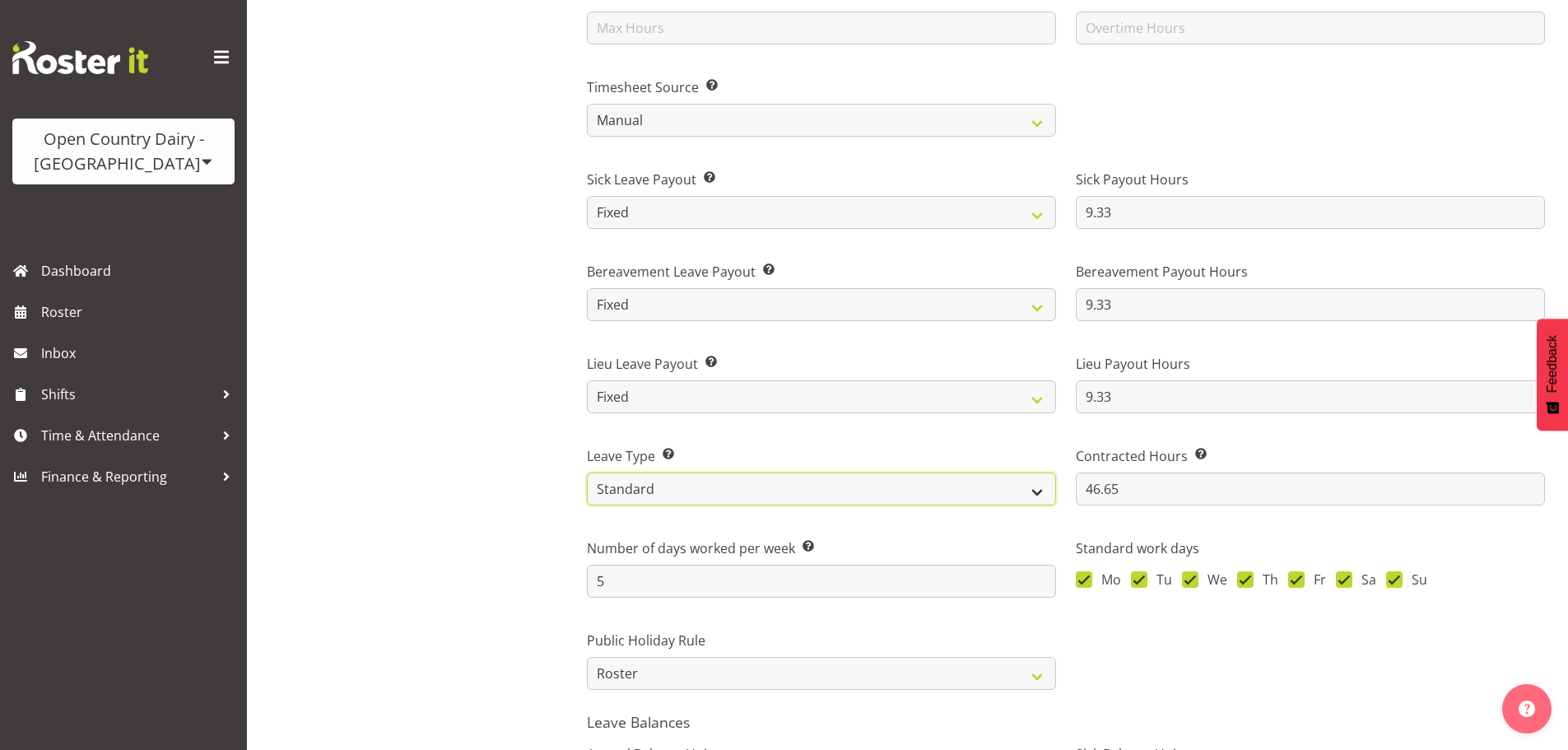
select select "roster_fixed"
click at [587, 472] on select "Standard History Payout Roster Roster - Fixed" at bounding box center [822, 488] width 469 height 33
type input "9.33"
type input "46.65"
click at [522, 611] on div "Darren Hatcher Driver" at bounding box center [438, 96] width 251 height 1866
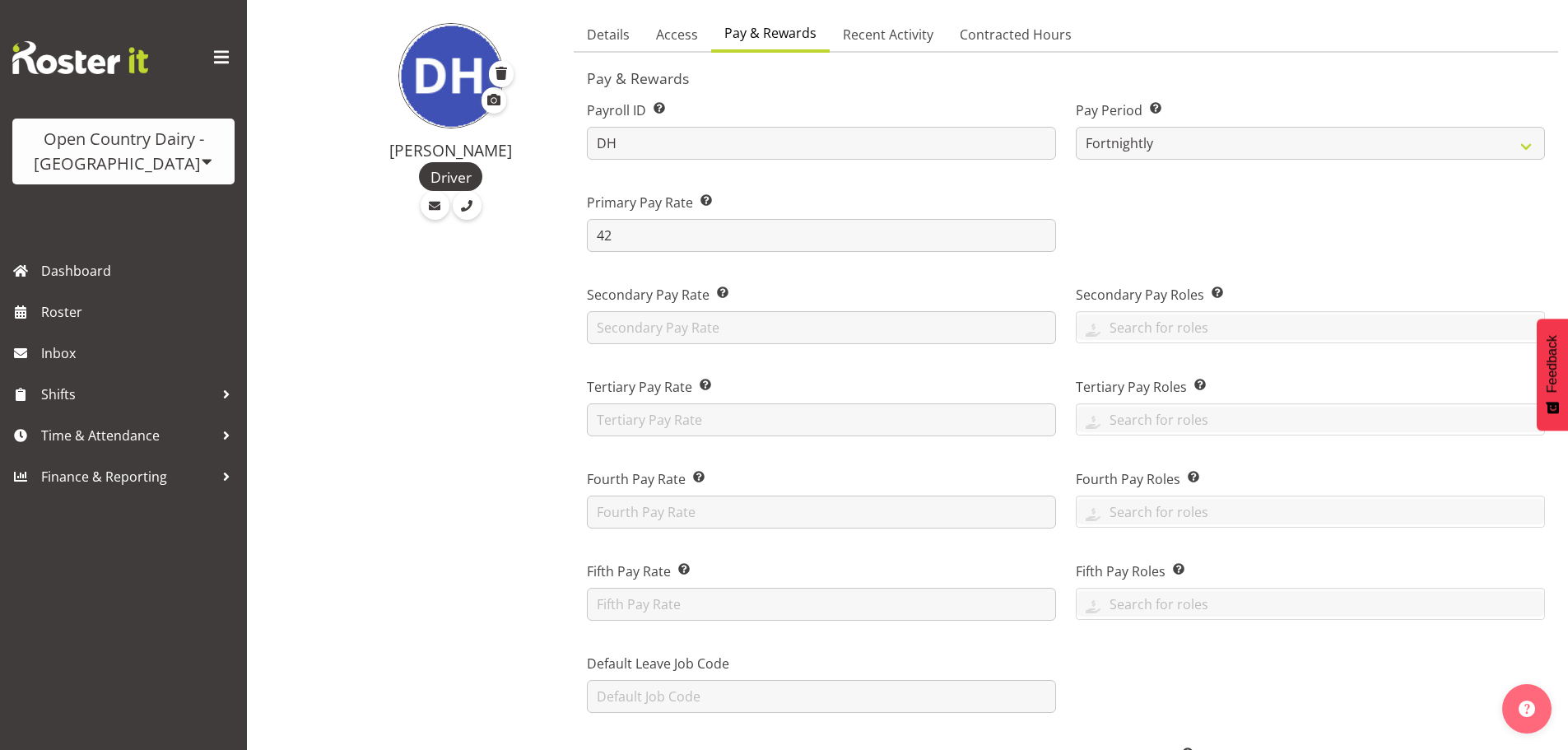
scroll to position [0, 0]
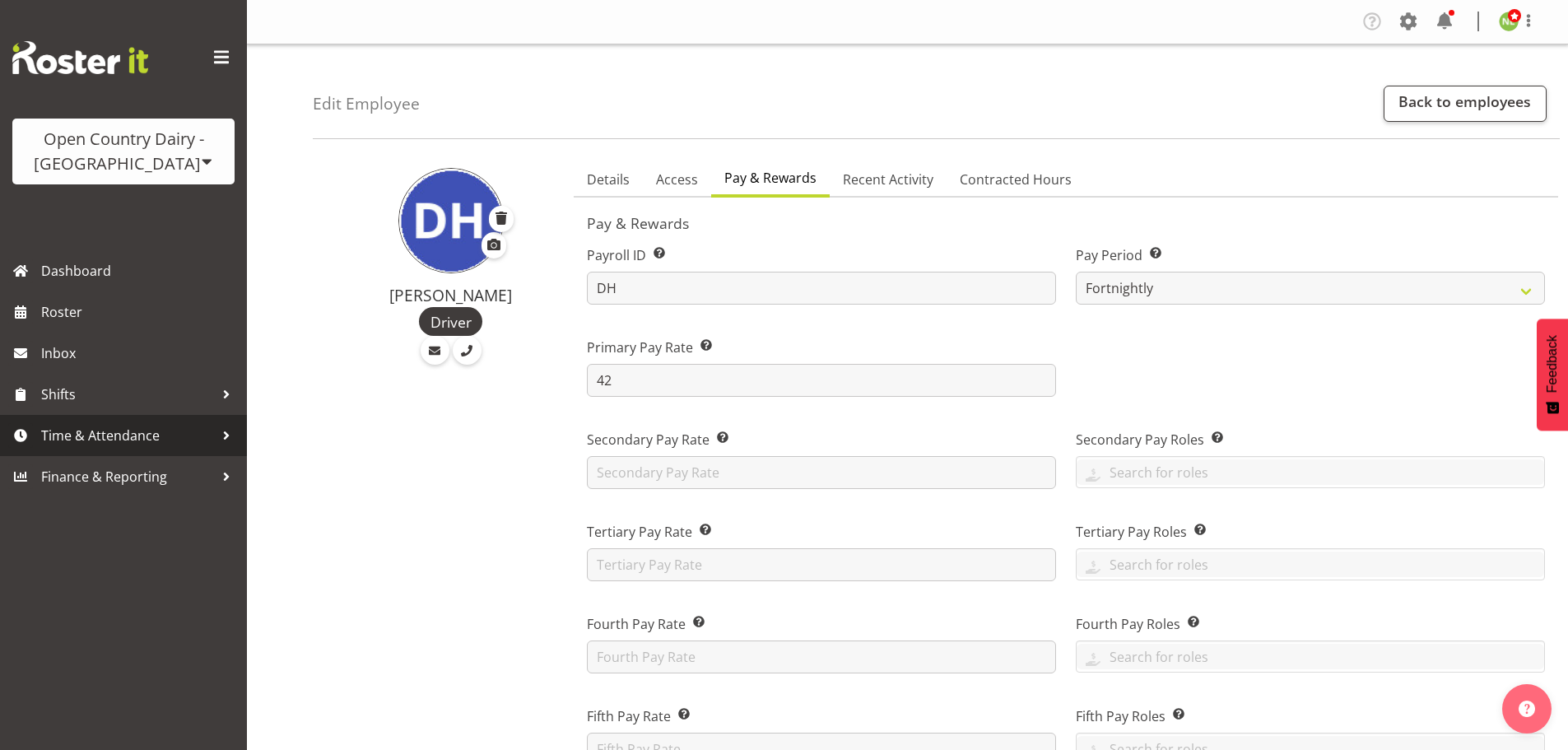
click at [134, 434] on span "Time & Attendance" at bounding box center [128, 435] width 173 height 25
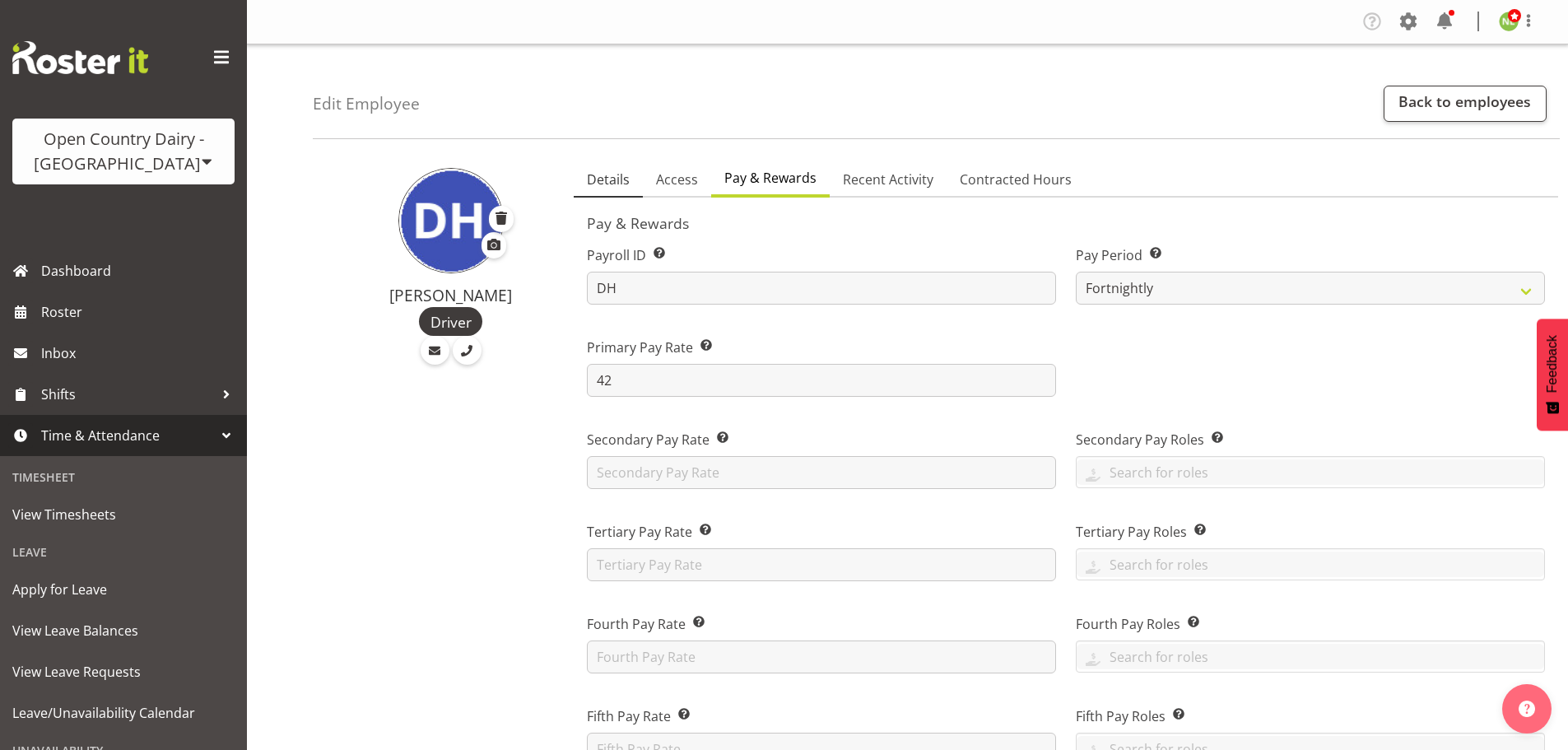
click at [616, 174] on span "Details" at bounding box center [608, 179] width 43 height 19
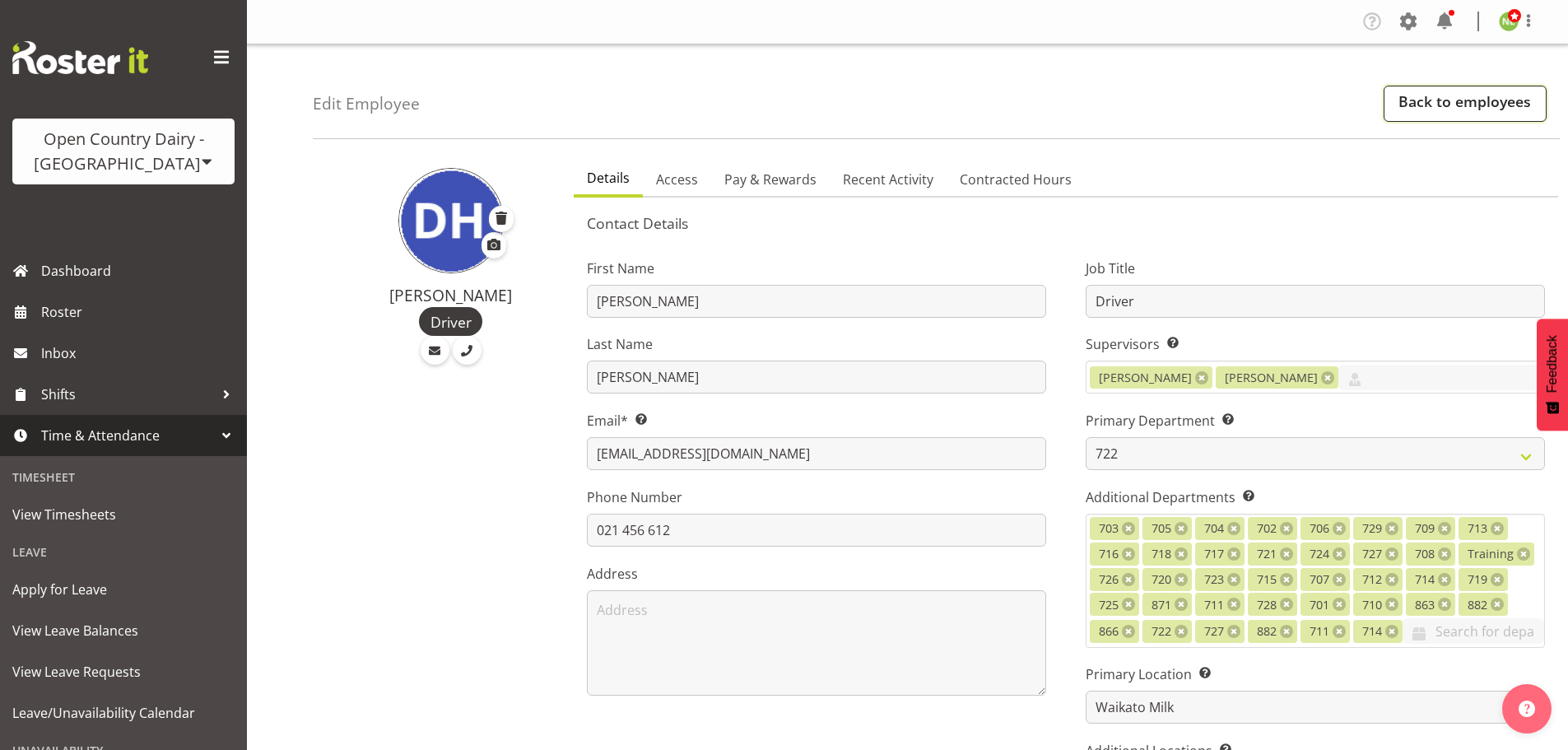
click at [1444, 99] on link "Back to employees" at bounding box center [1465, 103] width 163 height 36
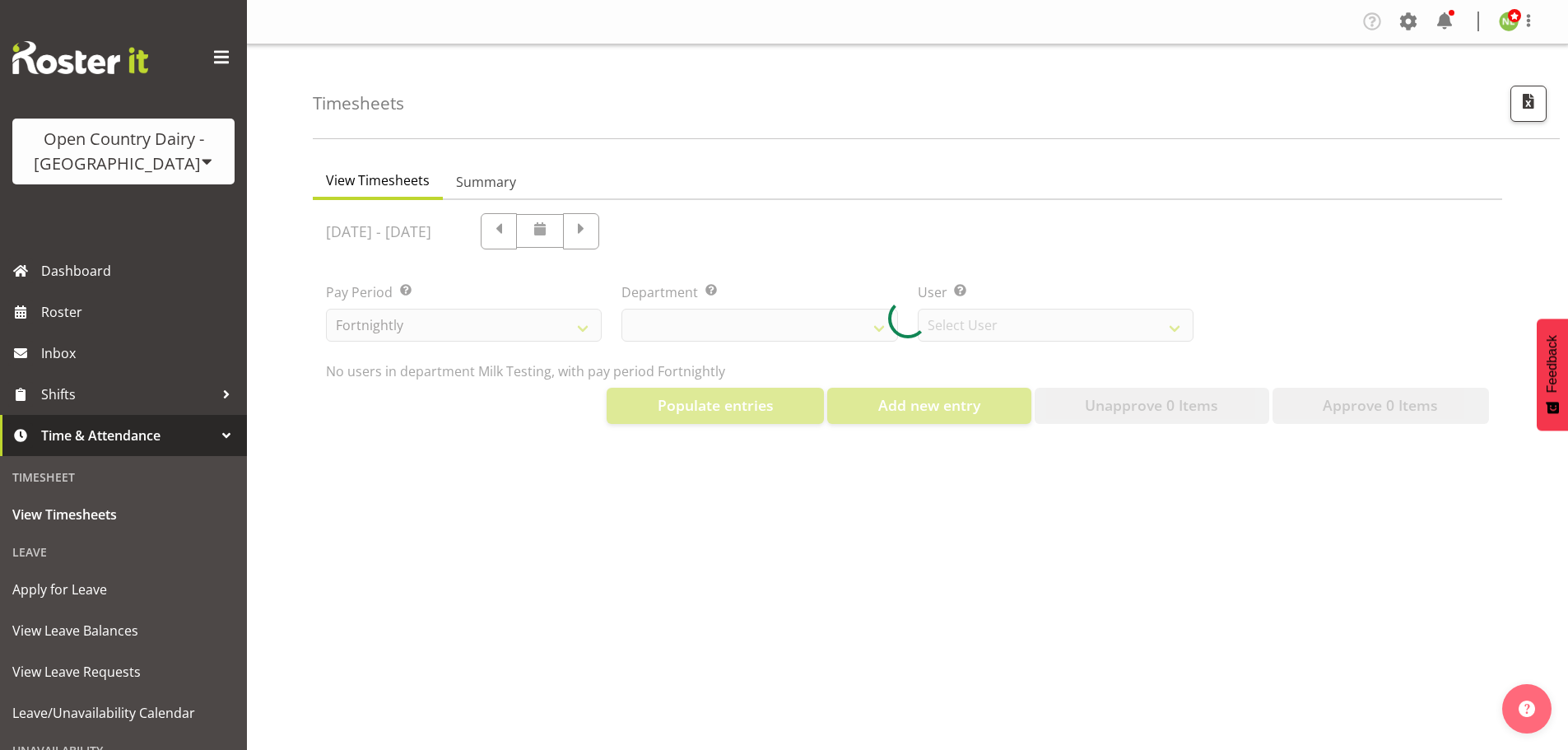
select select "733"
select select "7414"
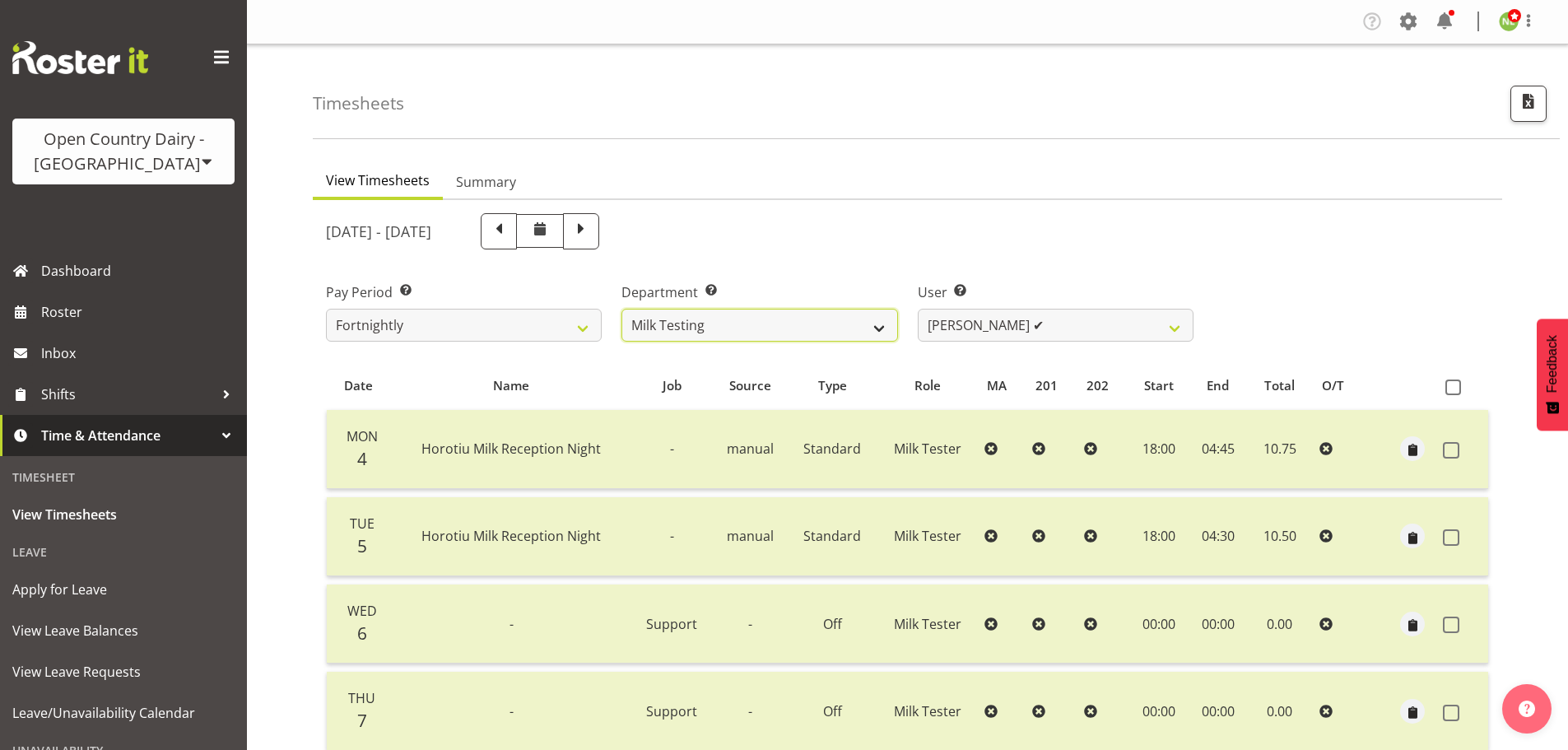
click at [857, 318] on select "701 702 703 704 705 706 707 708 709 710 711 712 713 714 715 716 717 718 719 720" at bounding box center [759, 325] width 275 height 33
select select "802"
click at [621, 309] on select "701 702 703 704 705 706 707 708 709 710 711 712 713 714 715 716 717 718 719 720" at bounding box center [759, 325] width 275 height 33
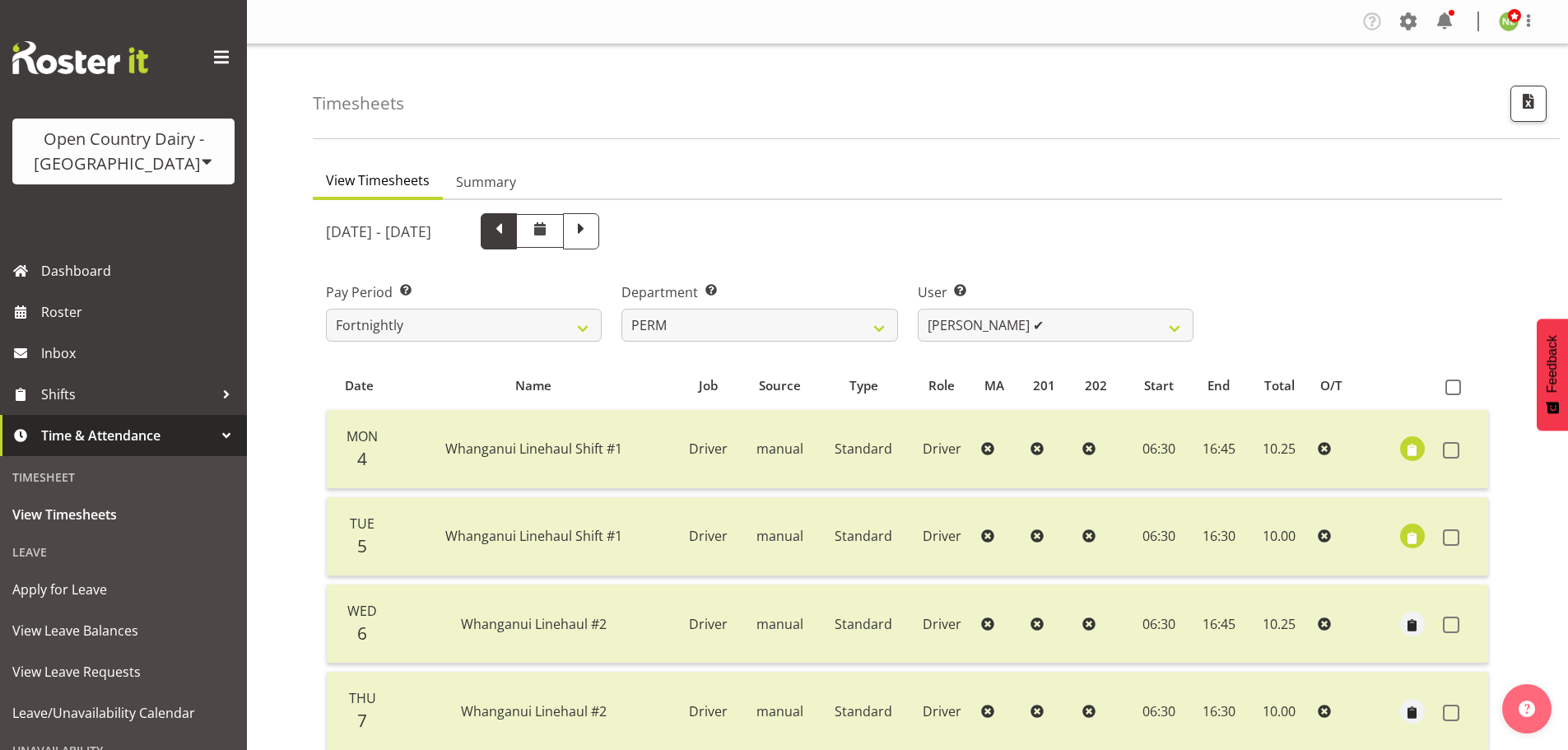
click at [509, 230] on span at bounding box center [499, 229] width 21 height 21
select select
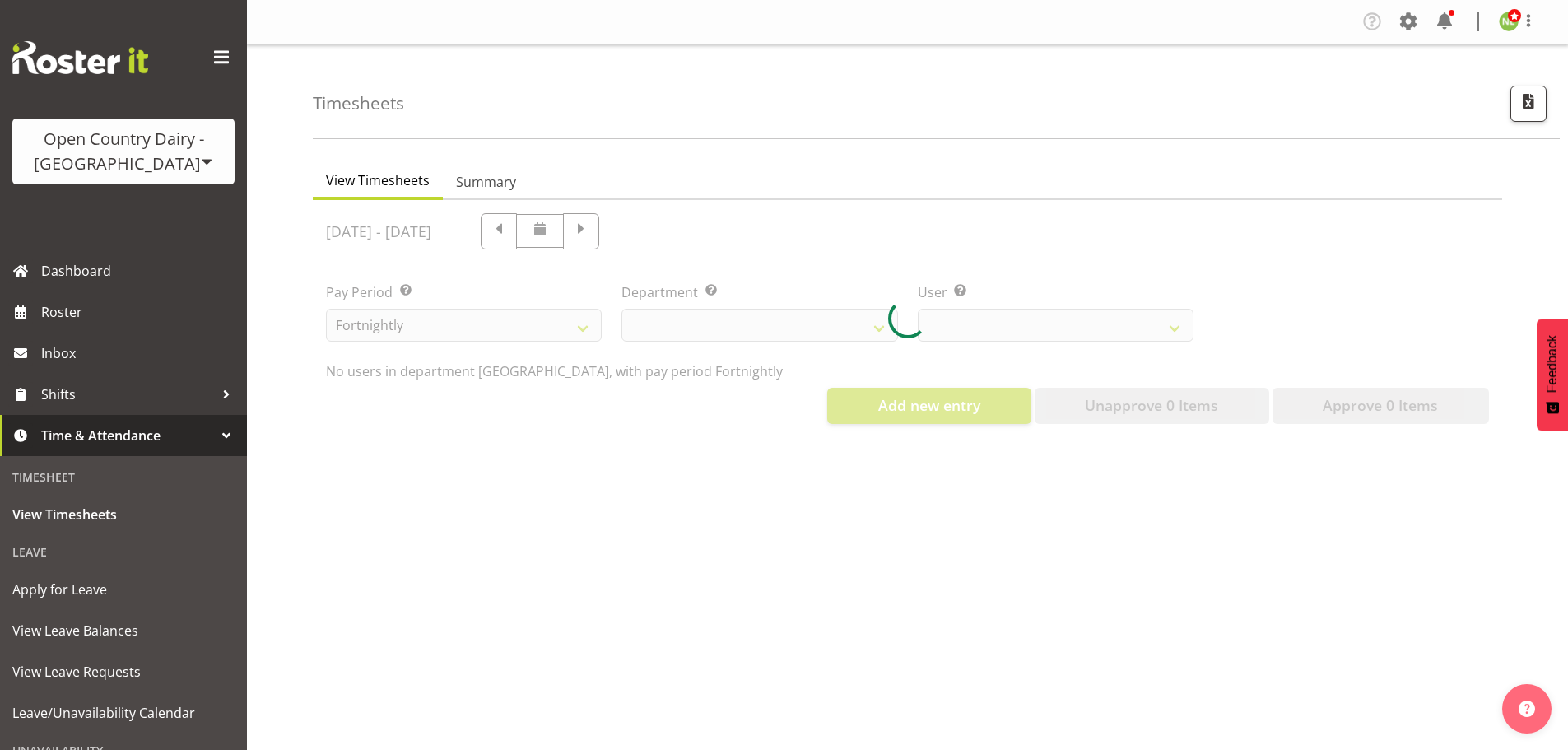
select select "802"
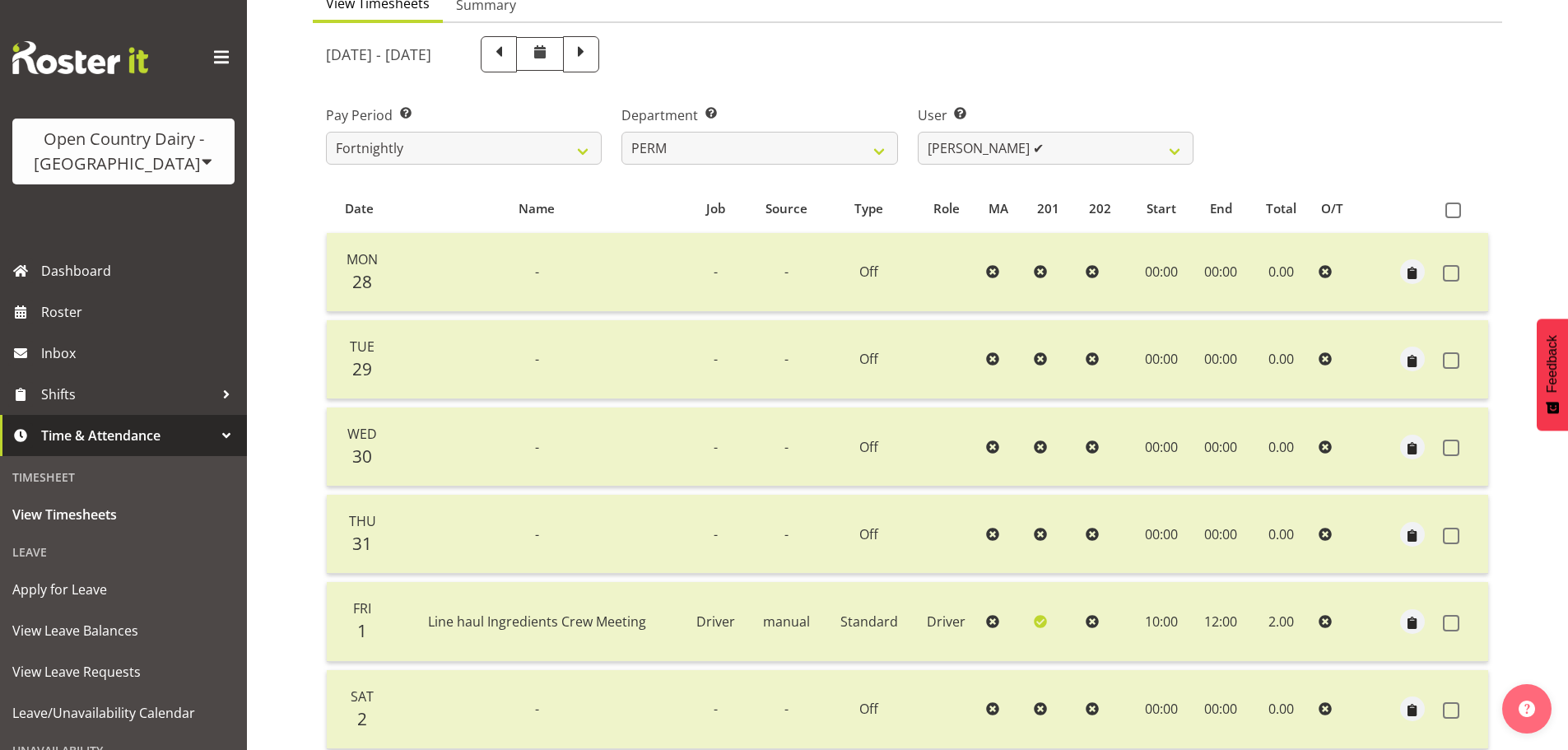
scroll to position [148, 0]
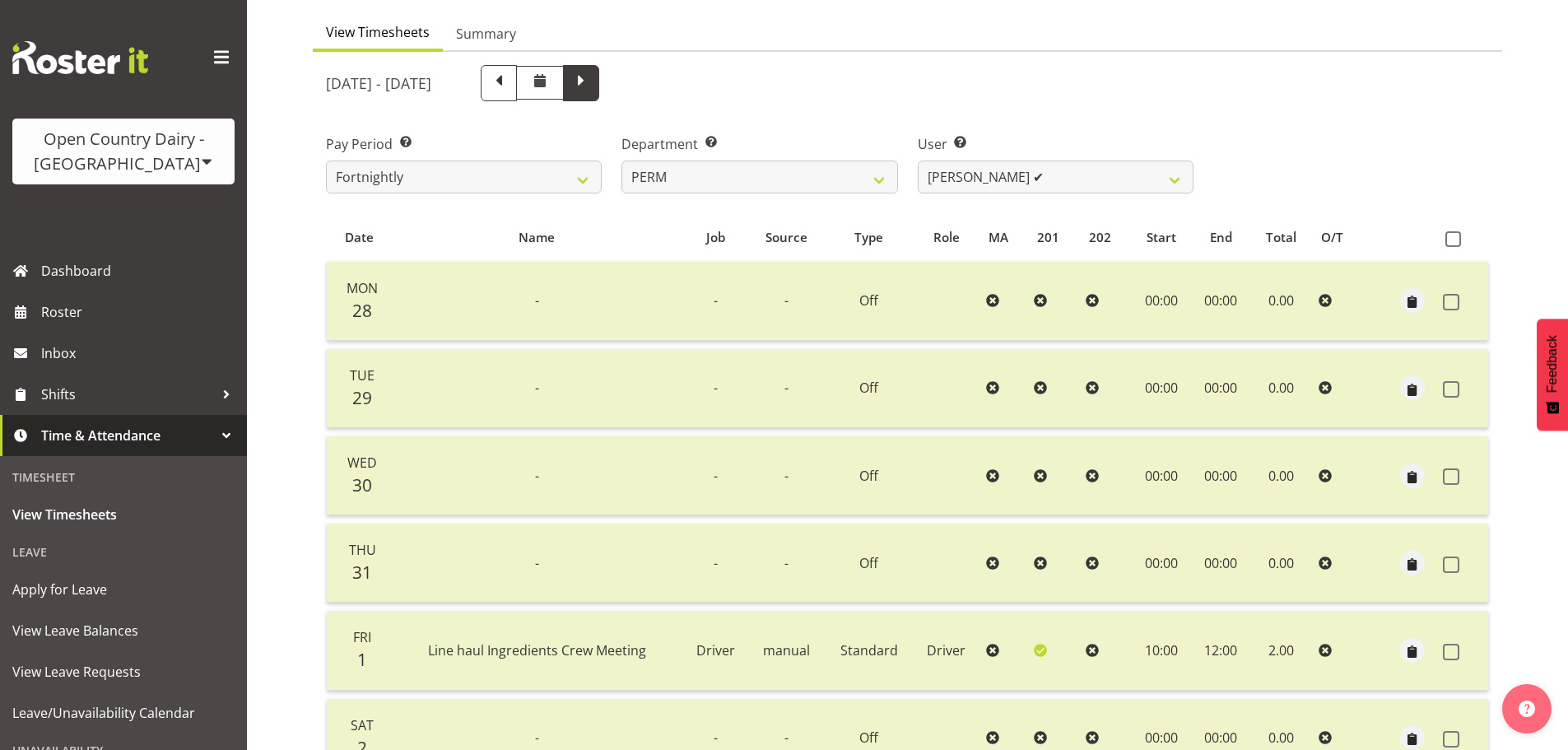
click at [592, 71] on span at bounding box center [581, 81] width 21 height 21
select select
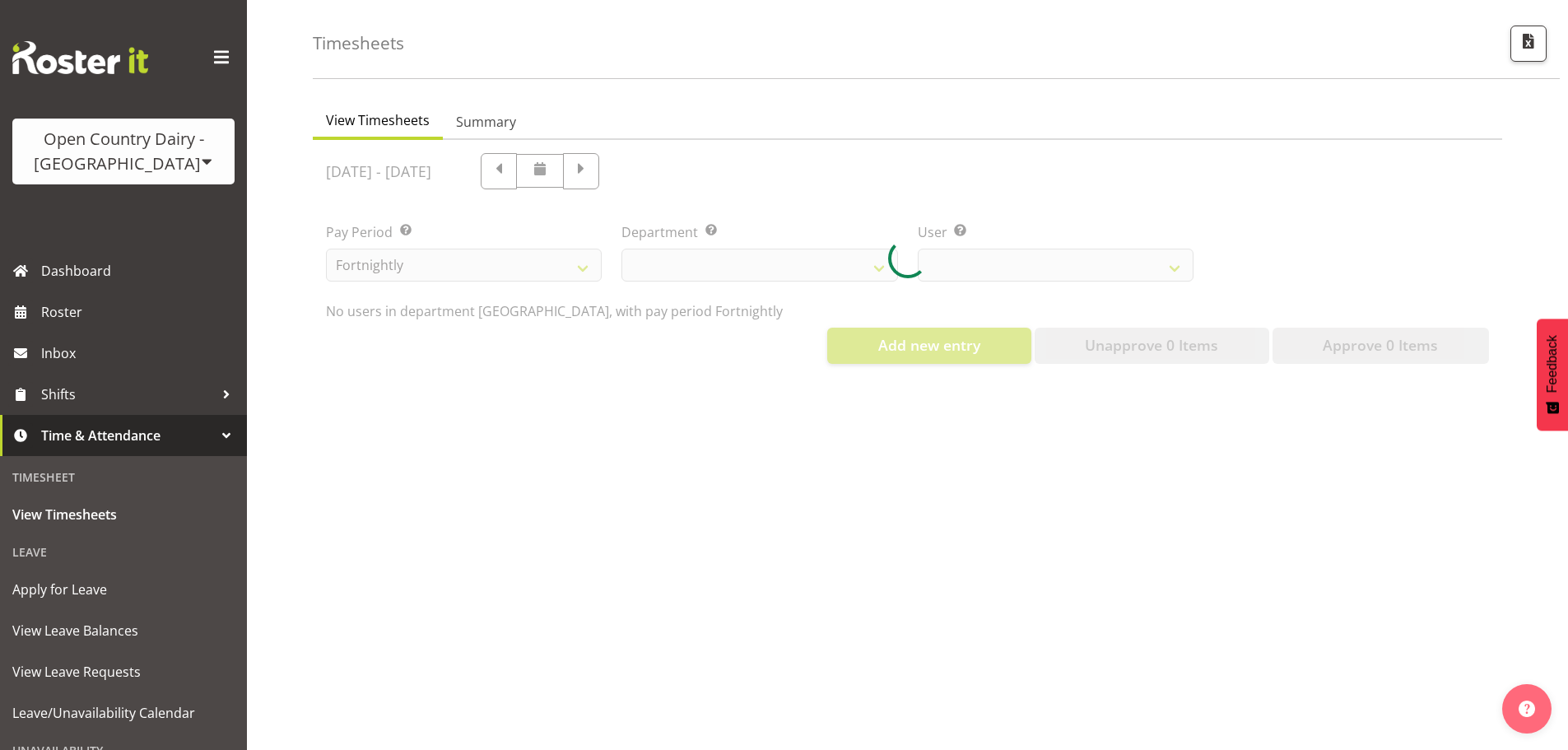
scroll to position [72, 0]
select select "802"
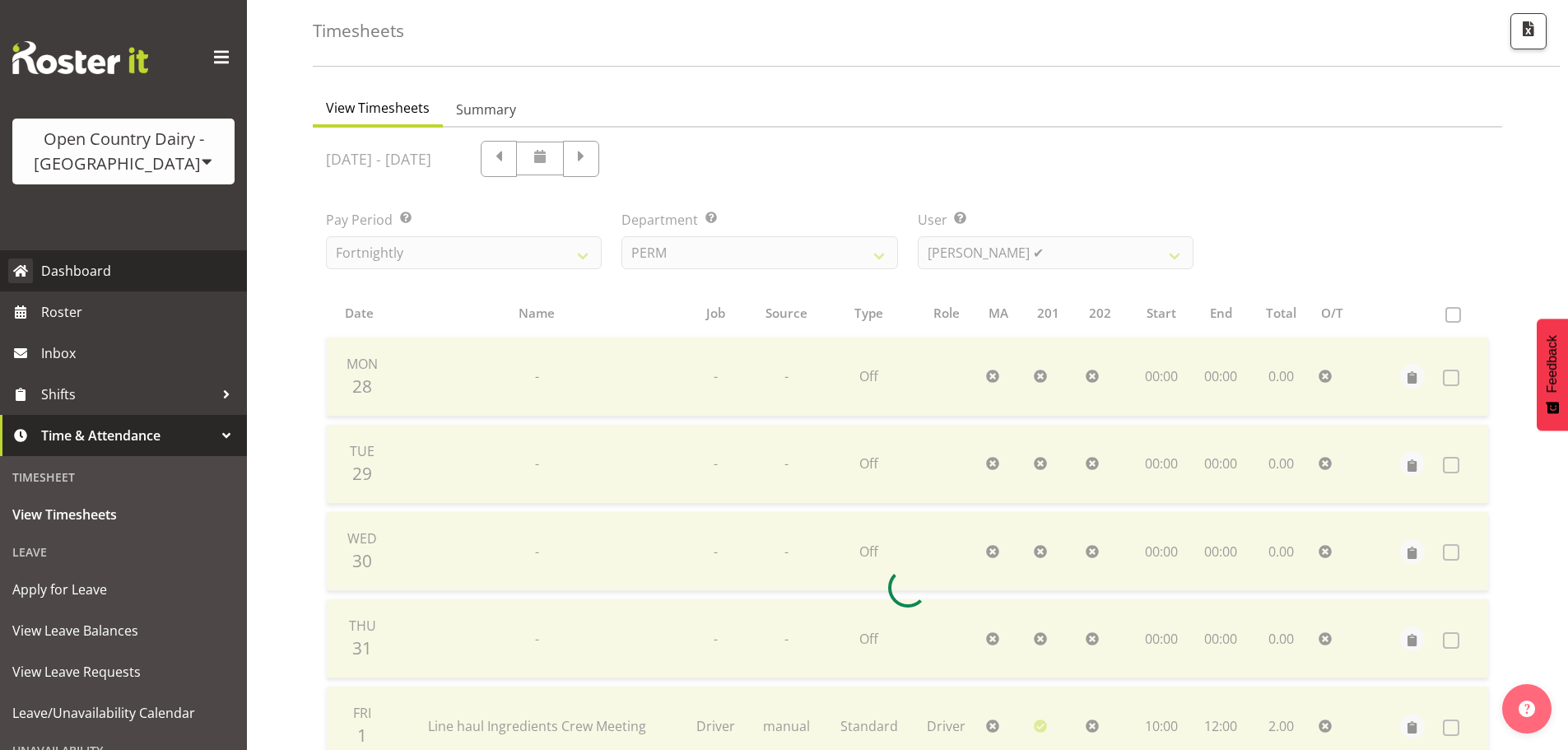
scroll to position [148, 0]
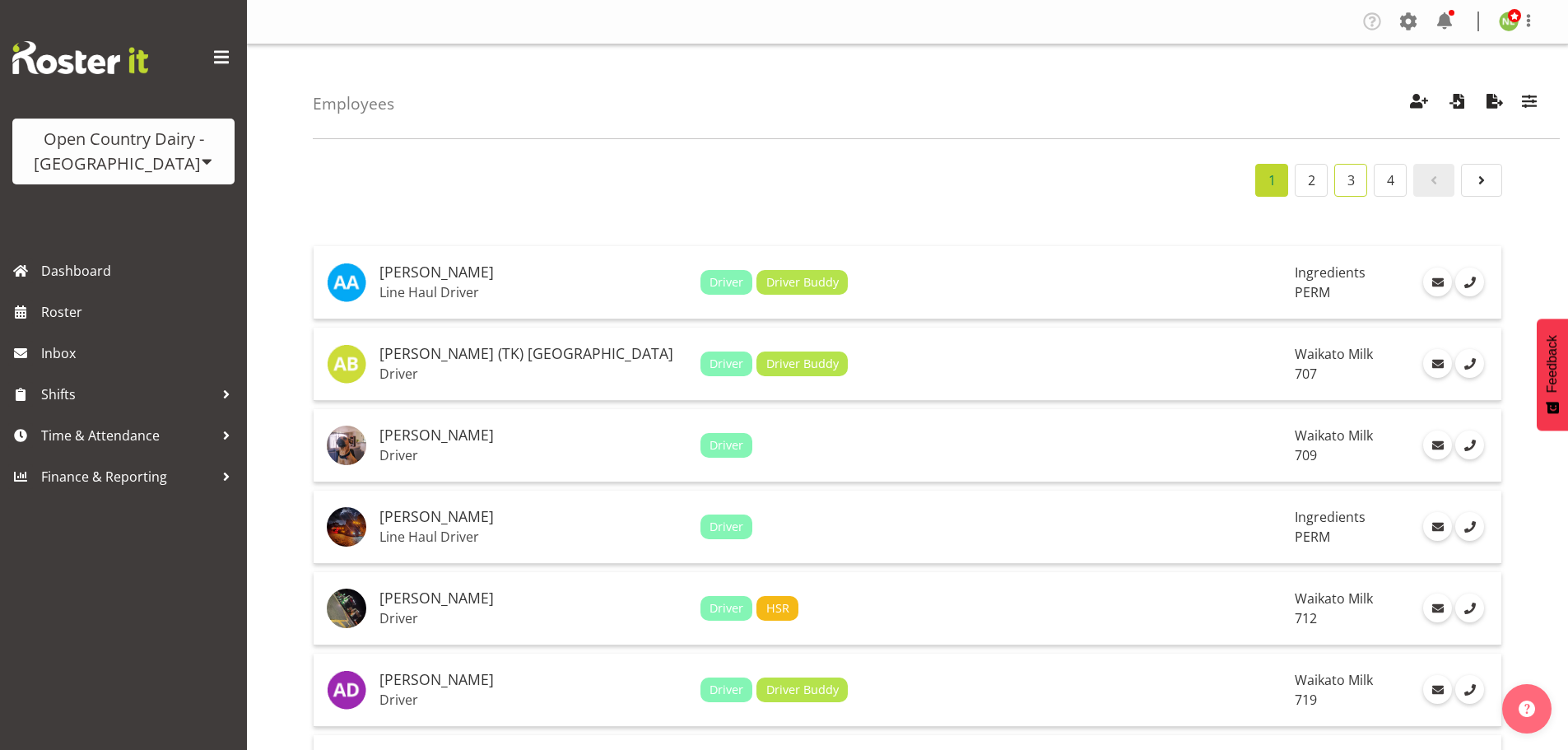
click at [1350, 184] on link "3" at bounding box center [1350, 180] width 33 height 33
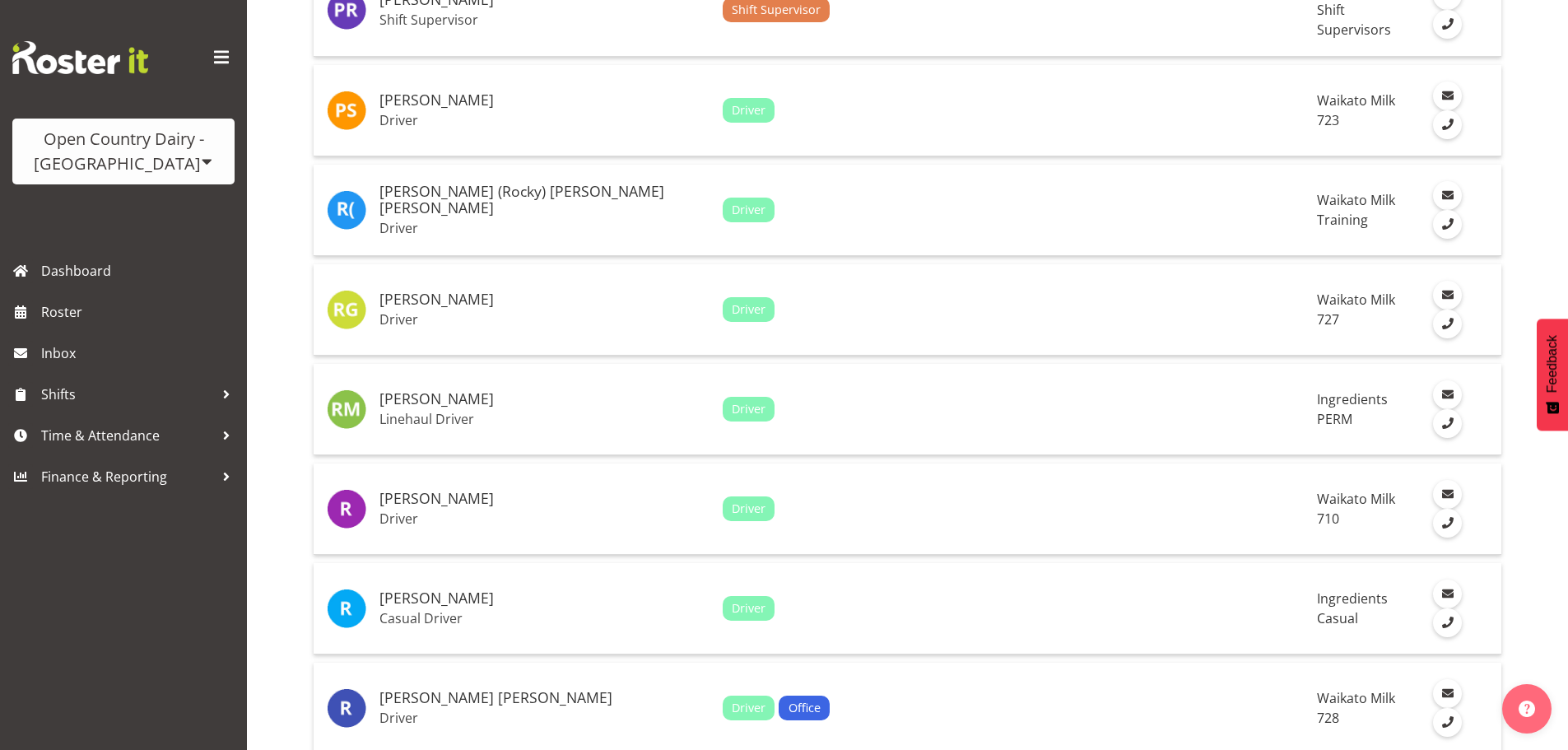
scroll to position [3648, 0]
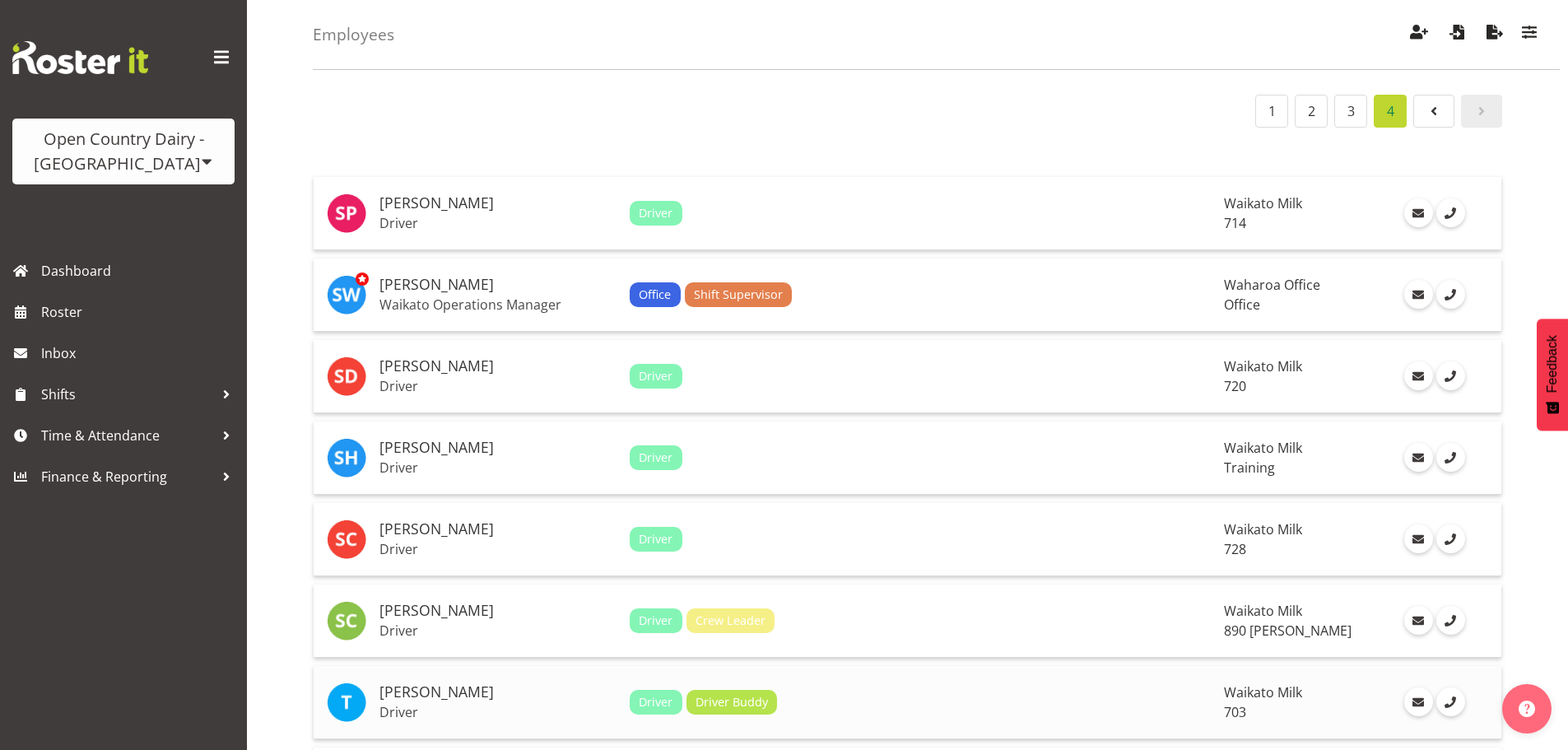
scroll to position [165, 0]
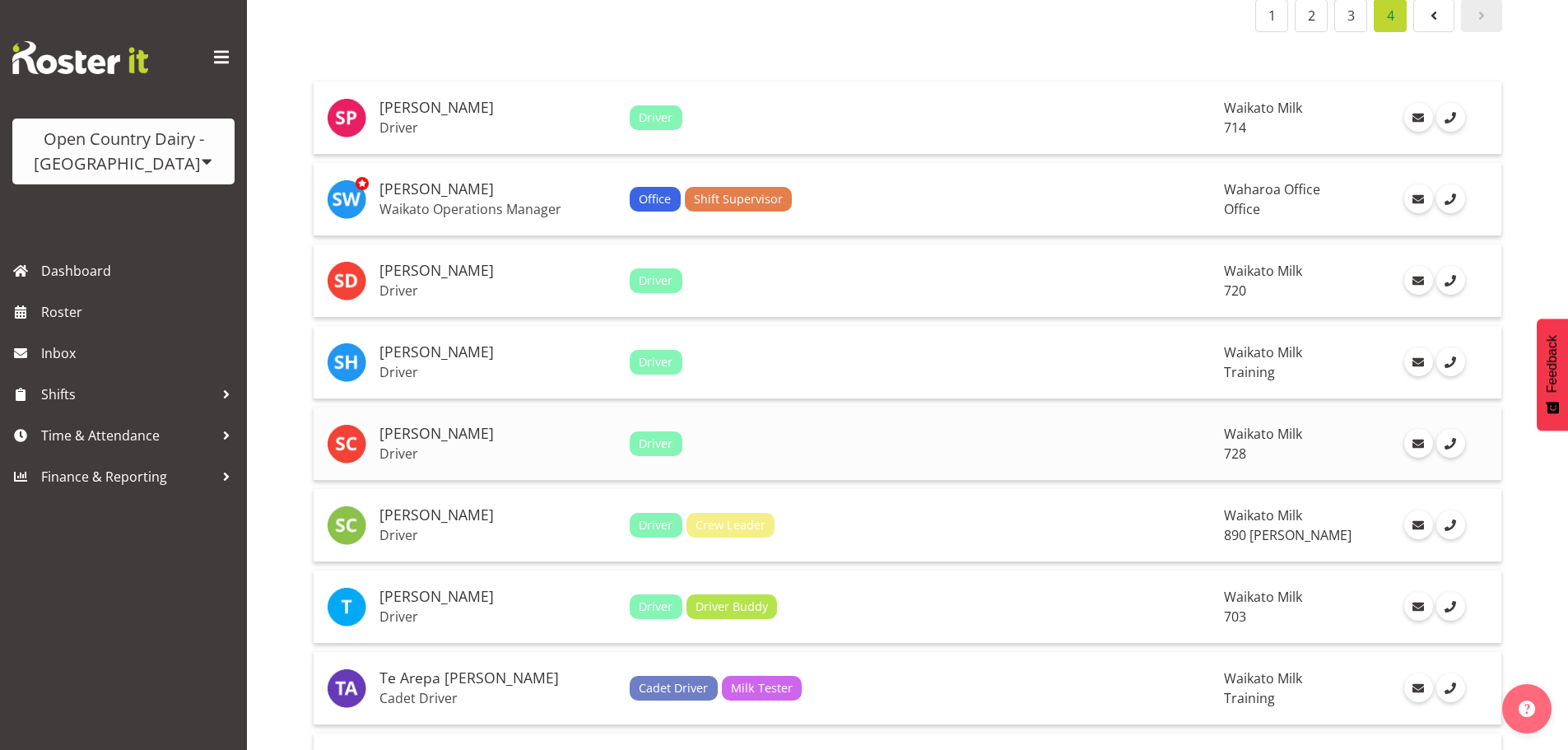
click at [545, 448] on p "Driver" at bounding box center [498, 454] width 237 height 17
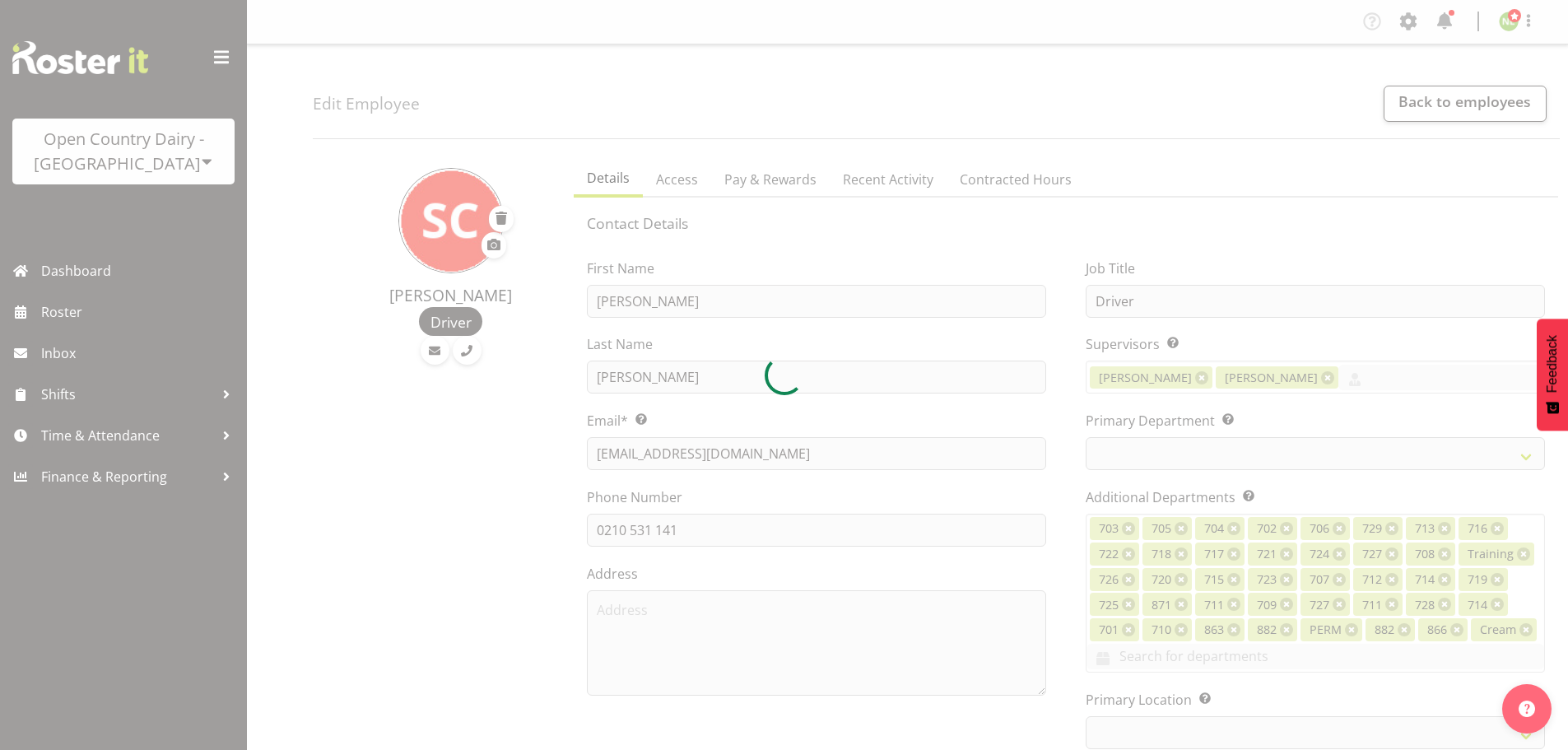
select select
select select "1054"
select select "842"
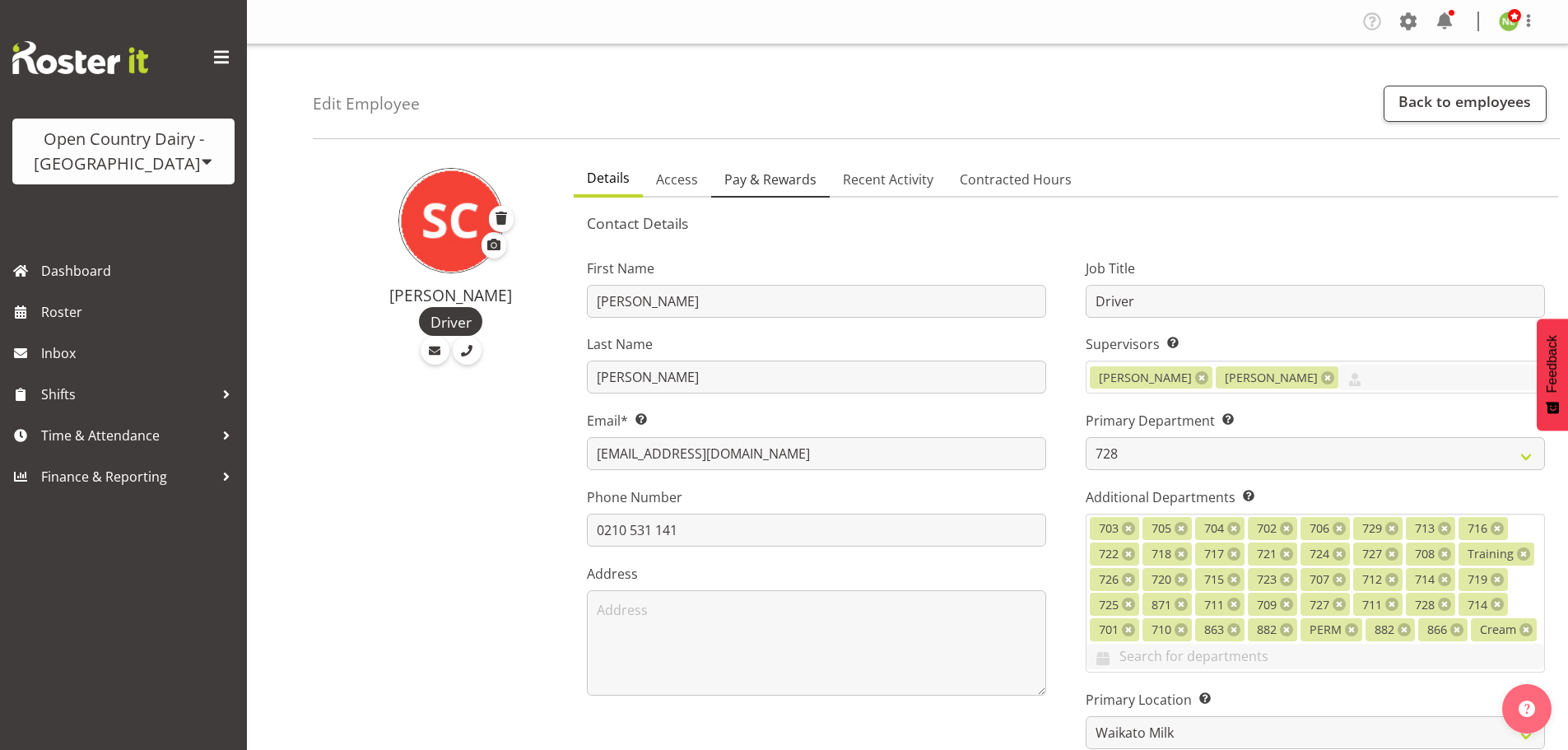
click at [735, 173] on span "Pay & Rewards" at bounding box center [770, 179] width 92 height 19
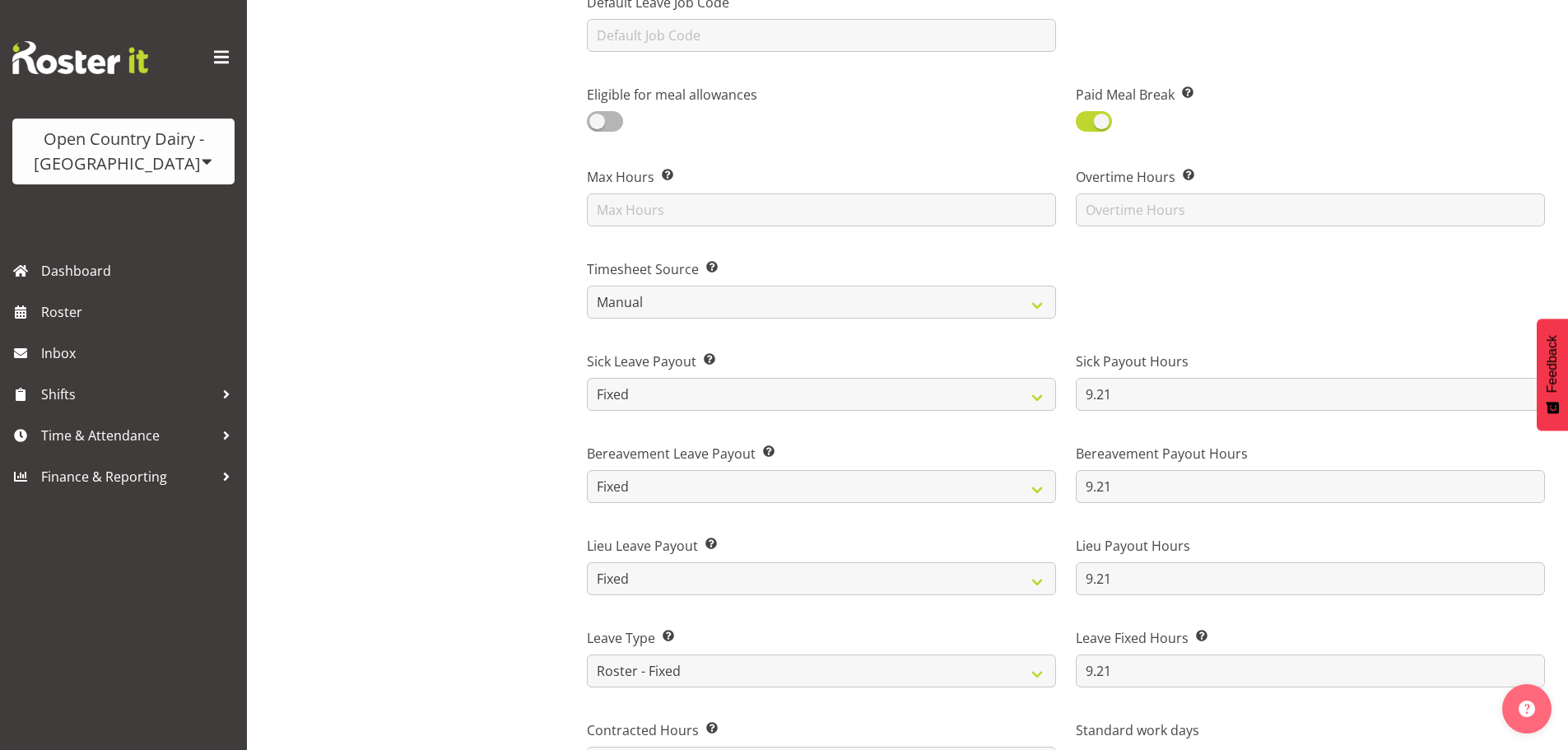
scroll to position [905, 0]
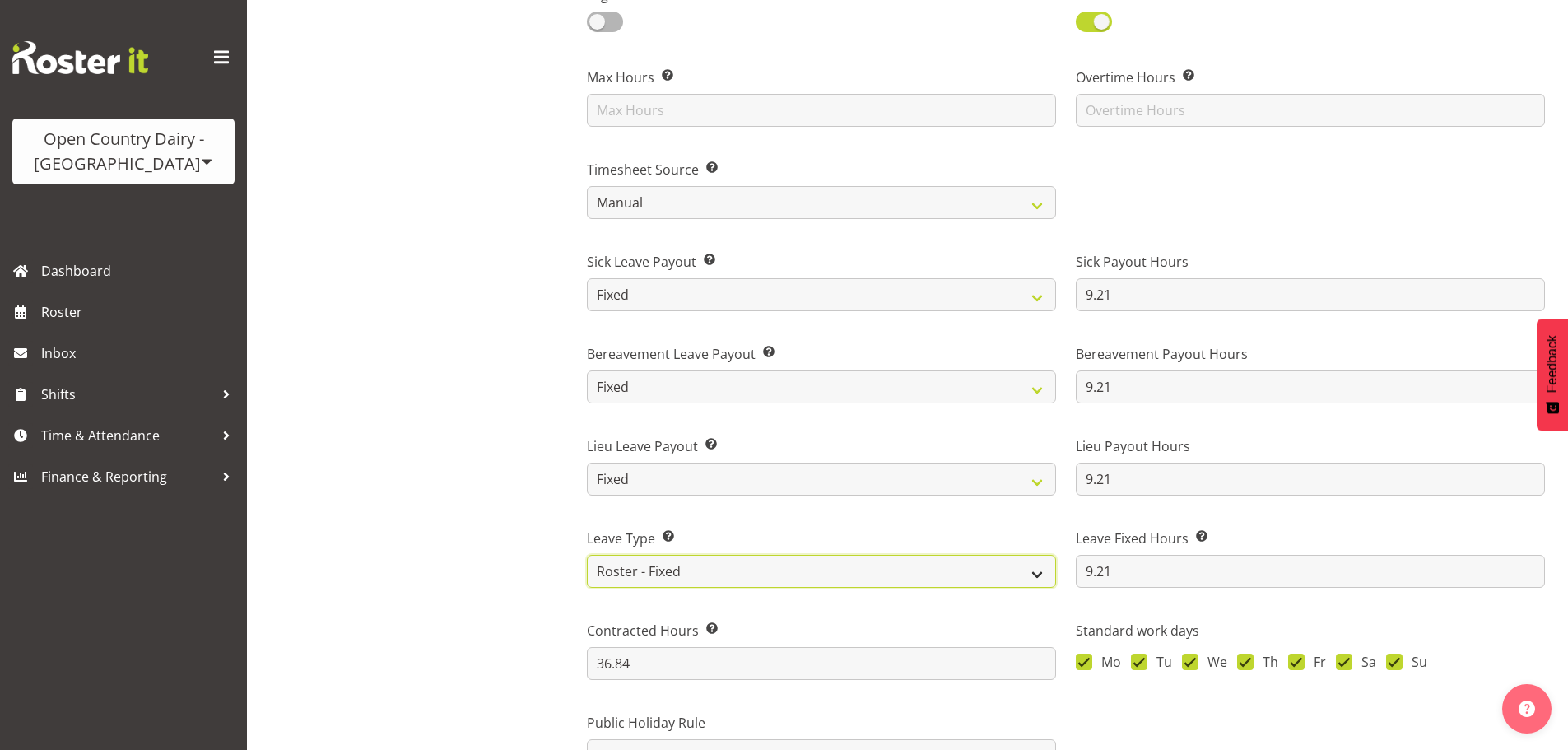
click at [638, 569] on select "Standard History Payout Roster Roster - Fixed" at bounding box center [822, 571] width 469 height 33
select select "standard"
click at [587, 555] on select "Standard History Payout Roster Roster - Fixed" at bounding box center [822, 571] width 469 height 33
type input "4"
click at [642, 572] on select "Standard History Payout Roster Roster - Fixed" at bounding box center [822, 571] width 469 height 33
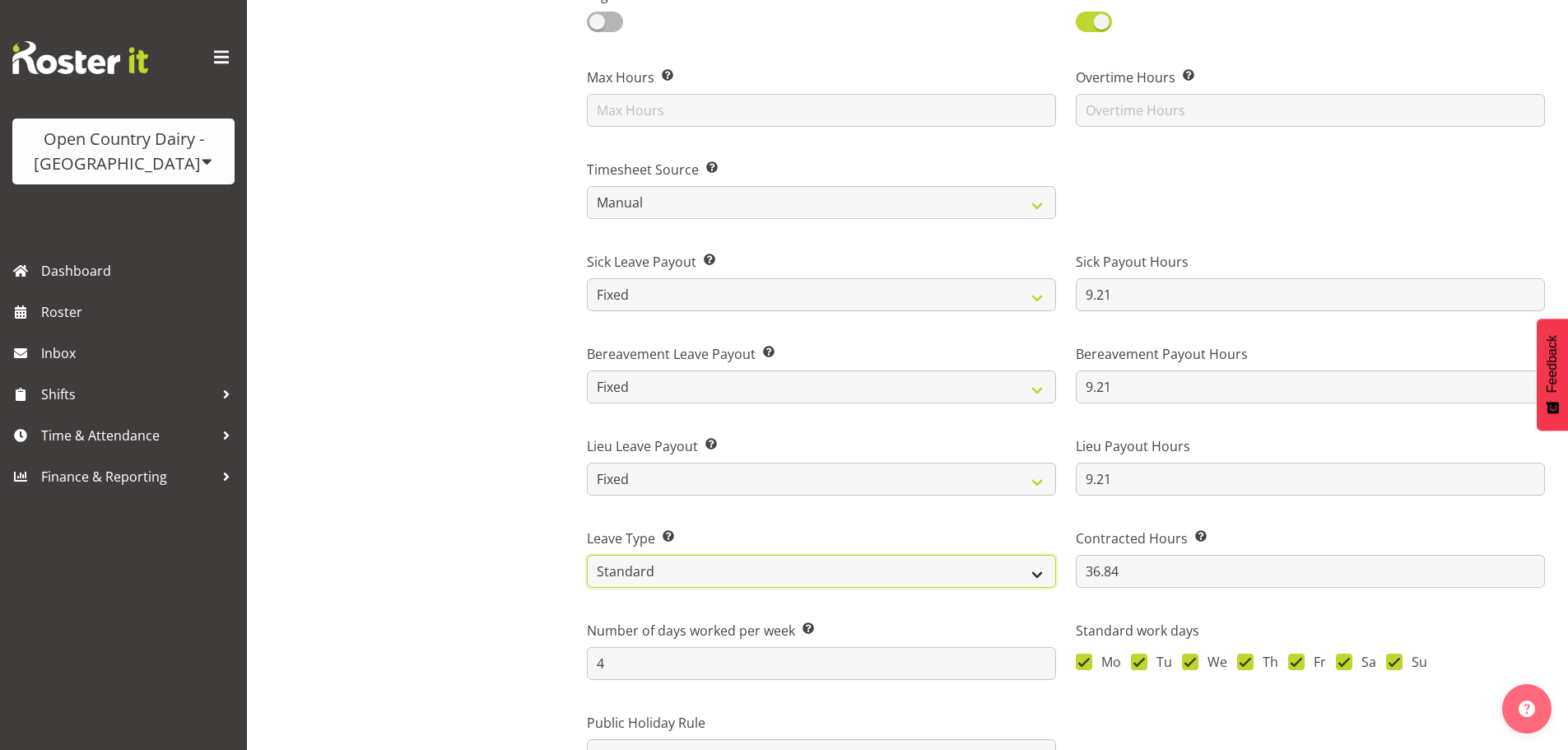
select select "roster_fixed"
click at [587, 555] on select "Standard History Payout Roster Roster - Fixed" at bounding box center [822, 571] width 469 height 33
type input "9.21"
type input "36.84"
click at [514, 665] on div "[PERSON_NAME] Driver" at bounding box center [438, 179] width 251 height 1866
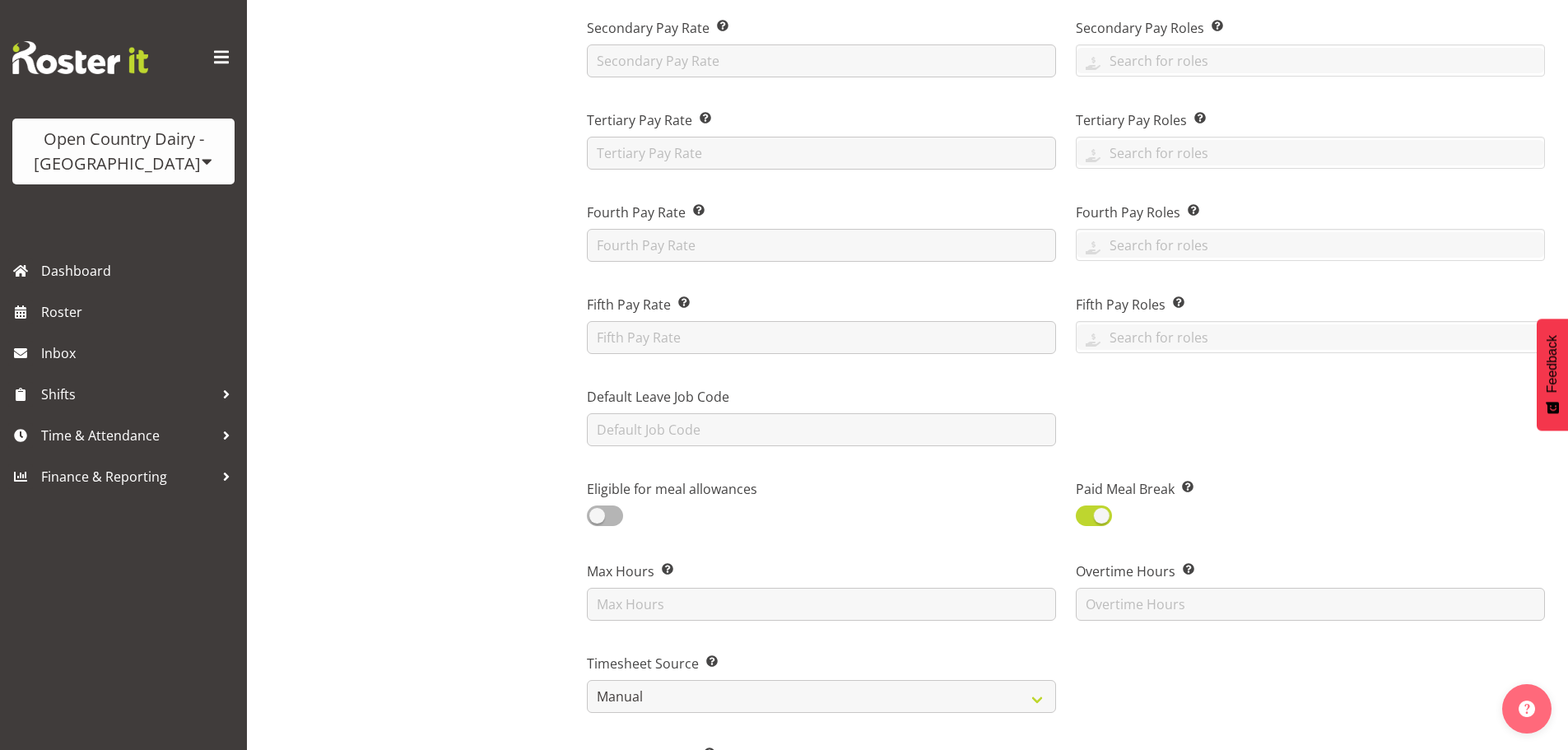
scroll to position [0, 0]
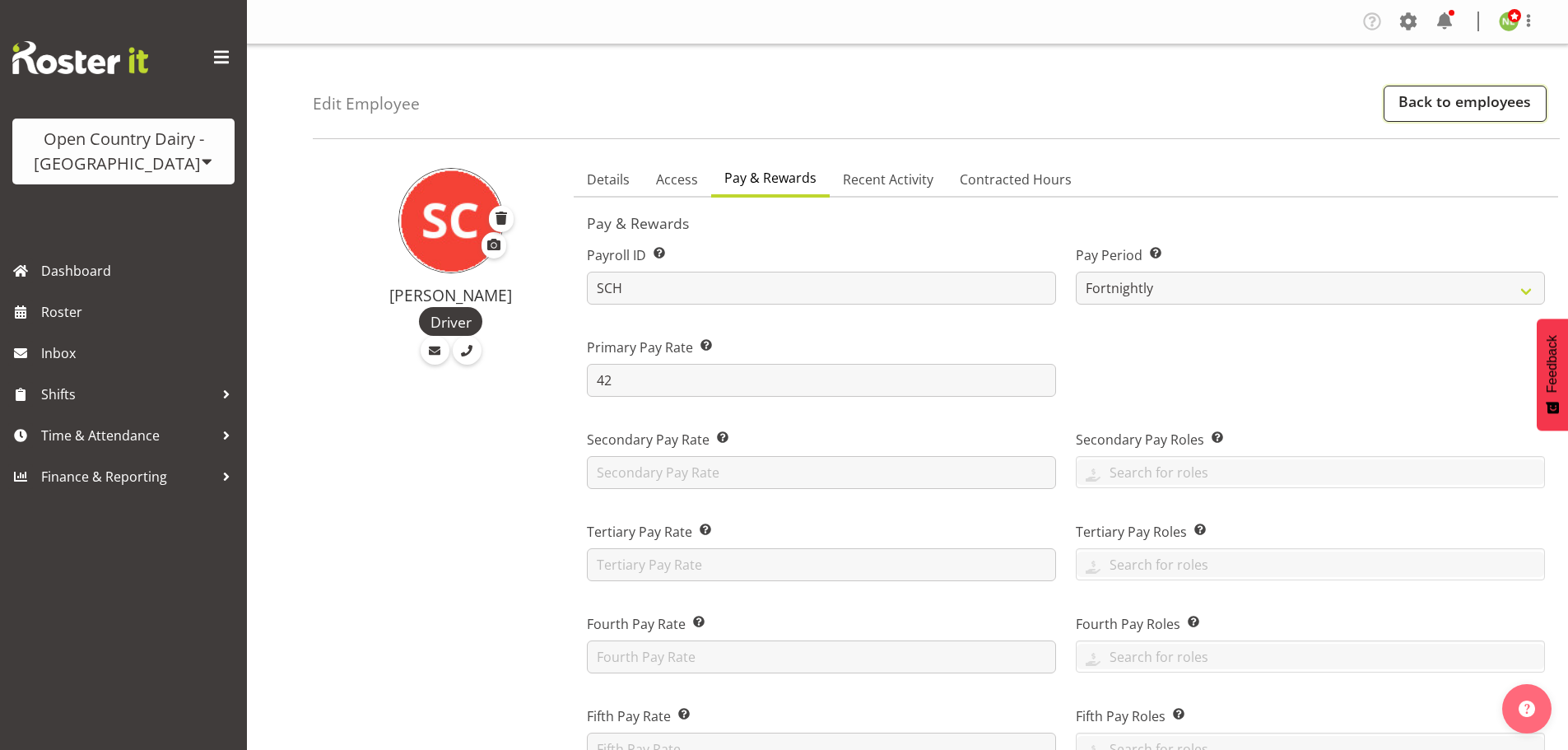
click at [1444, 102] on link "Back to employees" at bounding box center [1465, 103] width 163 height 36
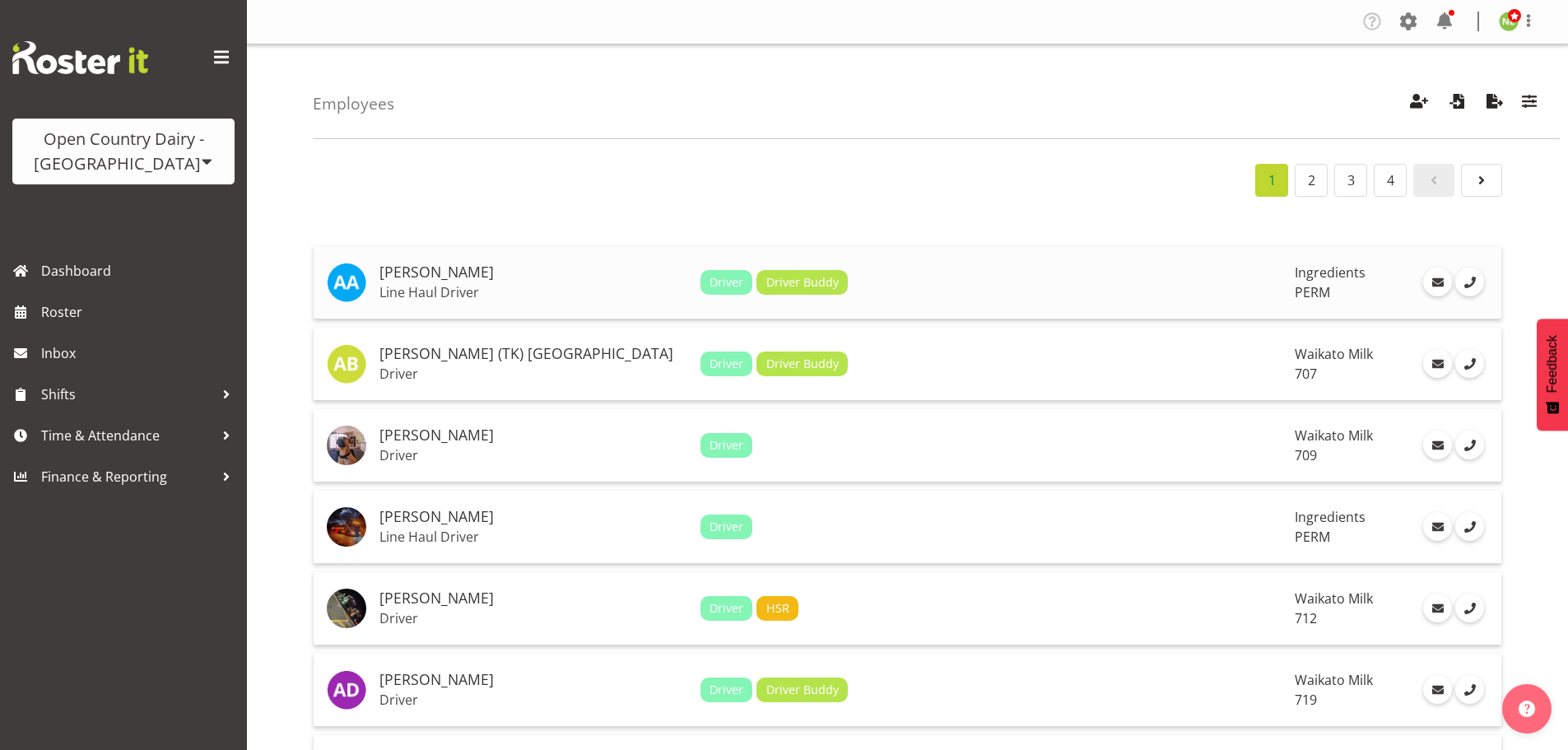
click at [521, 275] on h5 "[PERSON_NAME]" at bounding box center [533, 272] width 308 height 17
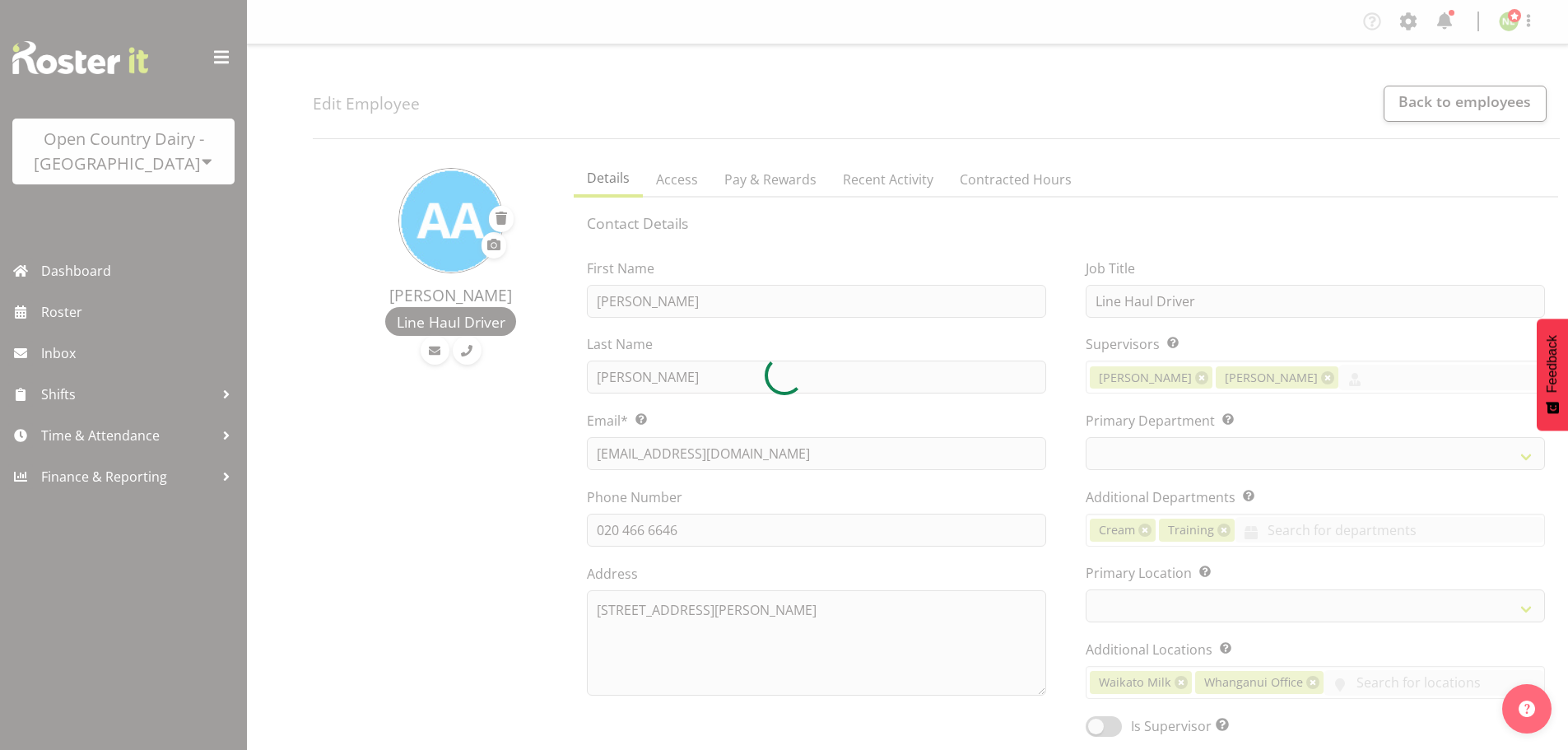
select select "location"
select select
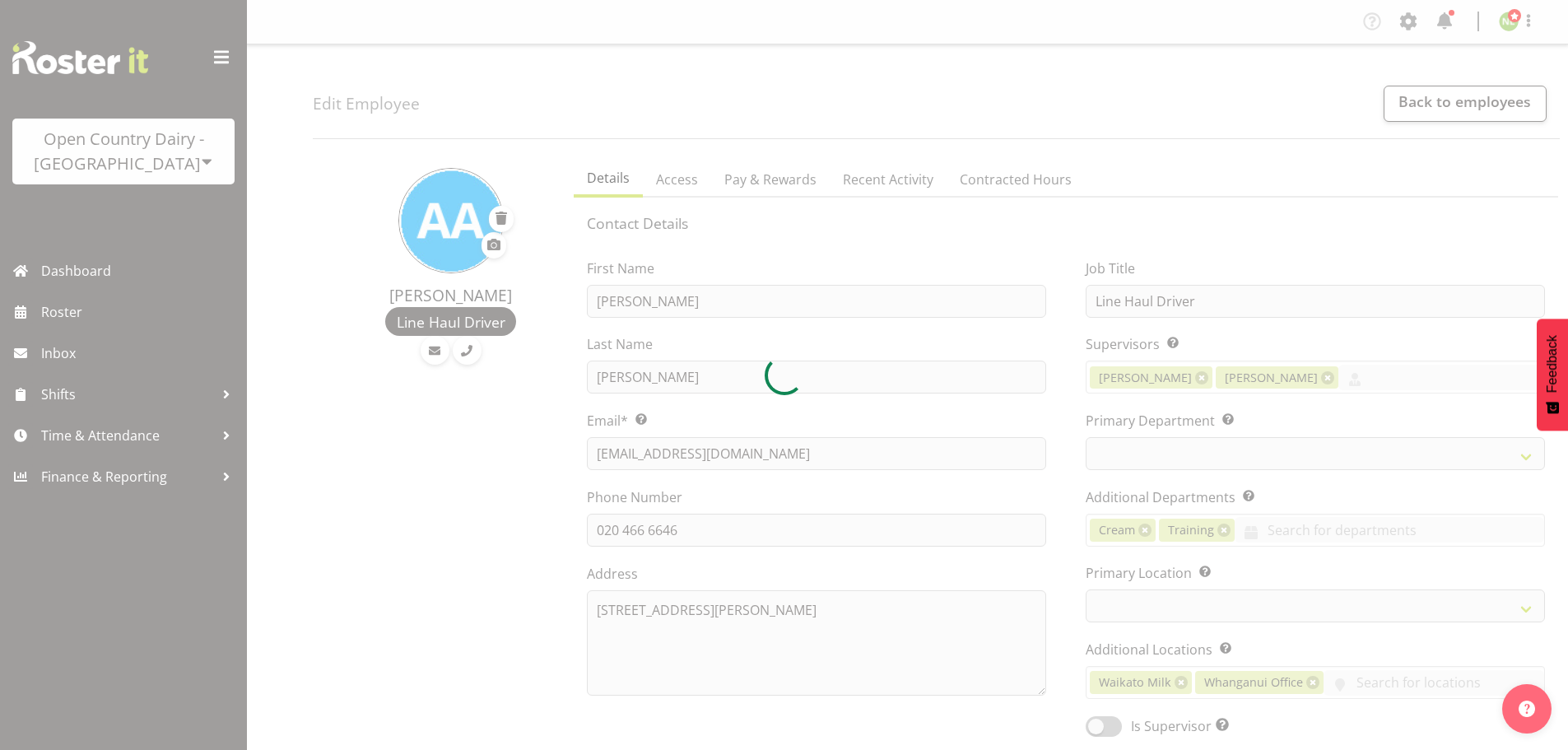
select select "802"
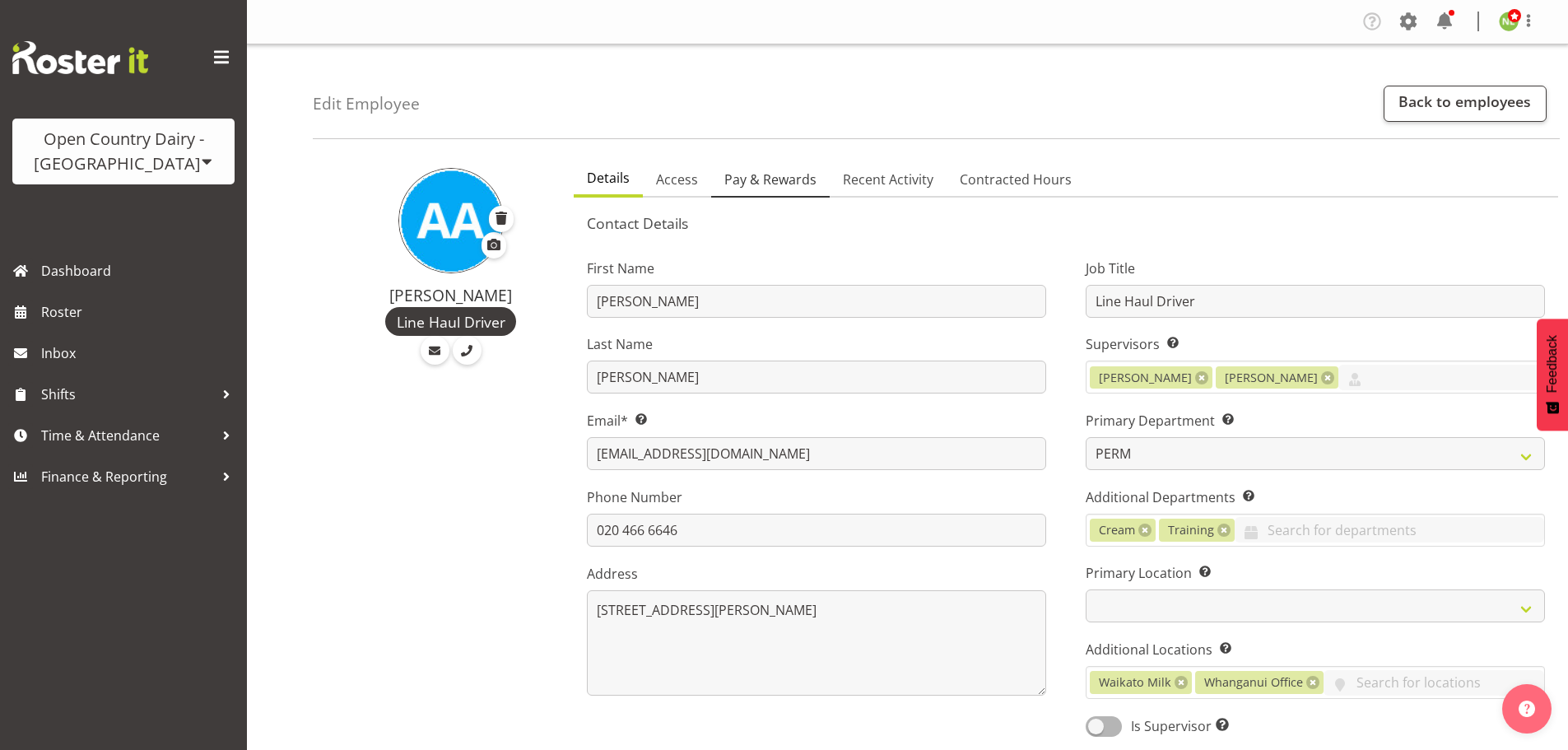
click at [775, 177] on span "Pay & Rewards" at bounding box center [770, 179] width 92 height 19
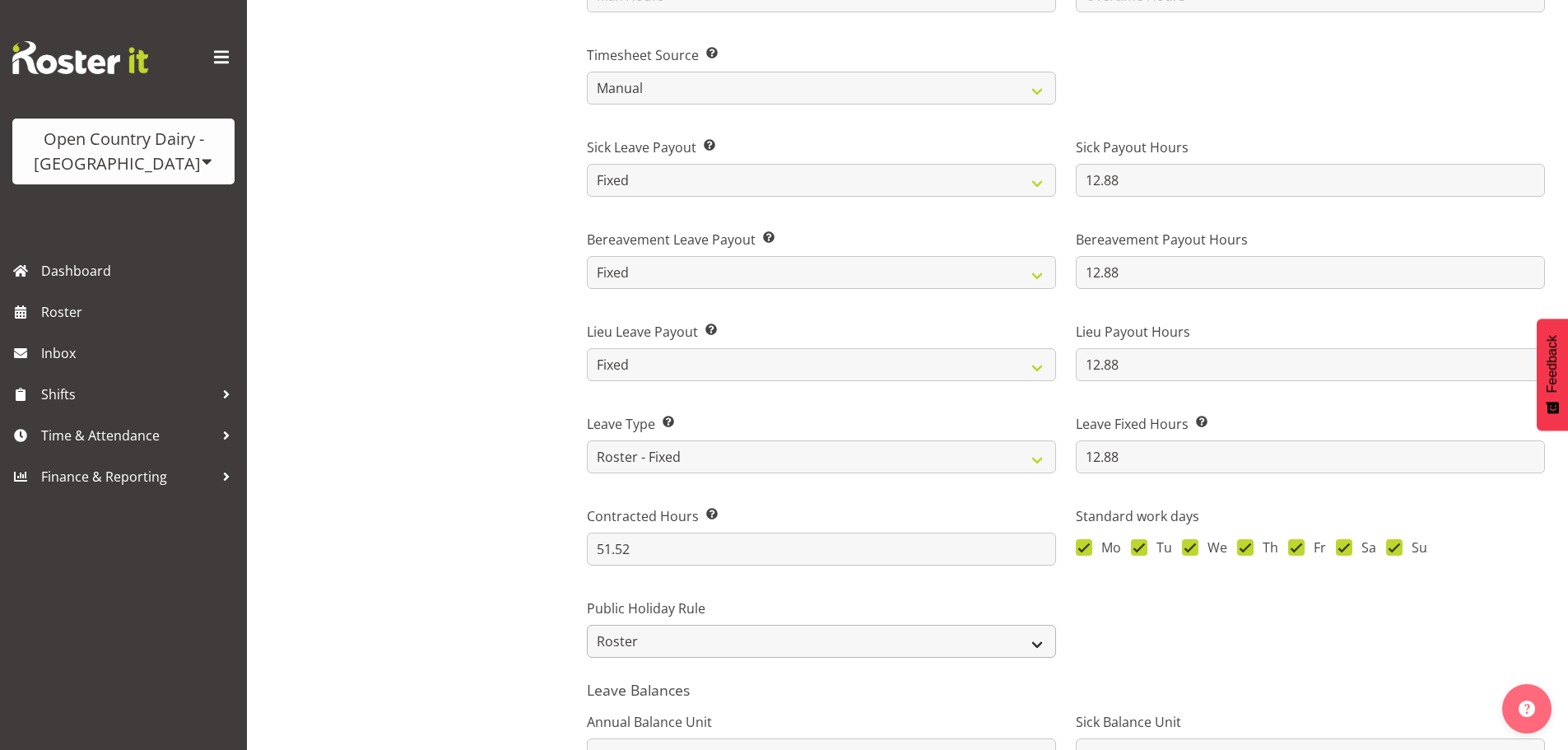
scroll to position [1152, 0]
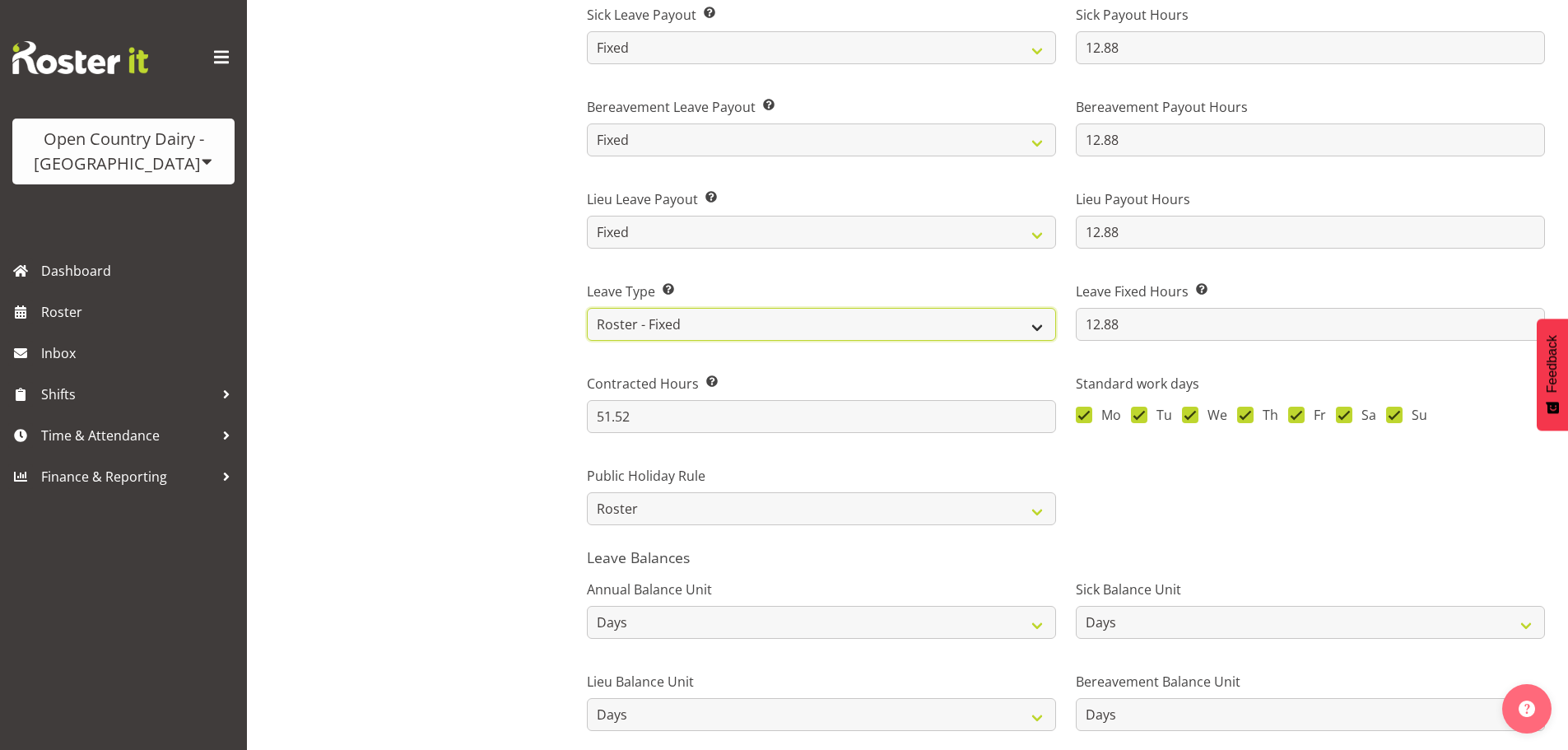
click at [655, 322] on select "Standard History Payout Roster Roster - Fixed" at bounding box center [822, 324] width 469 height 33
select select "standard"
click at [587, 308] on select "Standard History Payout Roster Roster - Fixed" at bounding box center [822, 324] width 469 height 33
type input "4"
click at [643, 332] on select "Standard History Payout Roster Roster - Fixed" at bounding box center [822, 324] width 469 height 33
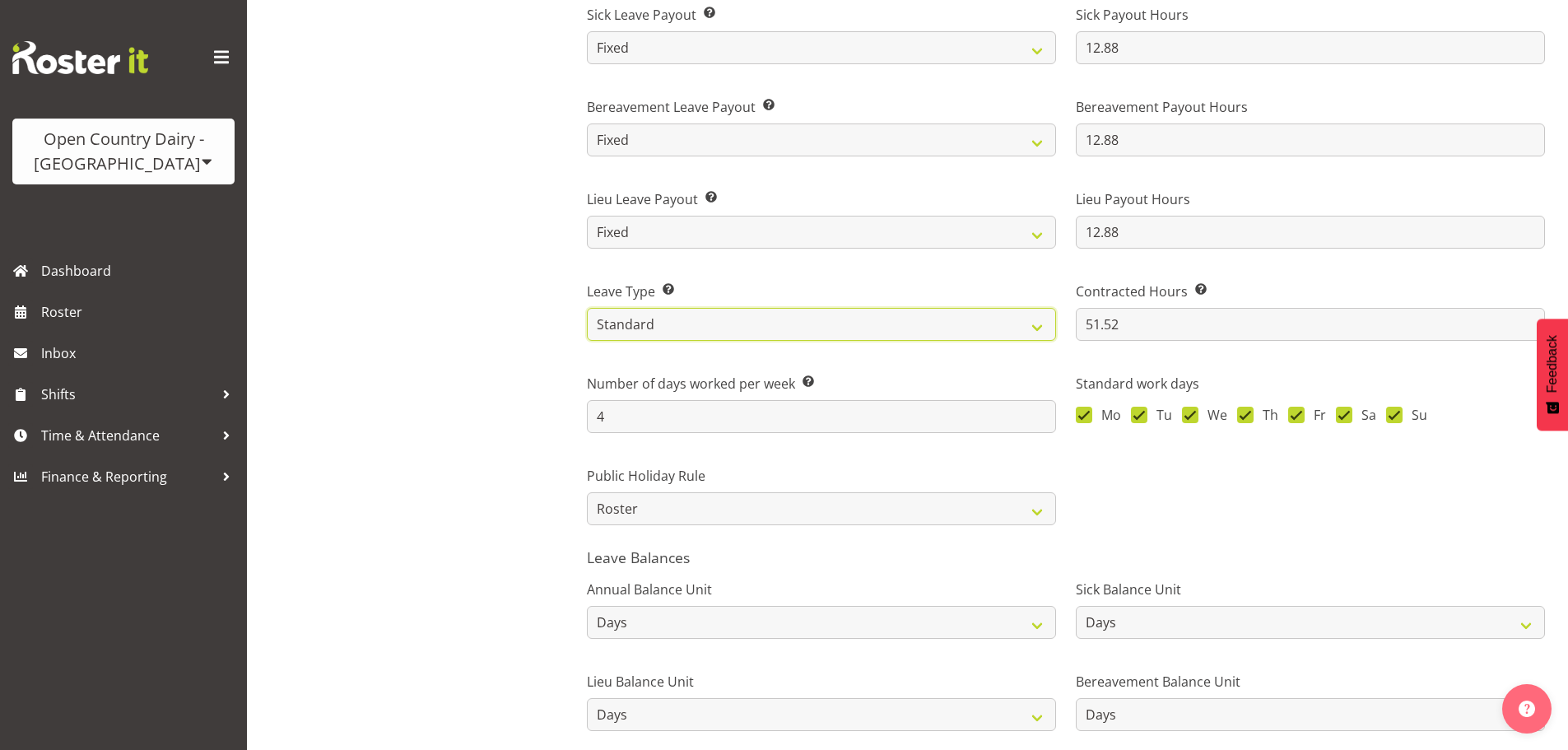
select select "roster_fixed"
click at [587, 308] on select "Standard History Payout Roster Roster - Fixed" at bounding box center [822, 324] width 469 height 33
type input "12.88"
type input "51.52"
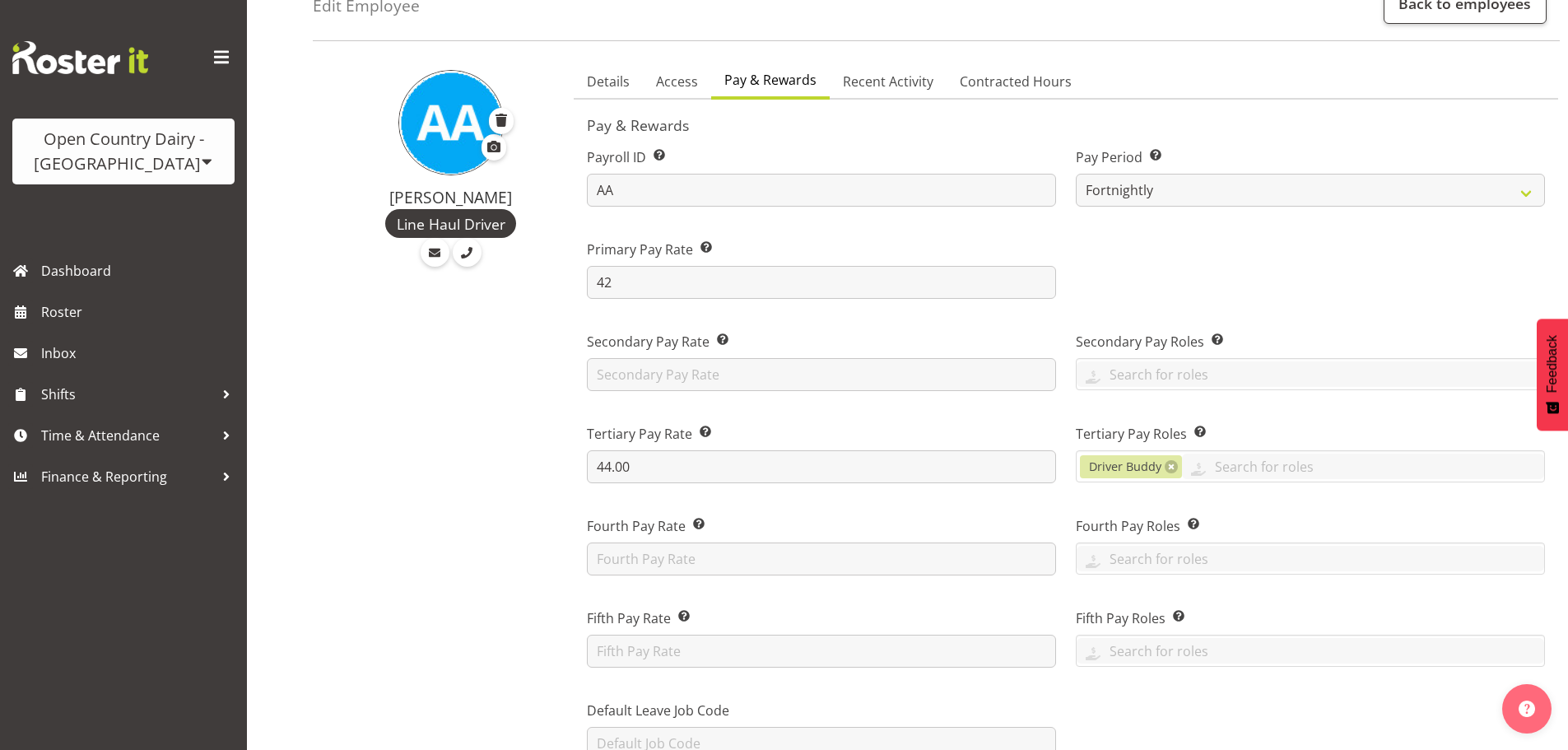
scroll to position [0, 0]
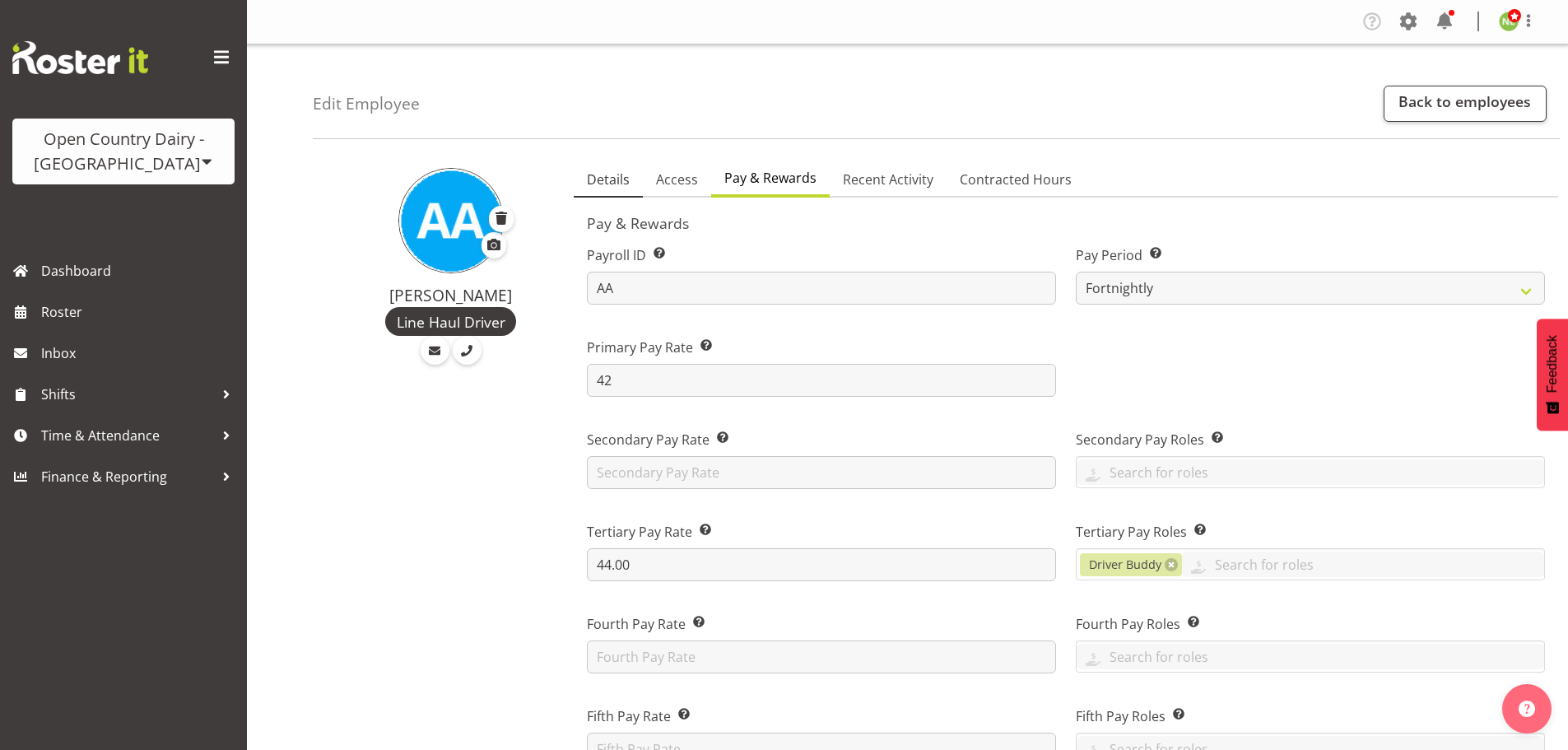
click at [605, 178] on span "Details" at bounding box center [608, 179] width 43 height 19
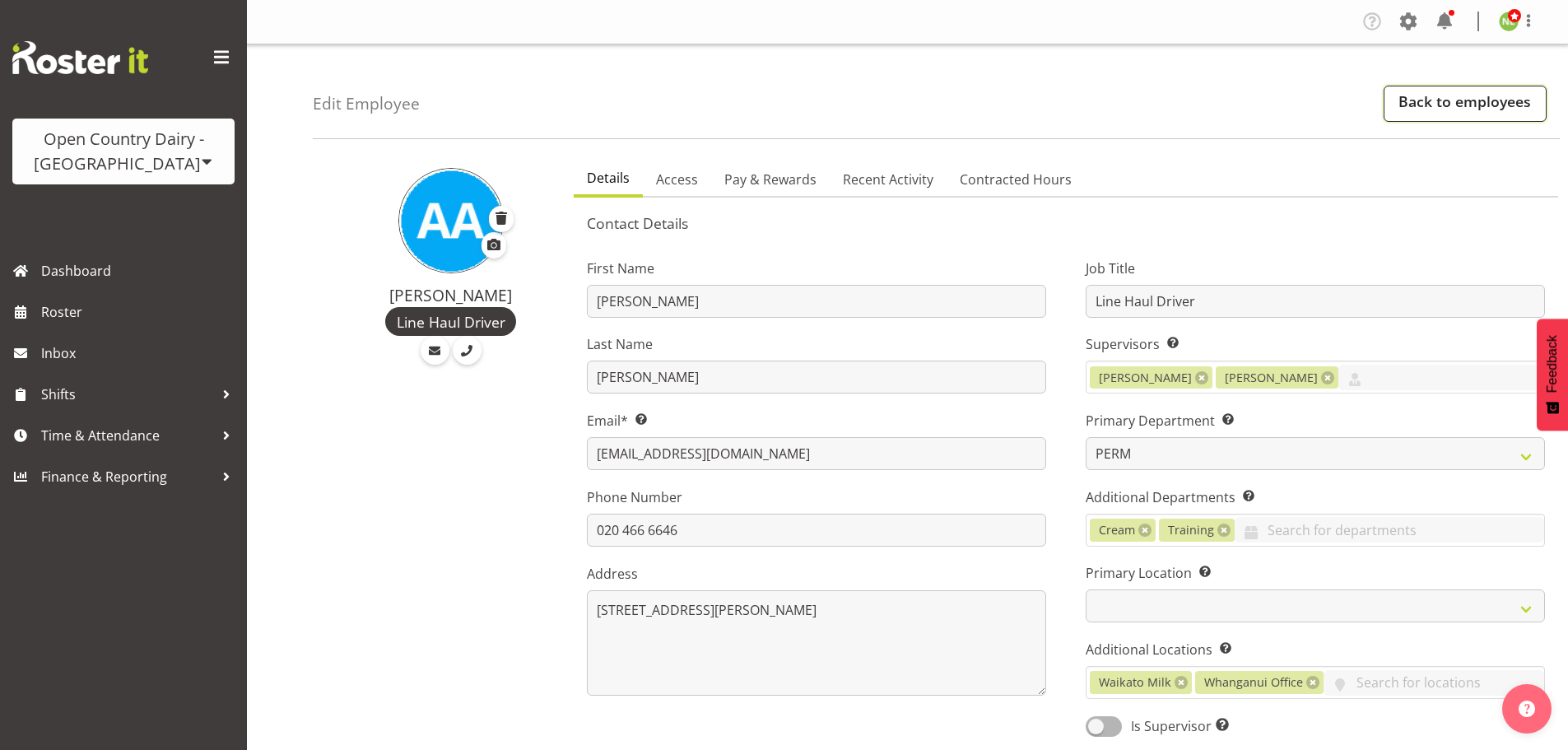
click at [1452, 97] on link "Back to employees" at bounding box center [1465, 103] width 163 height 36
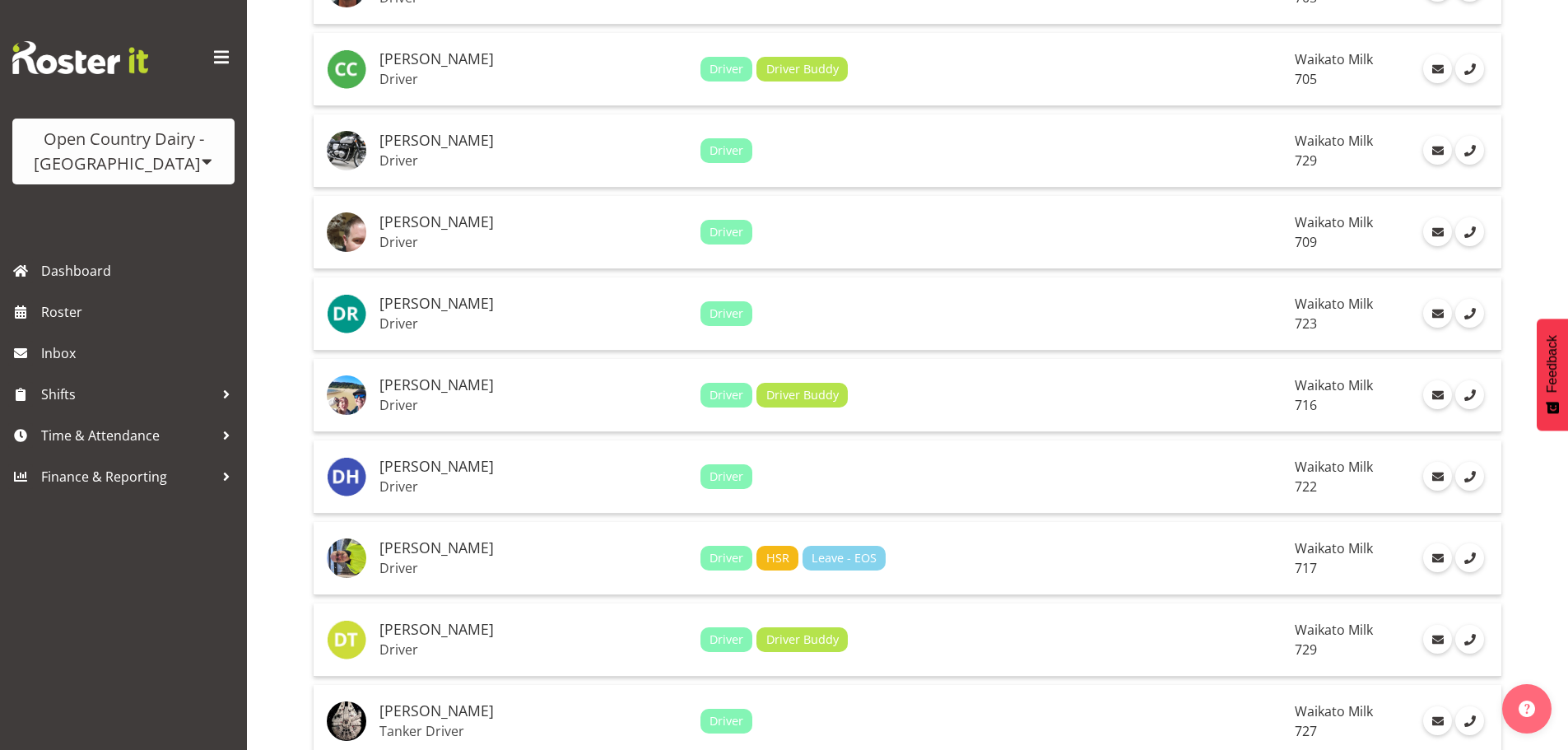
scroll to position [2634, 0]
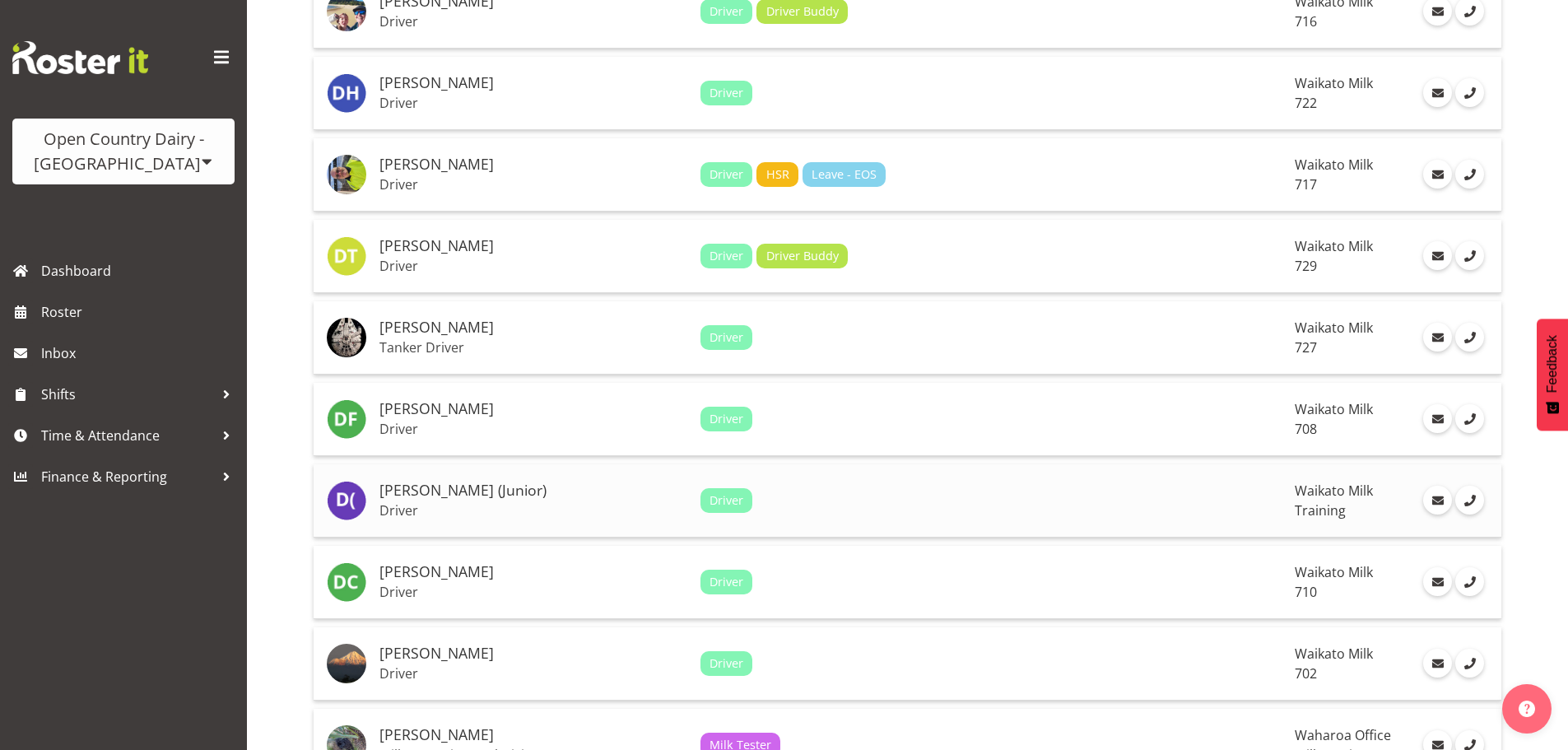
click at [538, 491] on h5 "[PERSON_NAME] (Junior)" at bounding box center [533, 491] width 308 height 17
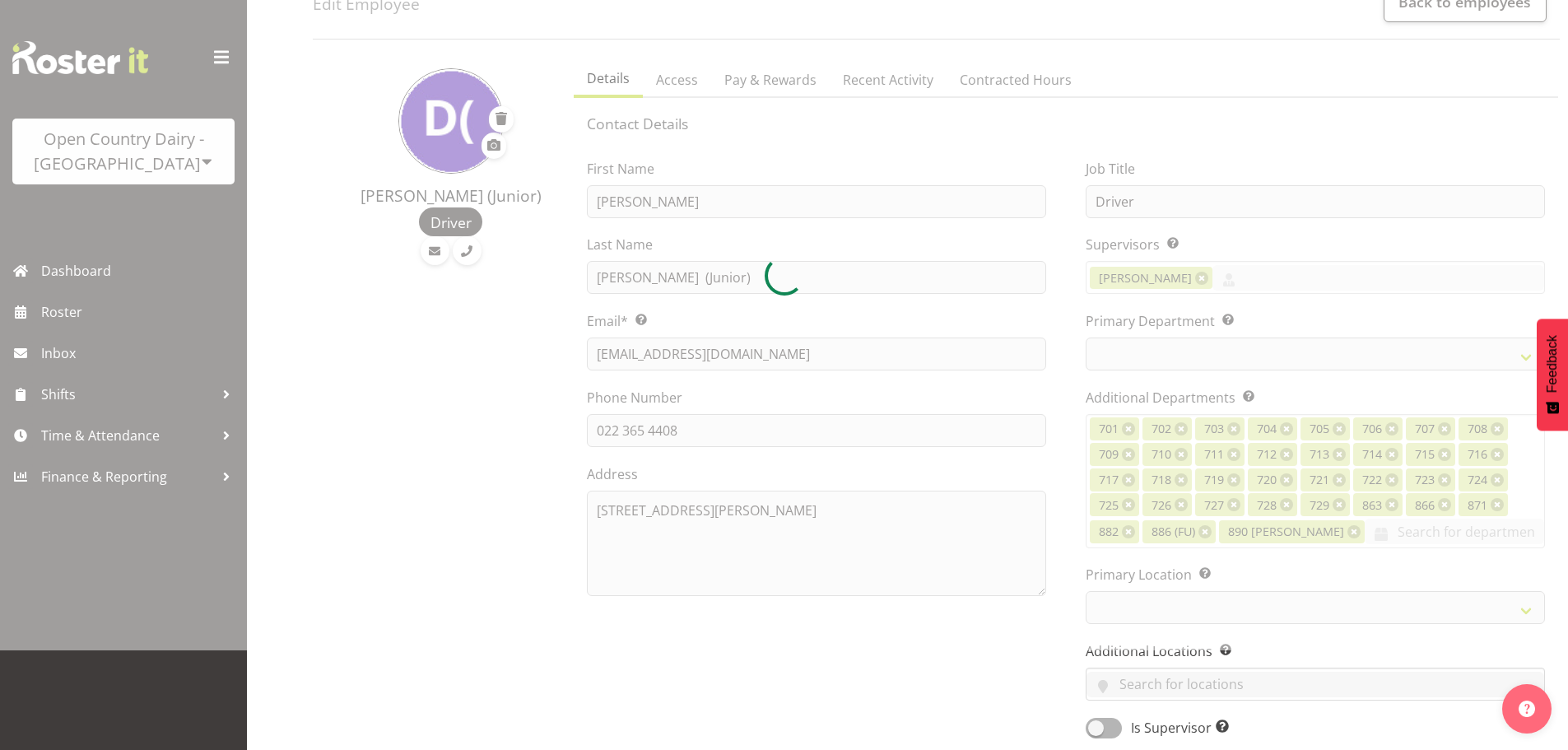
scroll to position [494, 0]
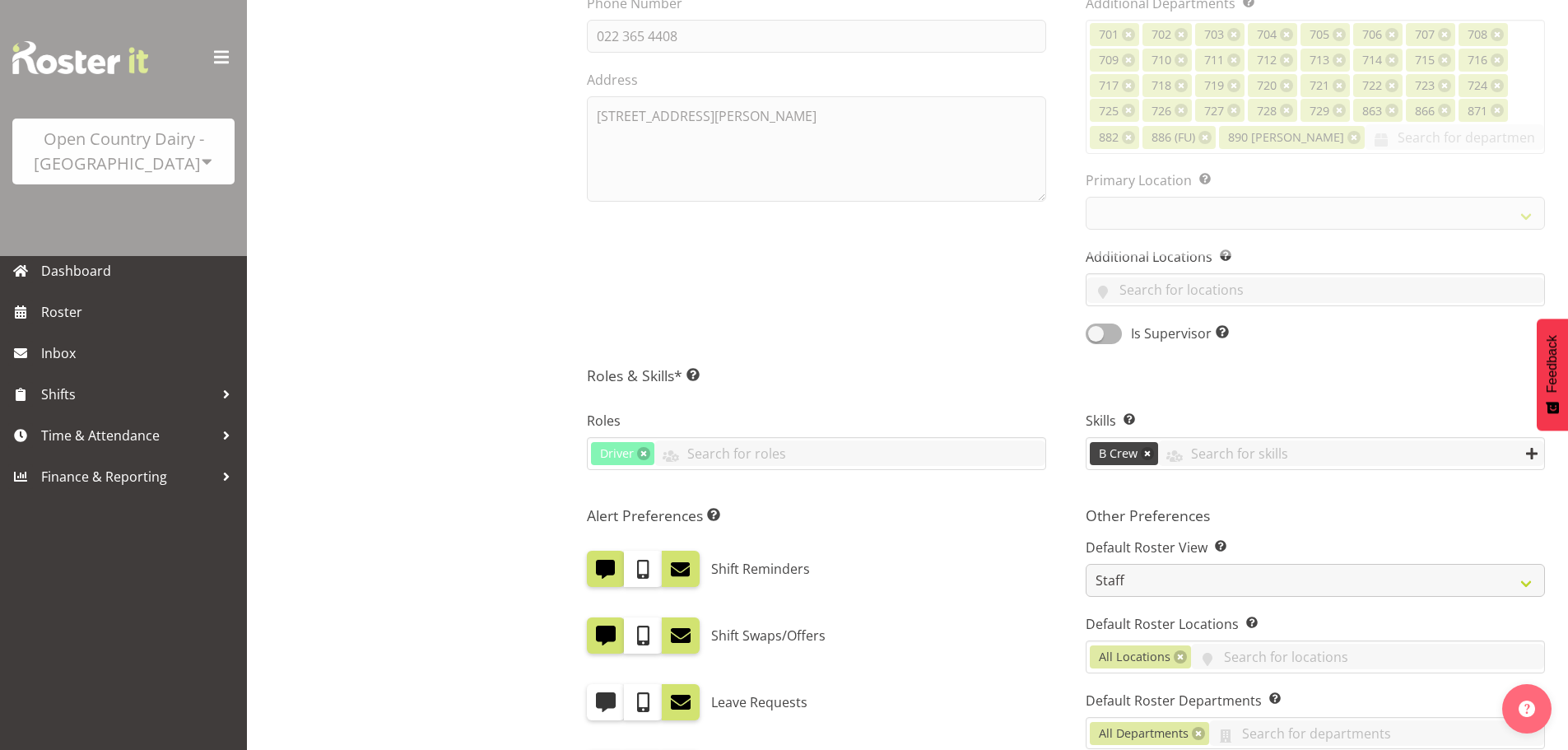
select select
select select "1054"
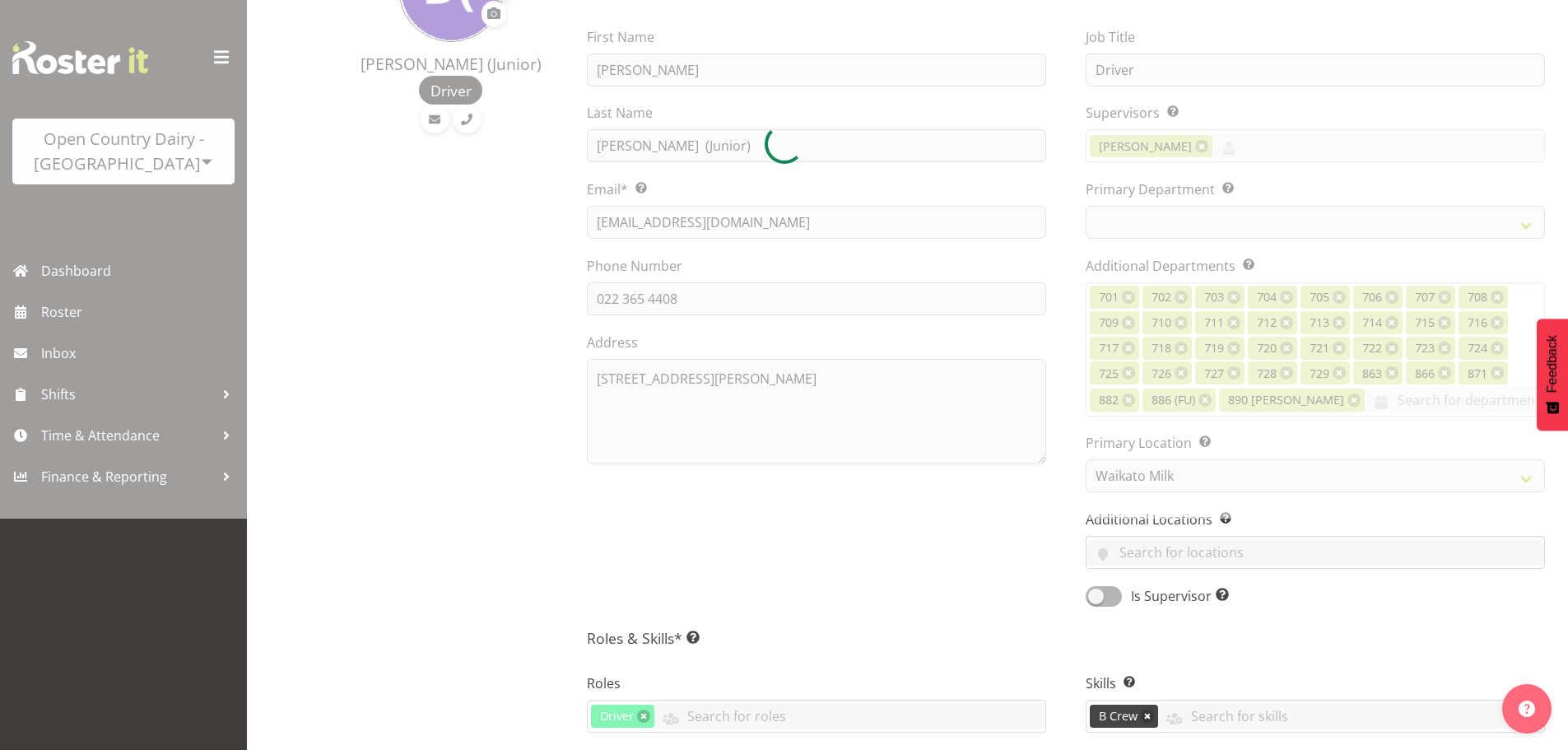
scroll to position [0, 0]
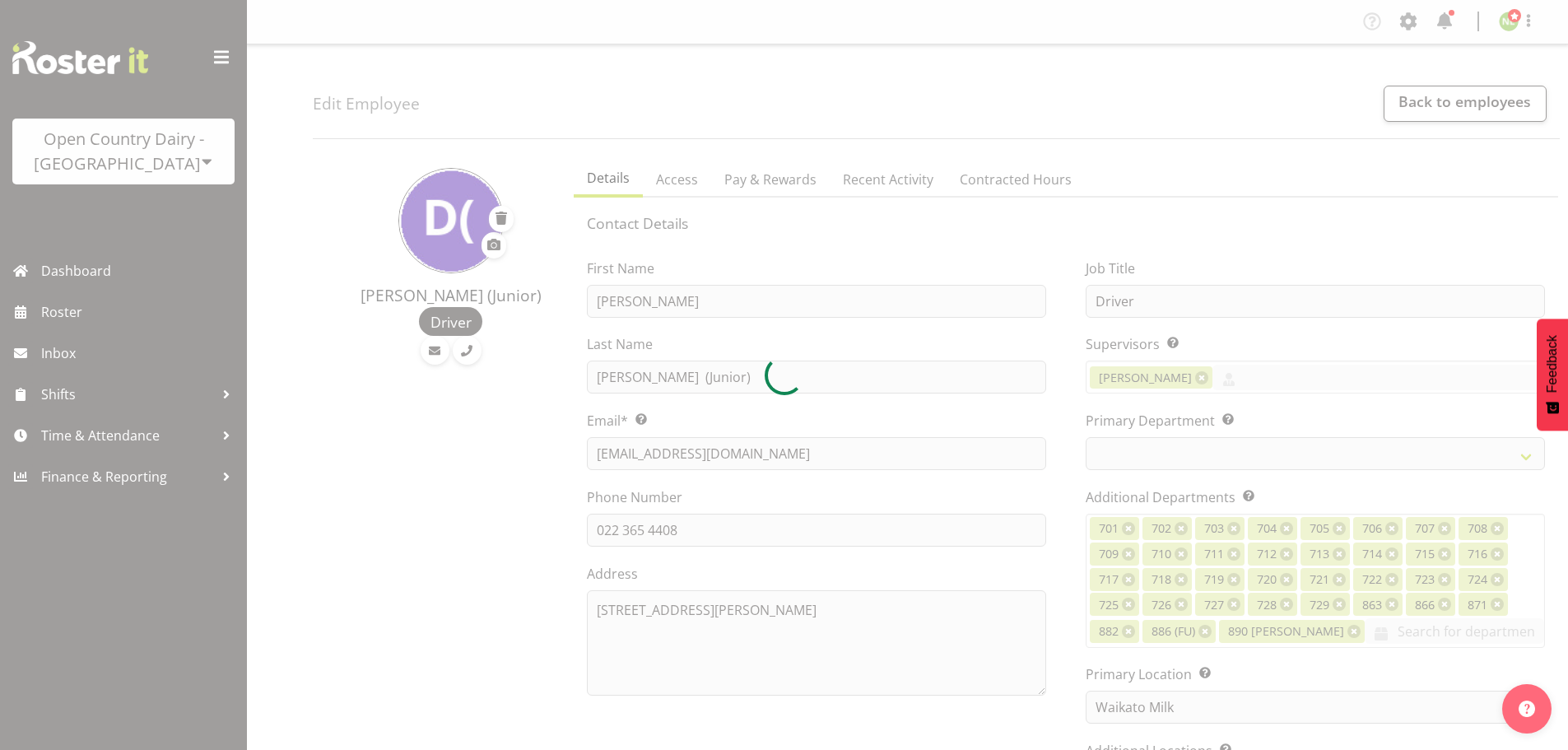
select select "763"
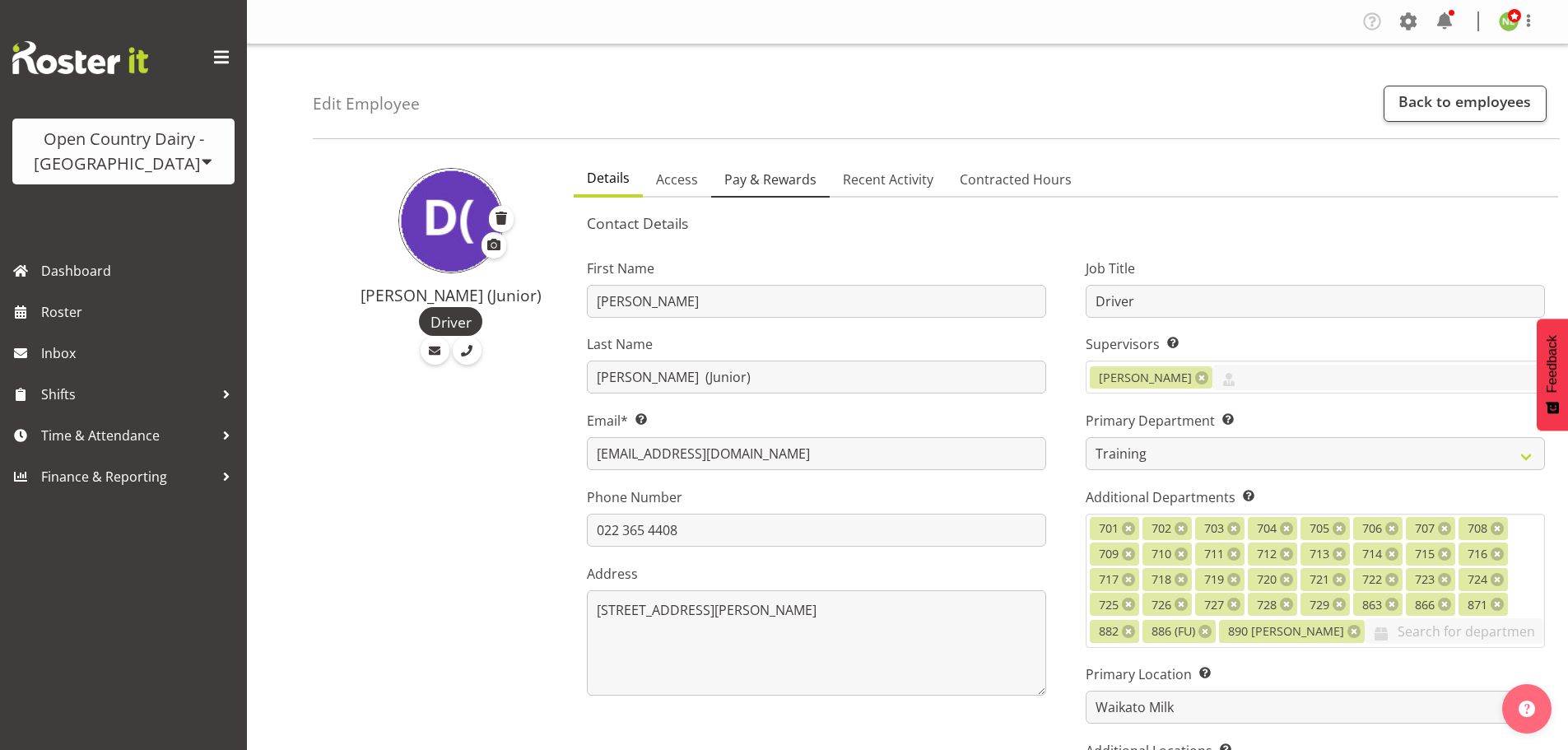
click at [800, 180] on span "Pay & Rewards" at bounding box center [770, 179] width 92 height 19
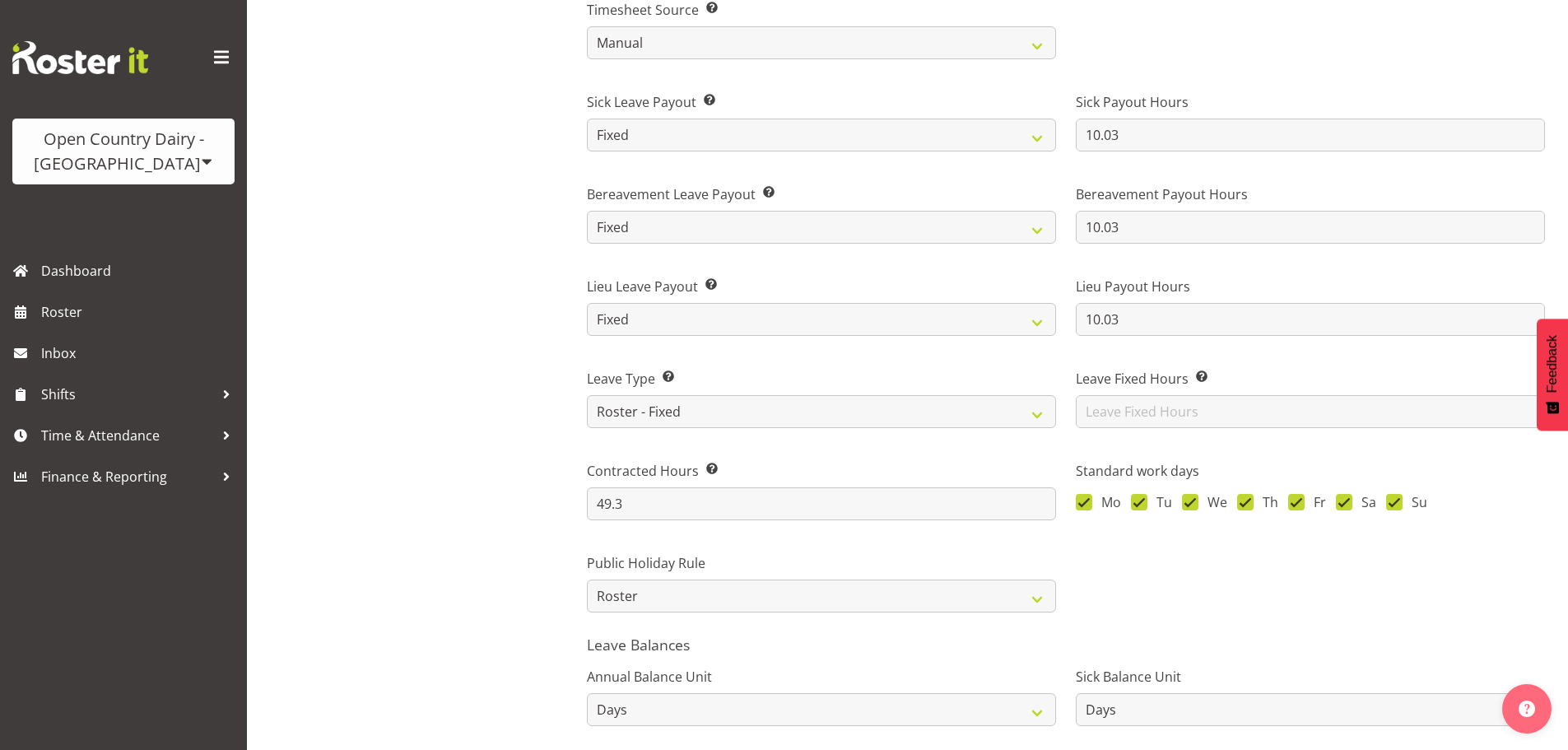
scroll to position [1070, 0]
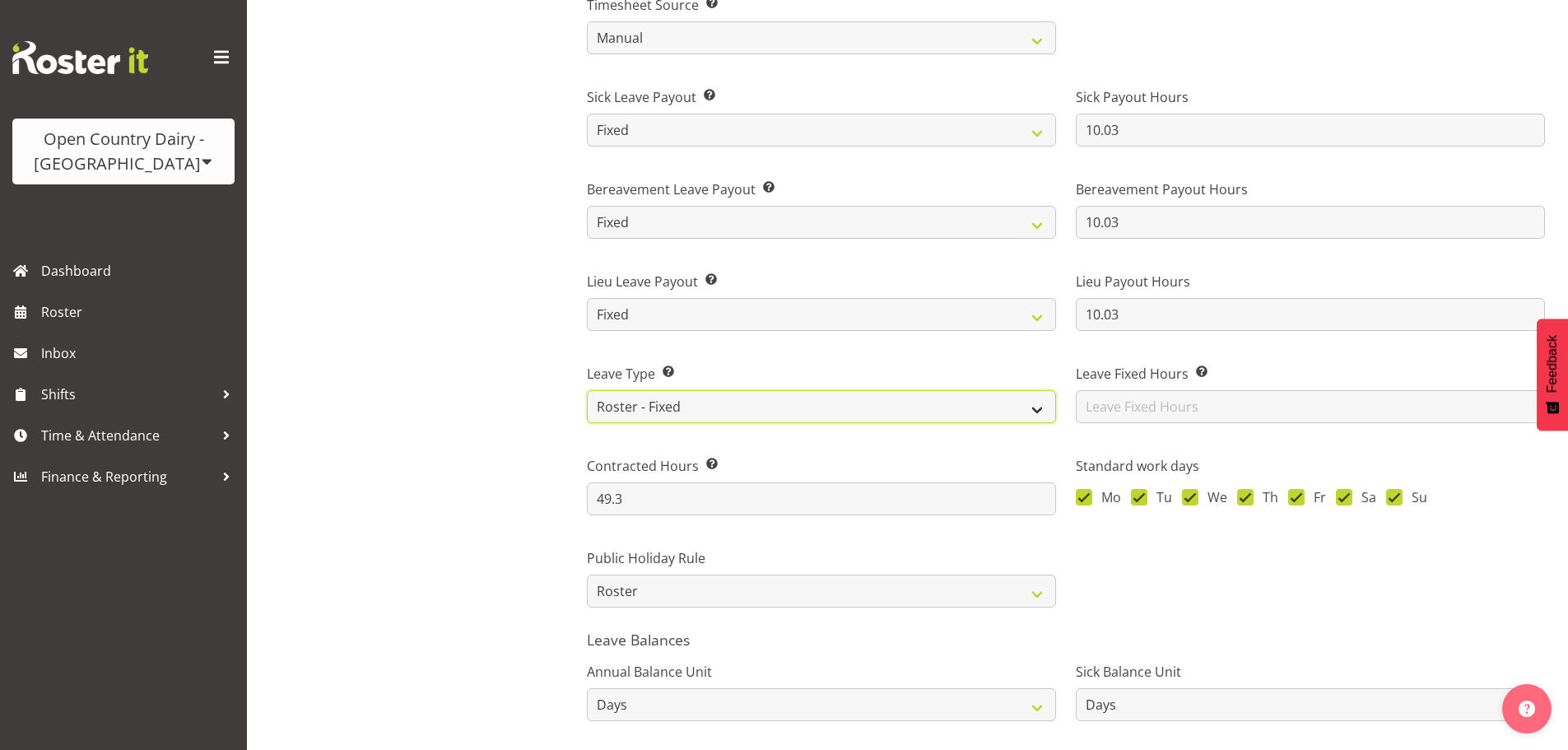
click at [644, 415] on select "Standard History Payout Roster Roster - Fixed" at bounding box center [822, 406] width 469 height 33
select select "standard"
click at [587, 390] on select "Standard History Payout Roster Roster - Fixed" at bounding box center [822, 406] width 469 height 33
type input "5"
click at [628, 400] on select "Standard History Payout Roster Roster - Fixed" at bounding box center [822, 406] width 469 height 33
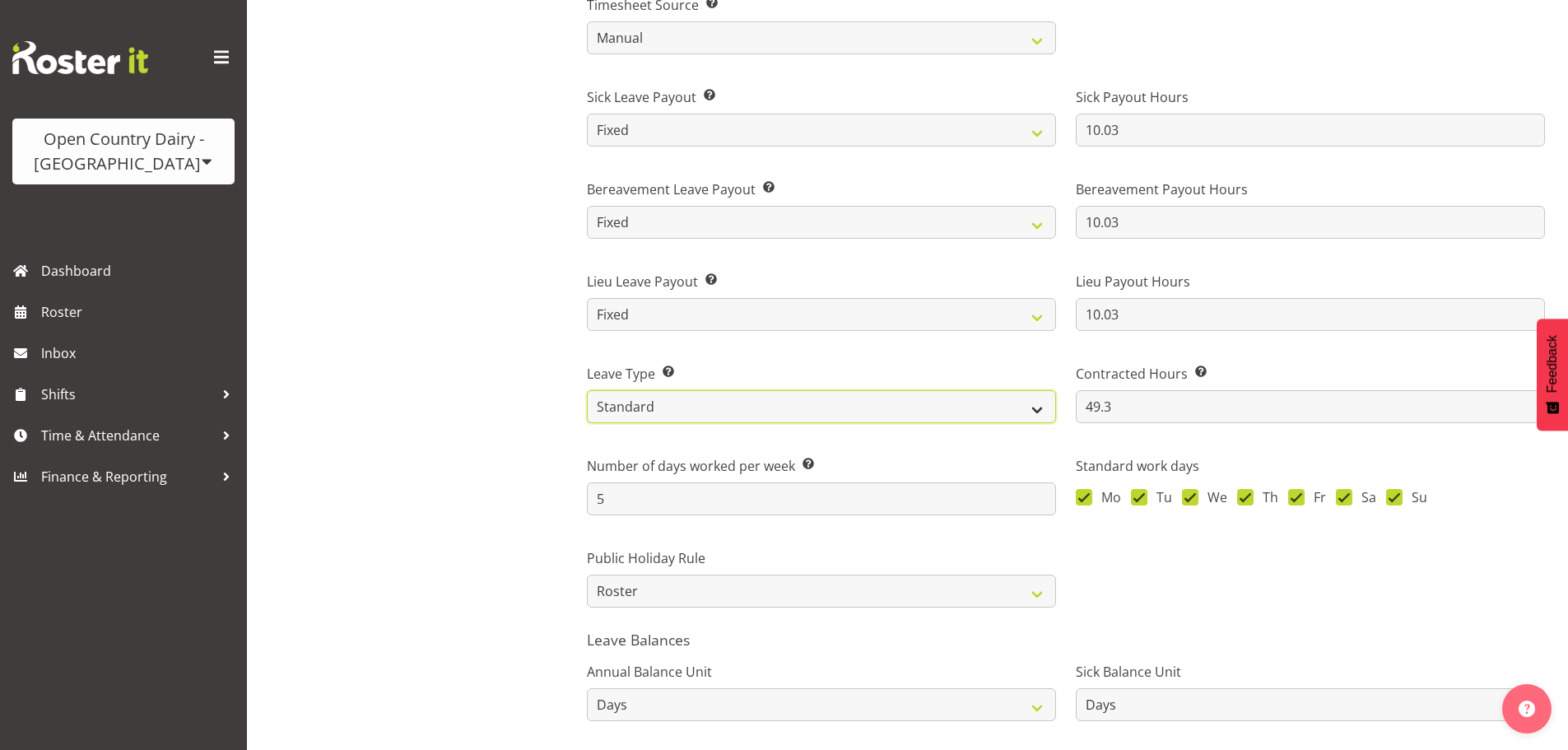
select select "roster_fixed"
click at [587, 390] on select "Standard History Payout Roster Roster - Fixed" at bounding box center [822, 406] width 469 height 33
type input "49.3"
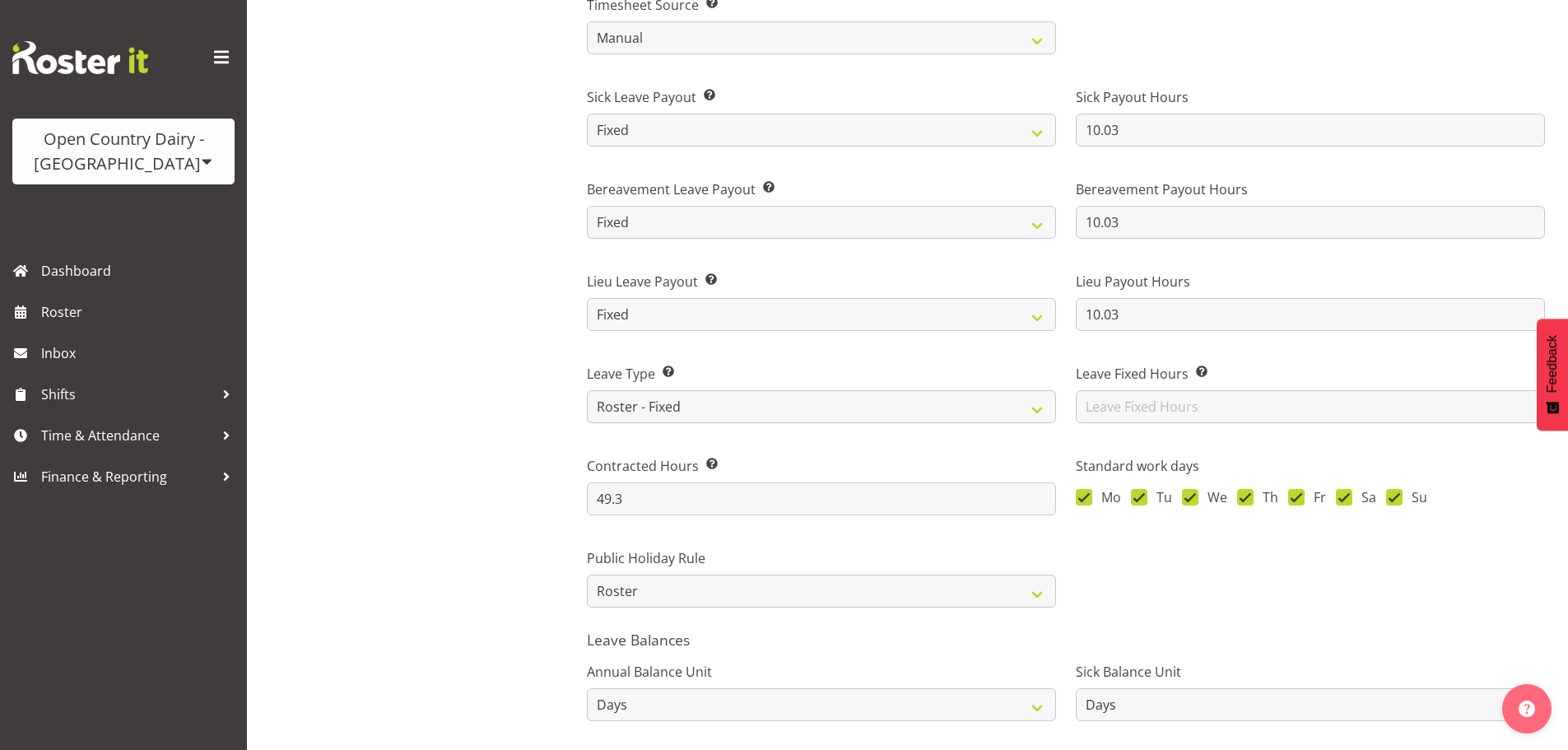
click at [480, 515] on div "[PERSON_NAME] (Junior) Driver" at bounding box center [438, 14] width 251 height 1866
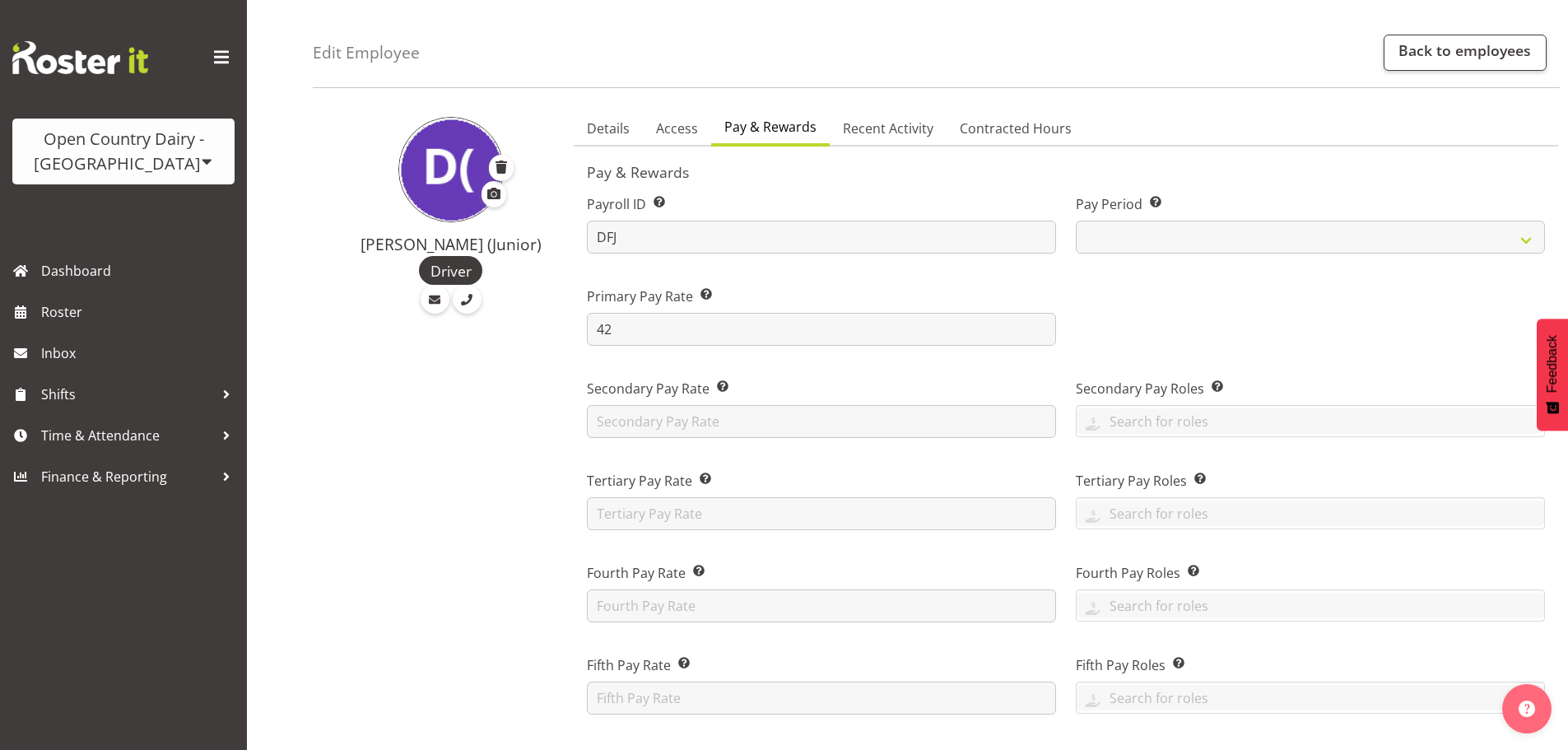
scroll to position [0, 0]
